Goal: Transaction & Acquisition: Purchase product/service

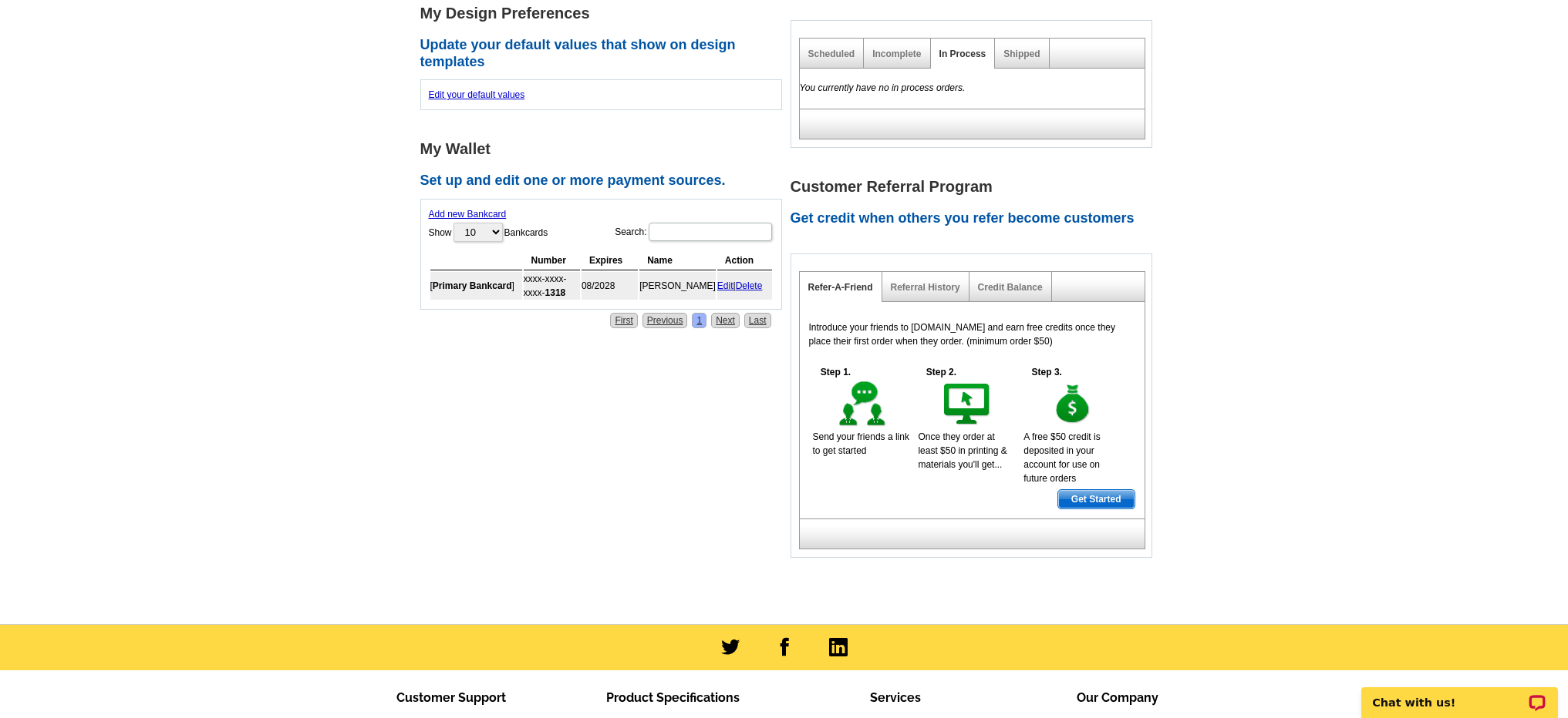
scroll to position [496, 0]
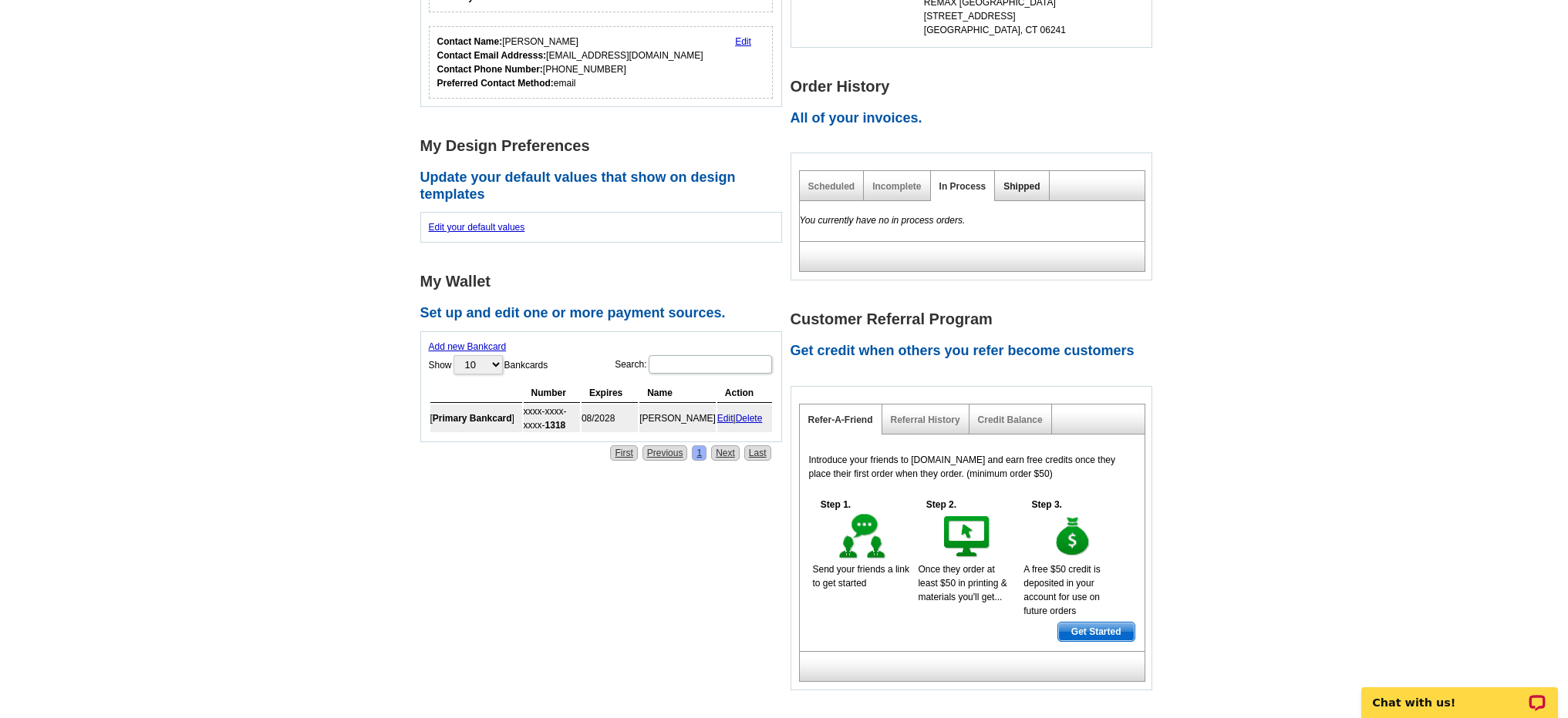
click at [1036, 184] on link "Shipped" at bounding box center [1021, 187] width 36 height 11
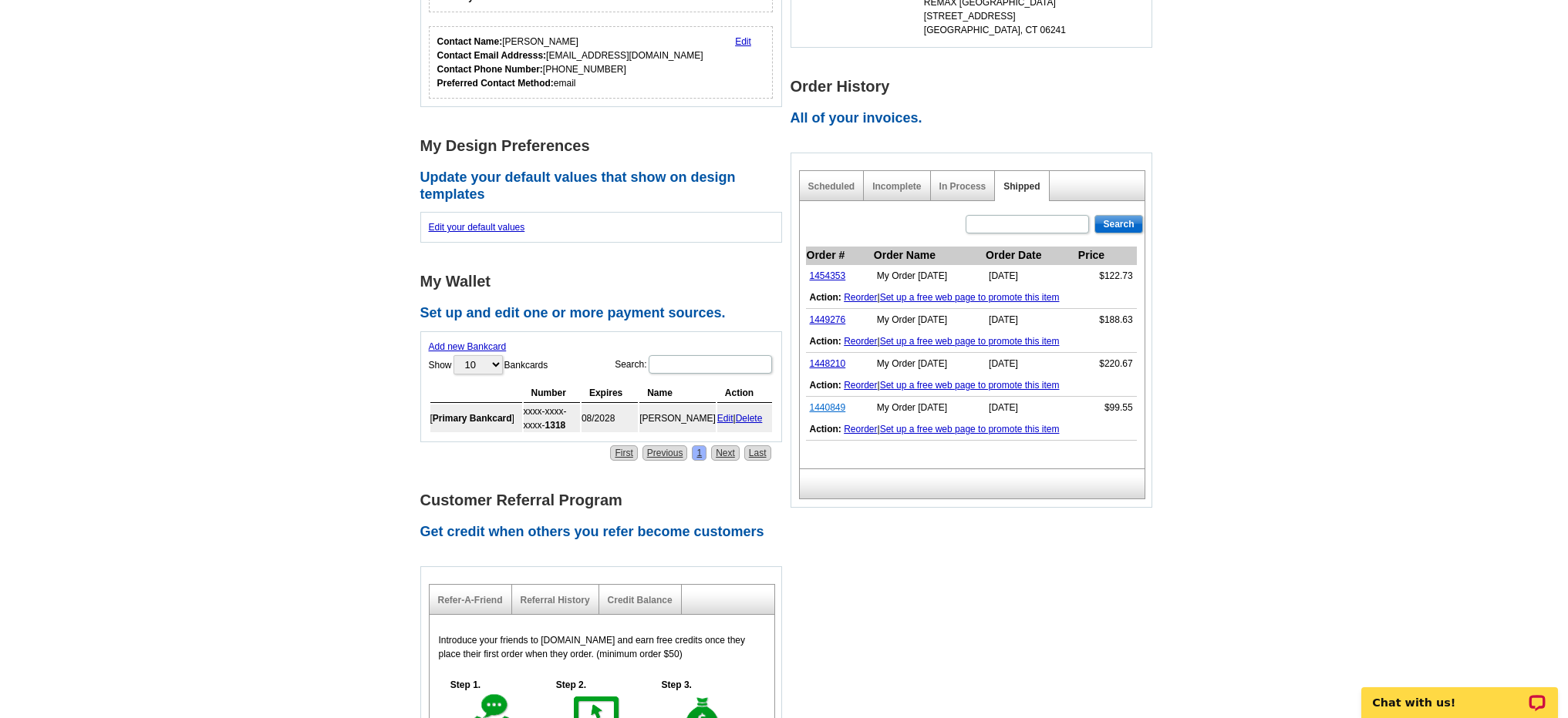
click at [820, 406] on link "1440849" at bounding box center [827, 408] width 36 height 11
click at [826, 365] on link "1448210" at bounding box center [827, 364] width 36 height 11
click at [832, 319] on link "1449276" at bounding box center [827, 320] width 36 height 11
click at [837, 270] on link "1454353" at bounding box center [827, 276] width 36 height 11
click at [864, 298] on link "Reorder" at bounding box center [861, 298] width 33 height 11
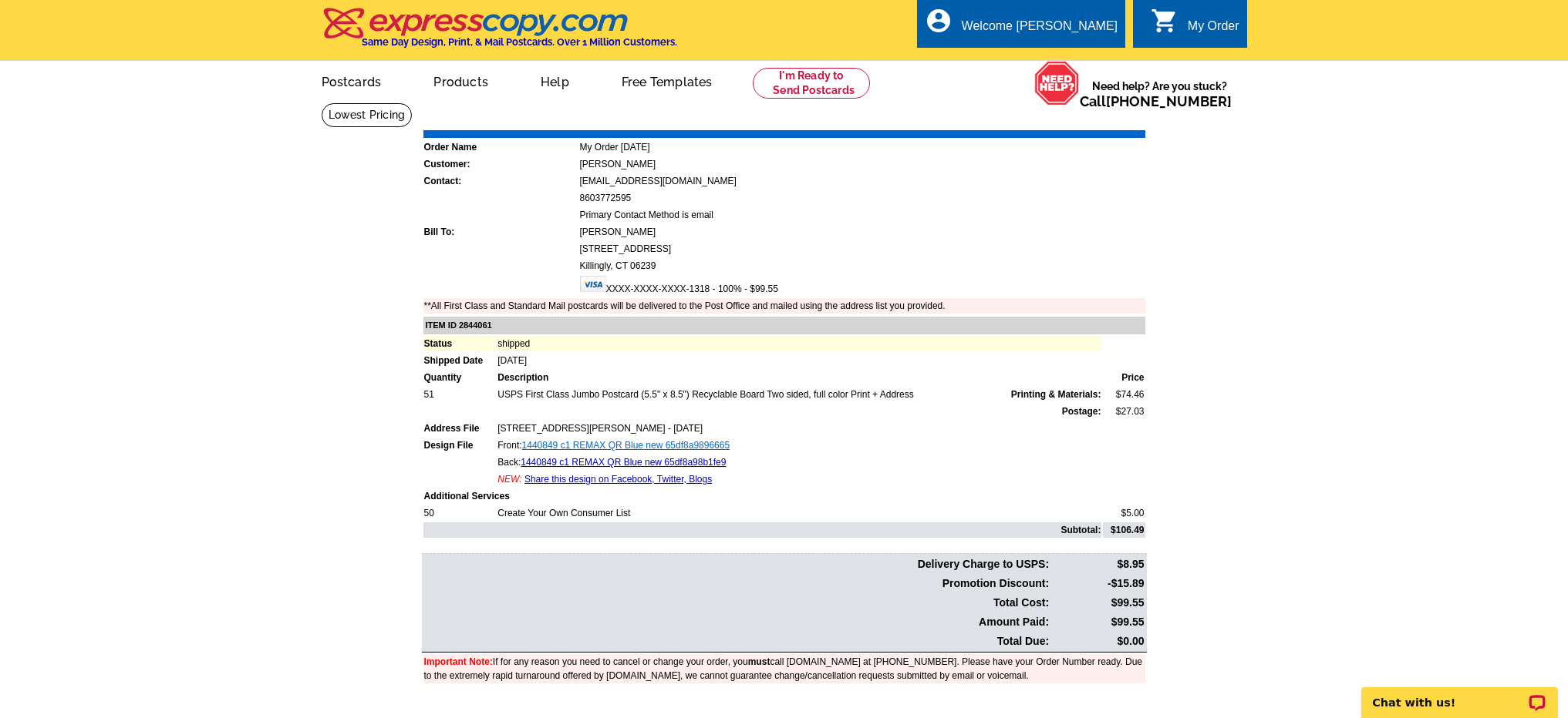
click at [662, 442] on link "1440849 c1 REMAX QR Blue new 65df8a9896665" at bounding box center [626, 446] width 208 height 11
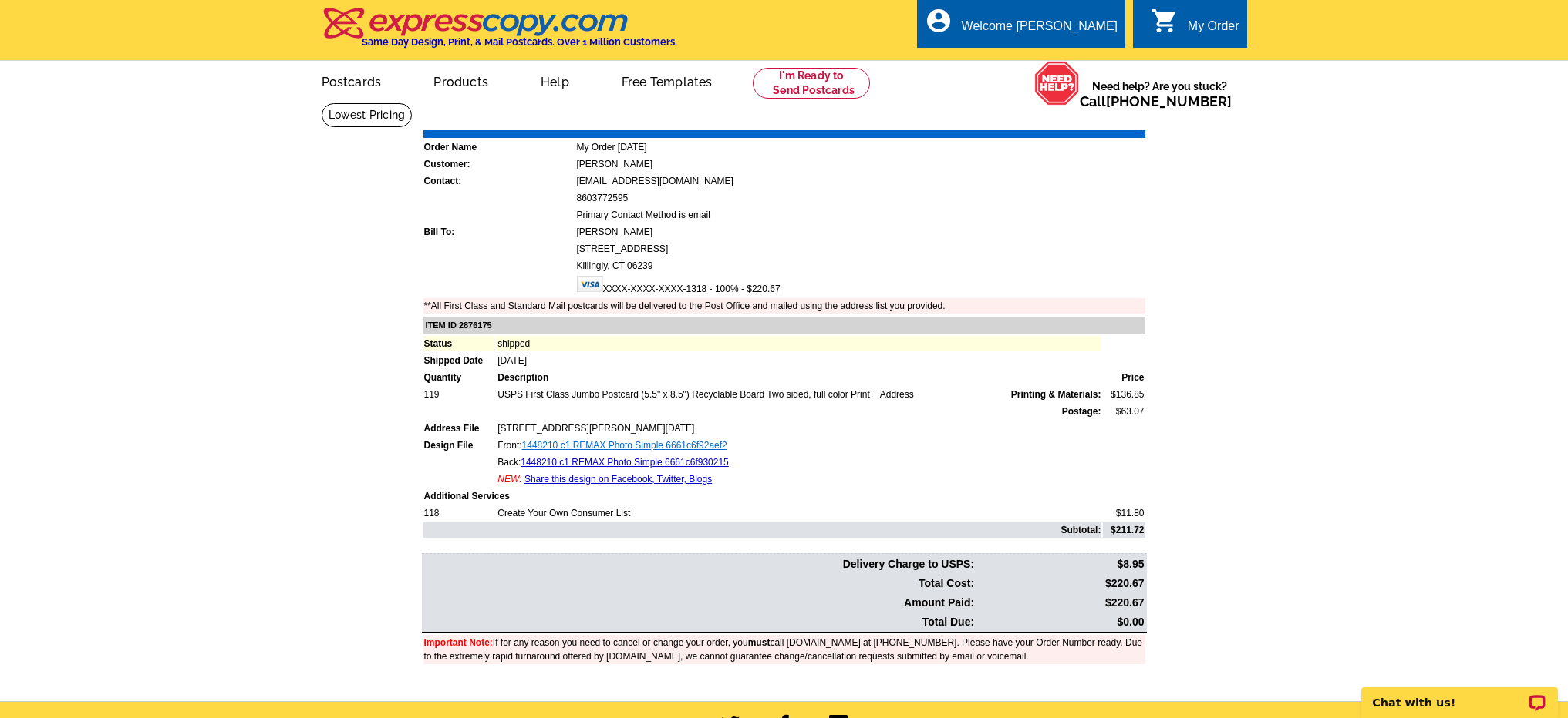
click at [624, 446] on link "1448210 c1 REMAX Photo Simple 6661c6f92aef2" at bounding box center [625, 446] width 205 height 11
click at [591, 442] on link "RE/MAX Photo Arch" at bounding box center [564, 446] width 84 height 11
click at [603, 445] on link "Starterbox Collection Jumbo" at bounding box center [580, 446] width 116 height 11
click at [610, 459] on link "Starterbox Collection Jumbo" at bounding box center [578, 463] width 116 height 11
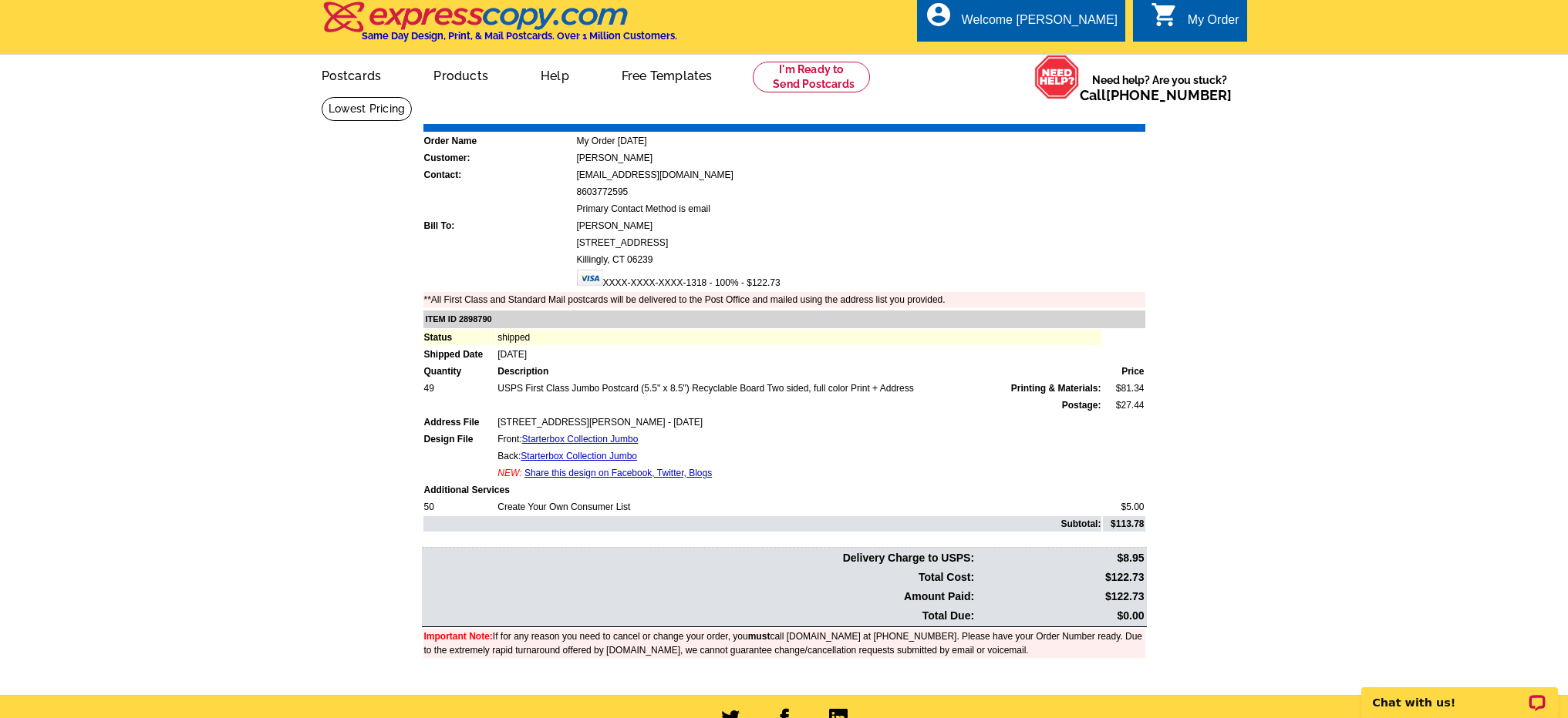
scroll to position [85, 0]
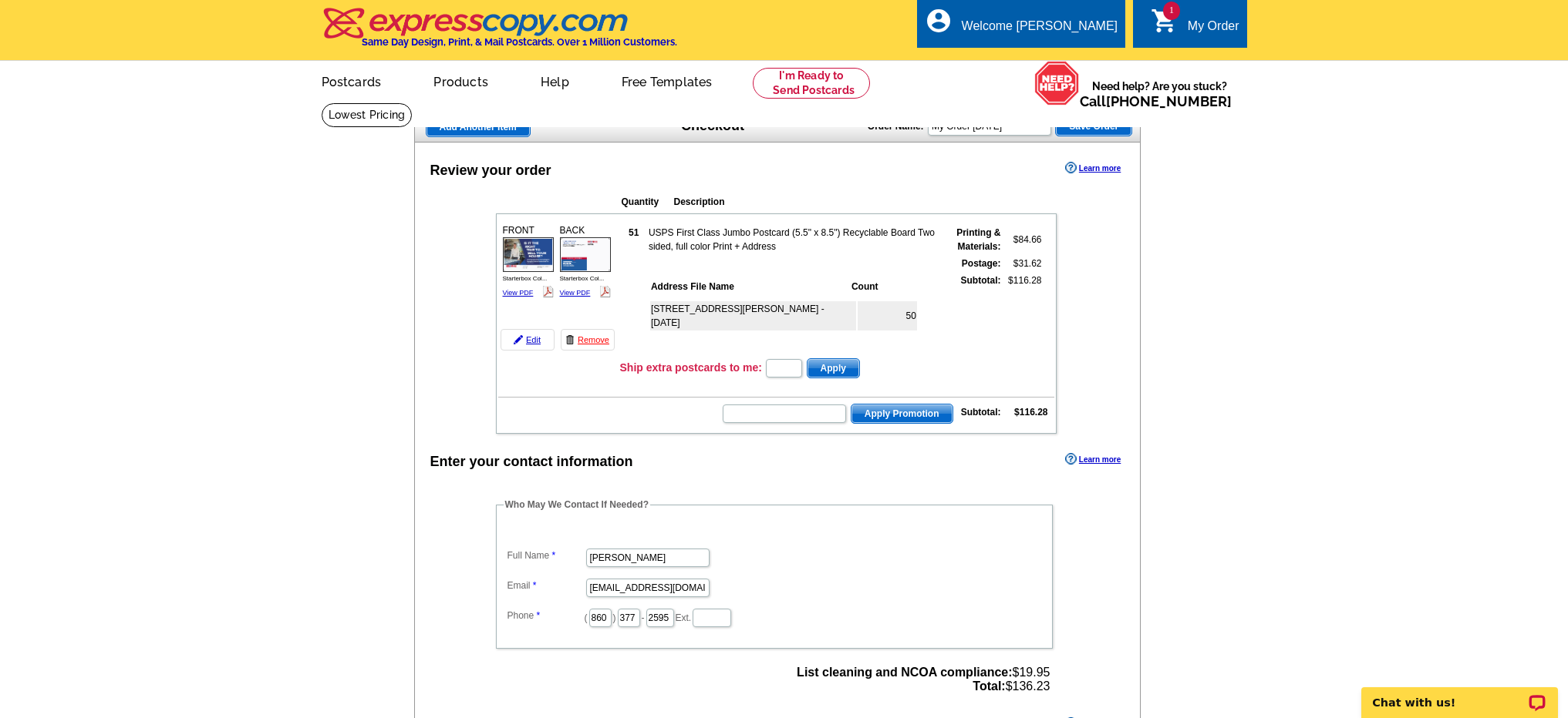
click at [534, 260] on img at bounding box center [528, 255] width 51 height 34
click at [539, 341] on link "Edit" at bounding box center [528, 339] width 54 height 21
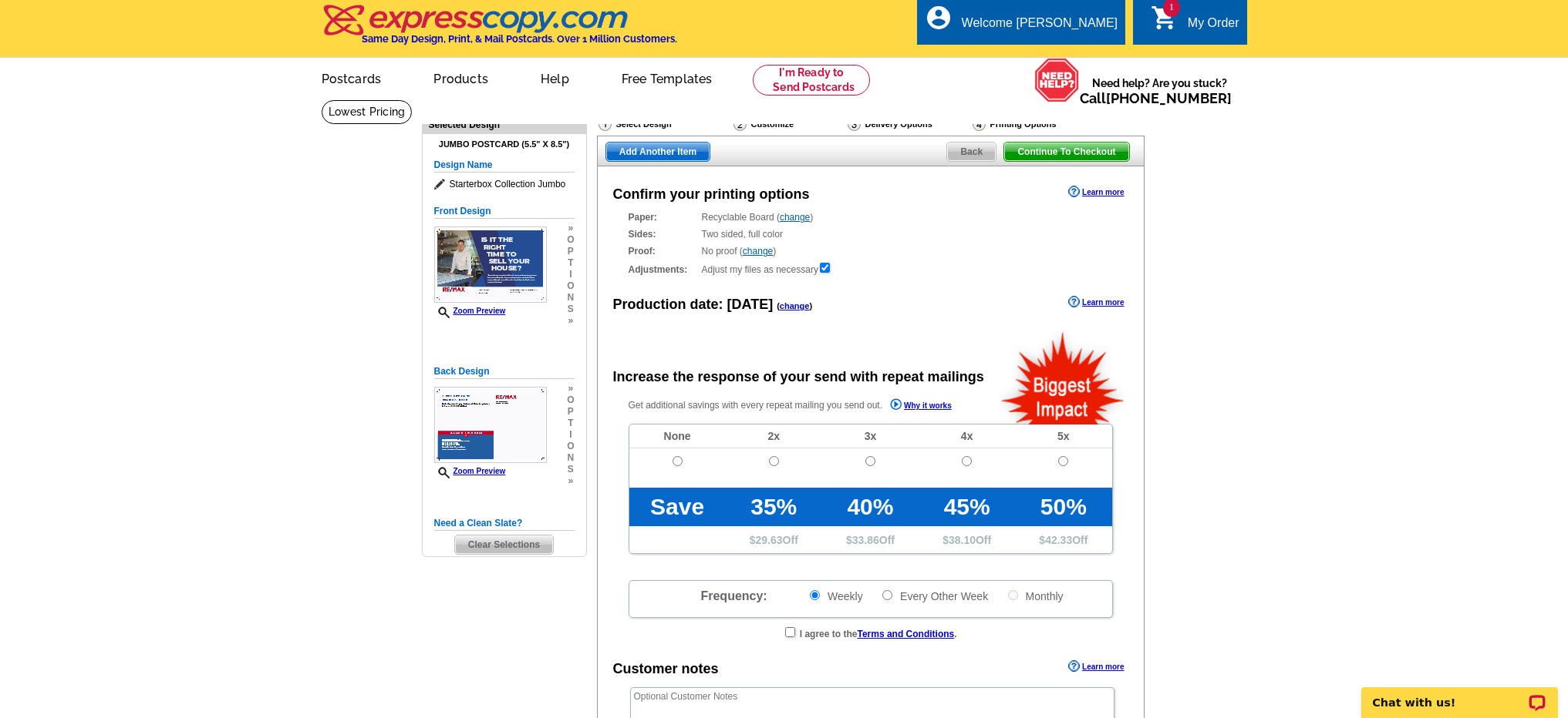
radio input "false"
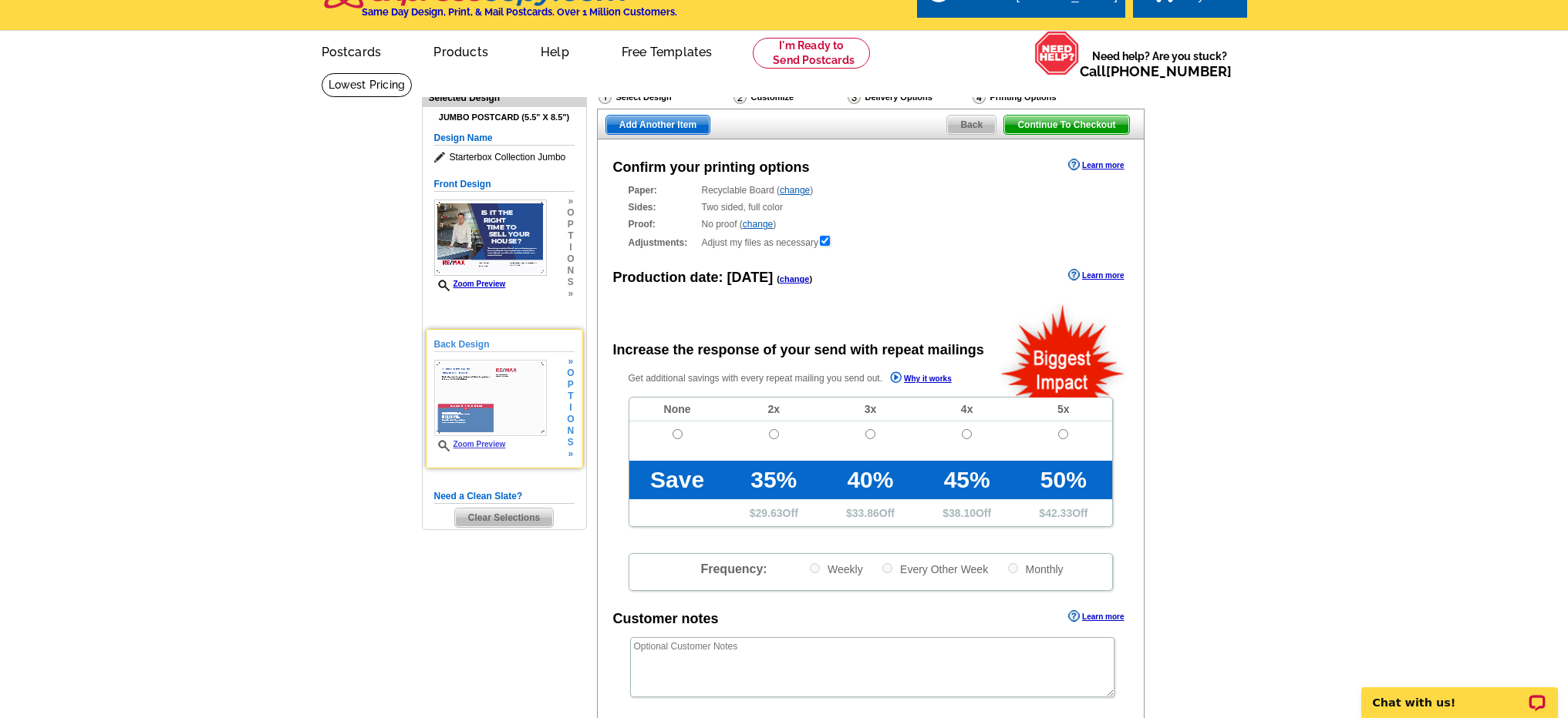
scroll to position [52, 0]
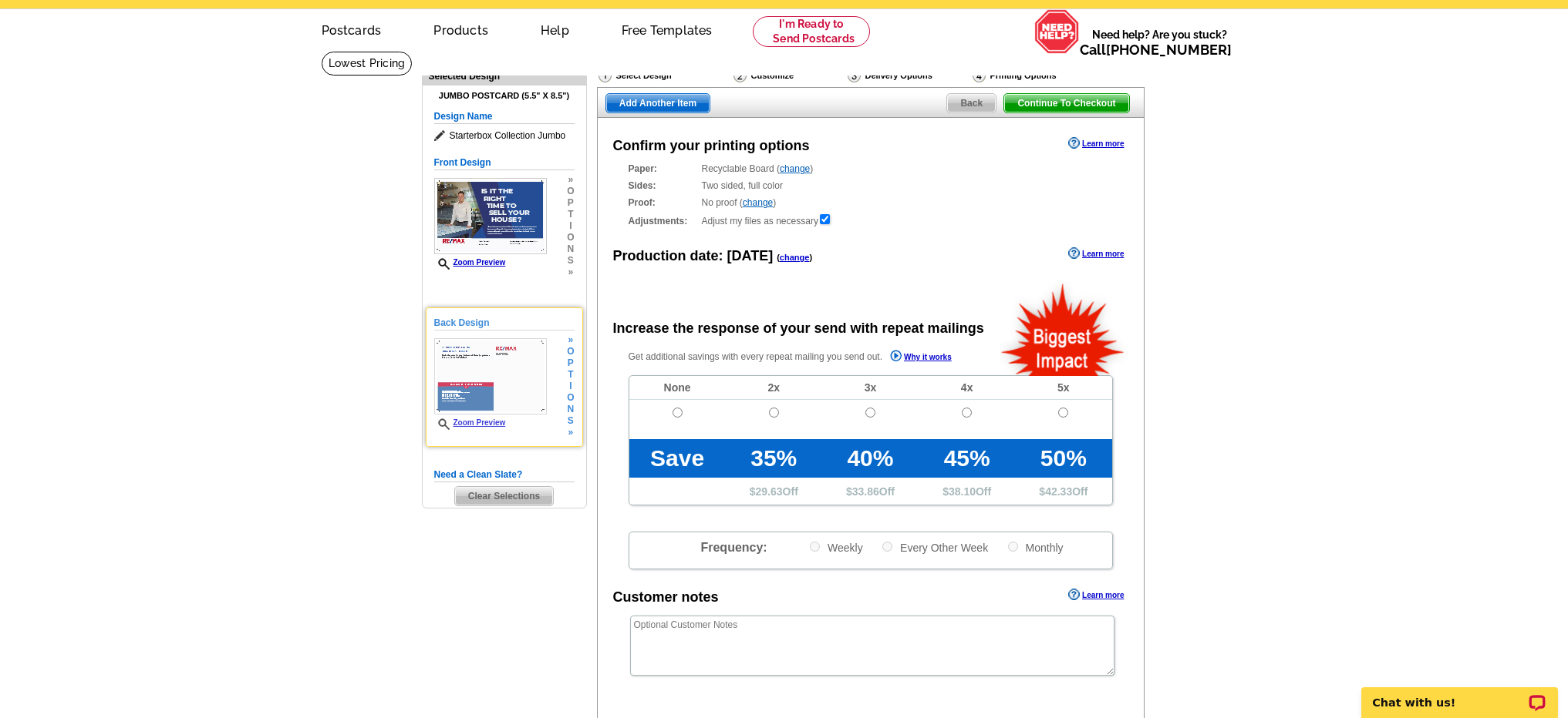
click at [507, 394] on img at bounding box center [490, 376] width 112 height 76
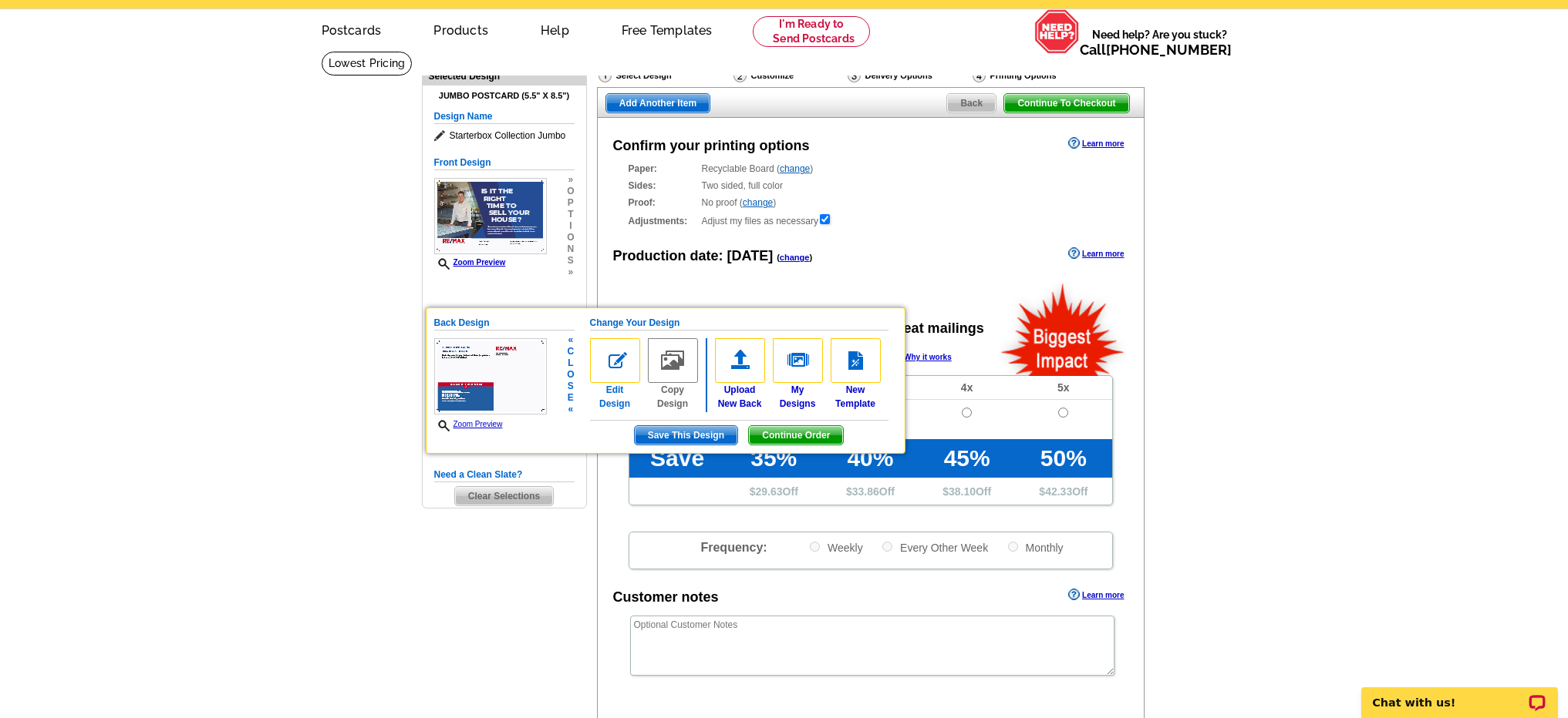
click at [620, 355] on img at bounding box center [615, 360] width 50 height 45
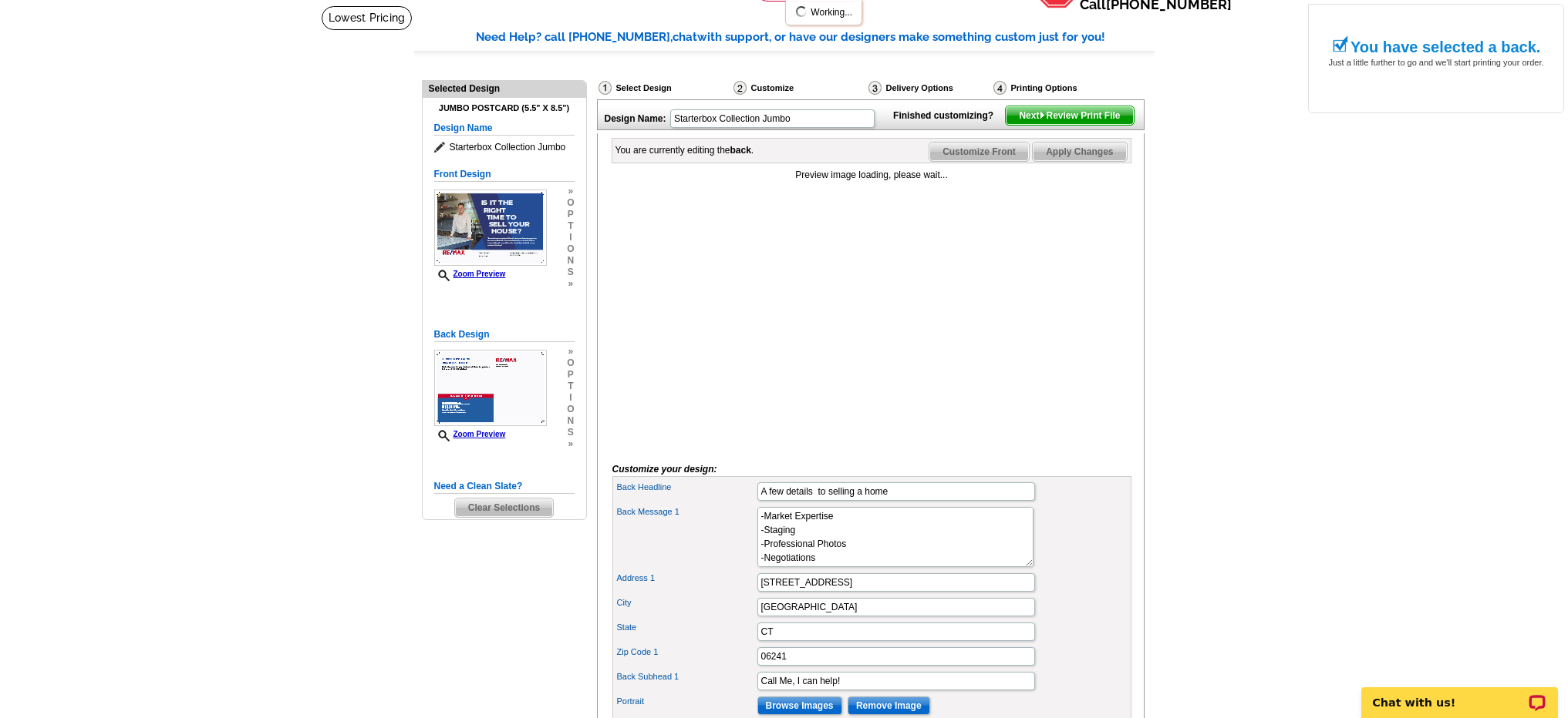
scroll to position [175, 0]
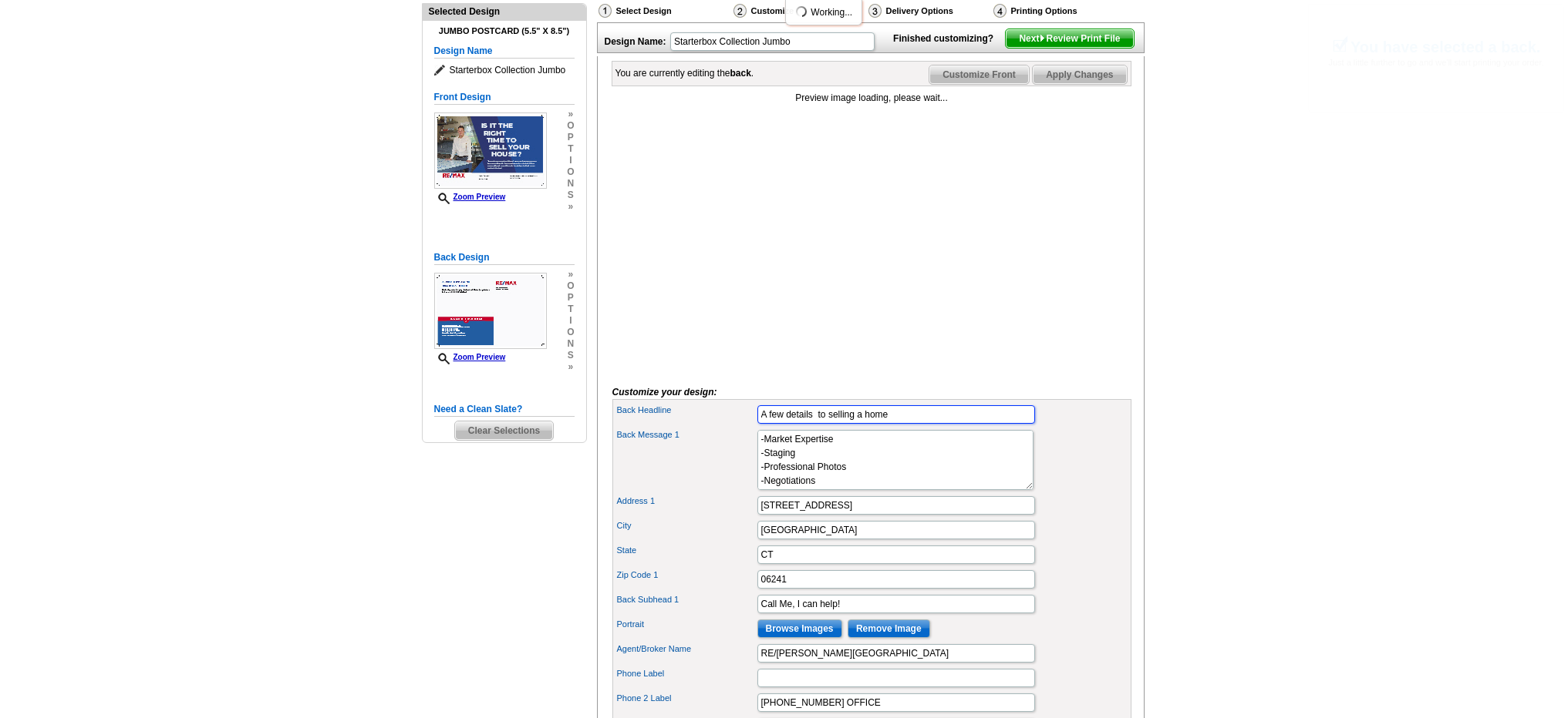
click at [816, 424] on input "A few details to selling a home" at bounding box center [896, 415] width 278 height 19
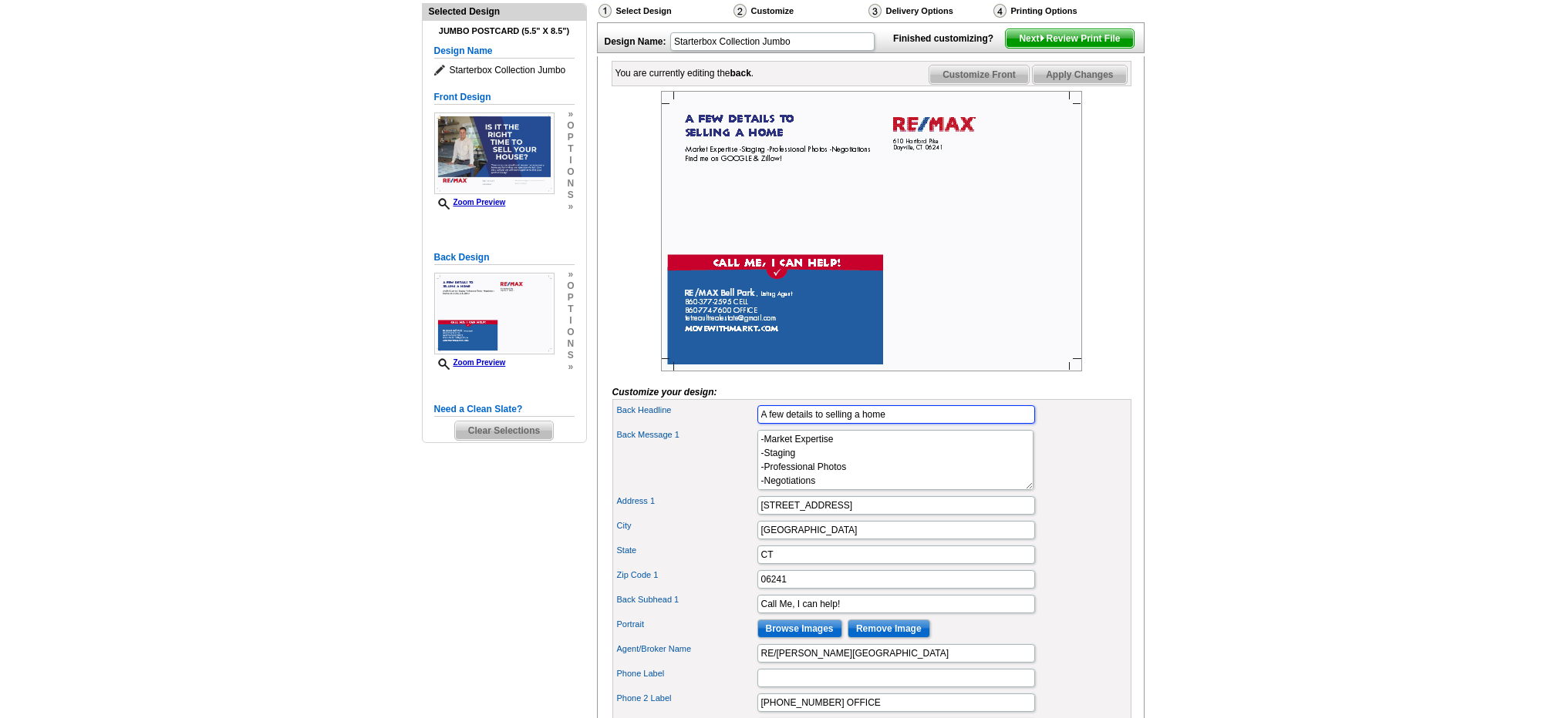
type input "A few details to selling a home"
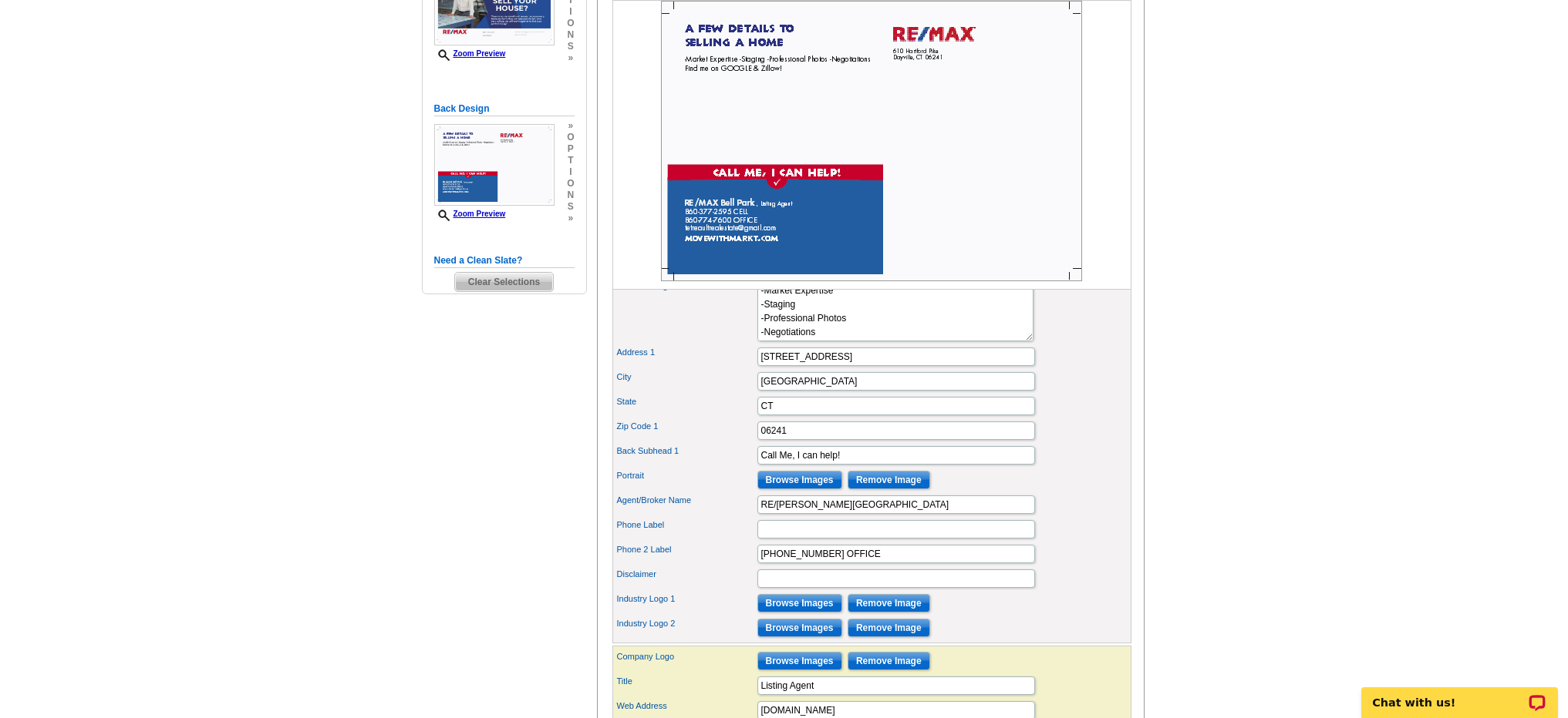
scroll to position [302, 0]
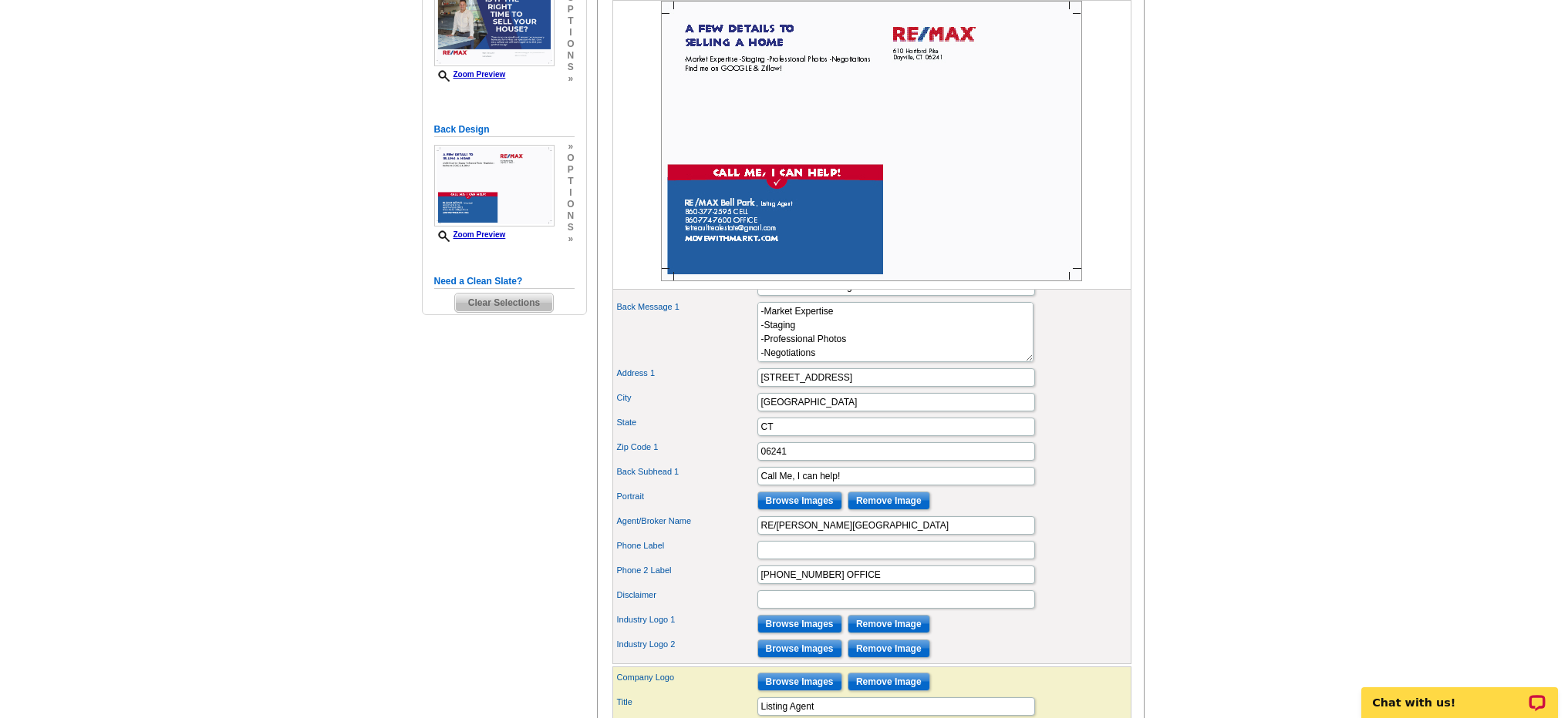
click at [824, 510] on input "Browse Images" at bounding box center [799, 501] width 85 height 19
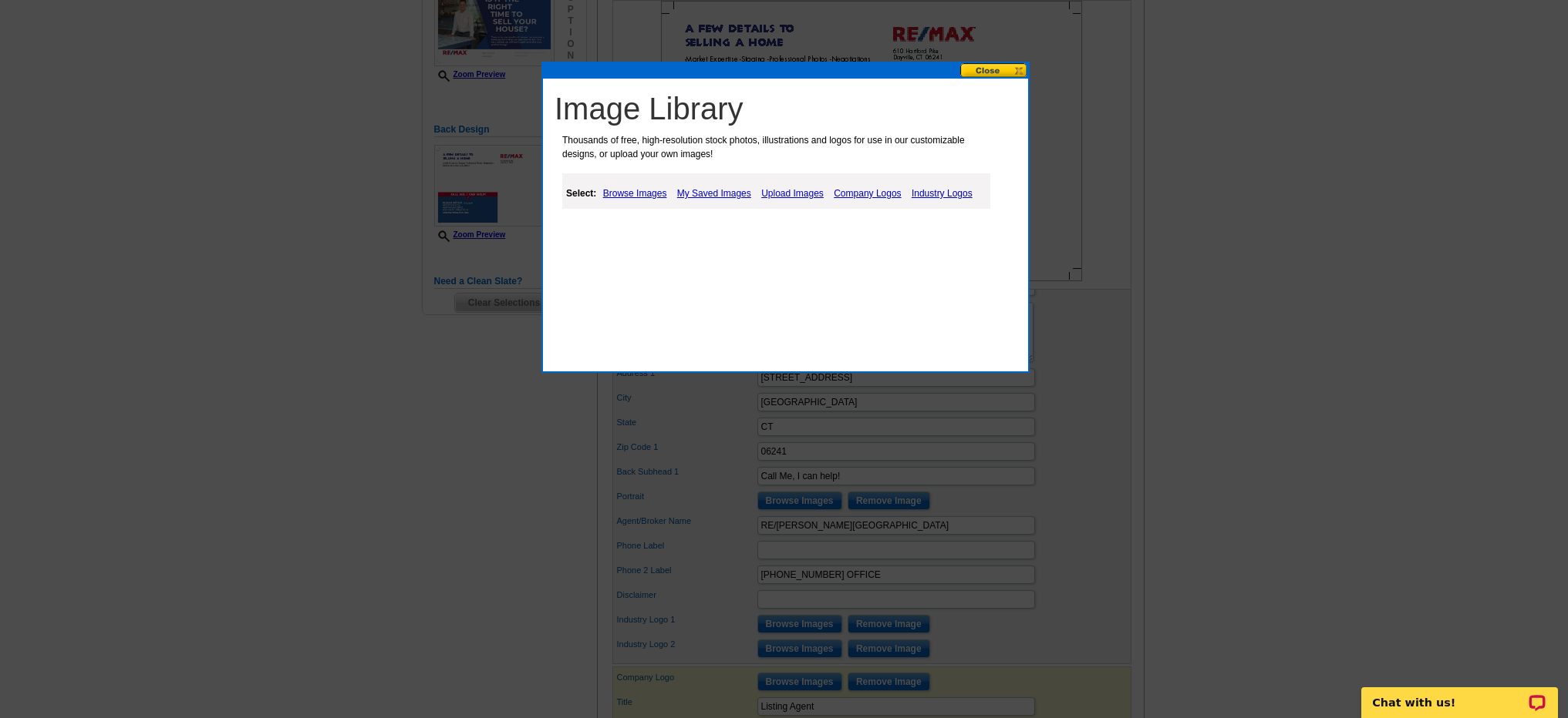
click at [786, 192] on link "Upload Images" at bounding box center [793, 193] width 71 height 19
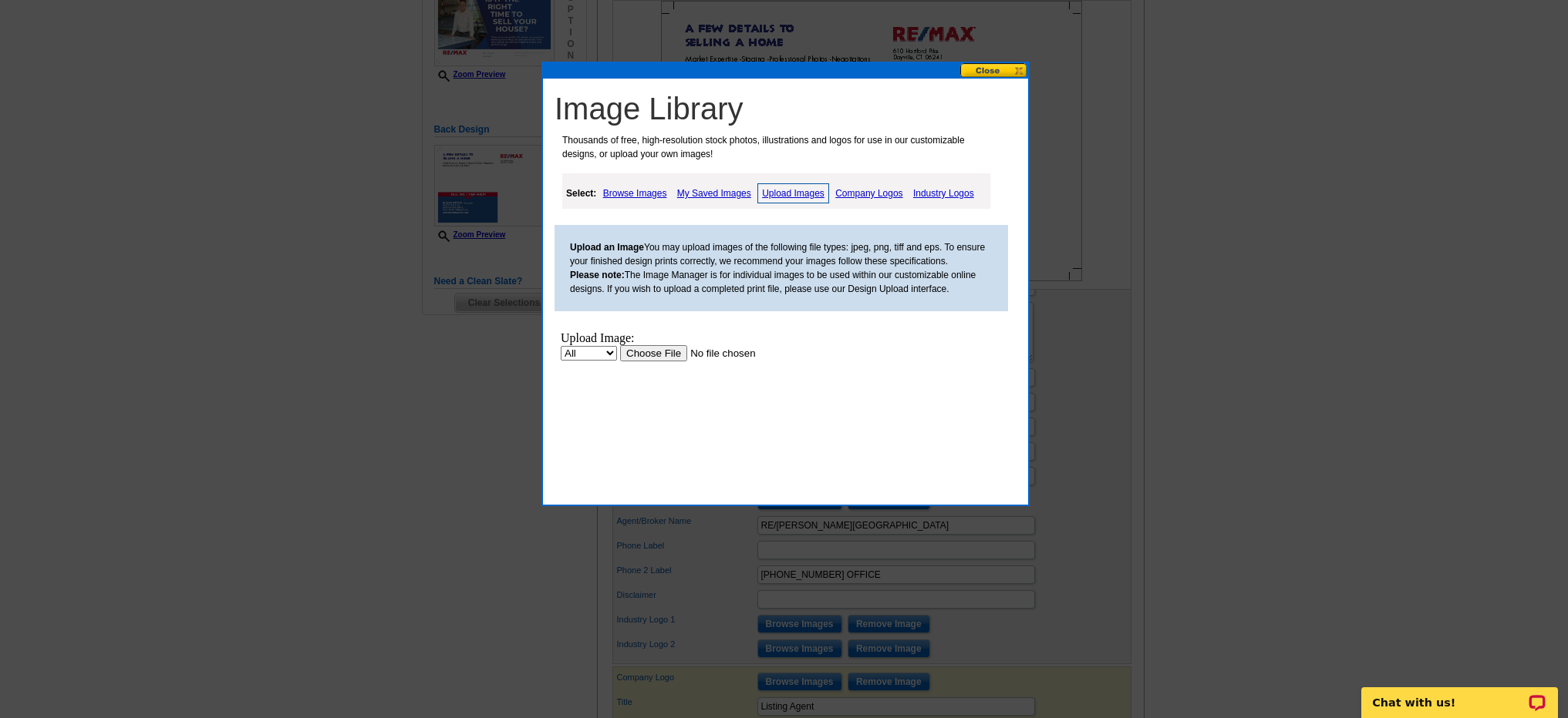
scroll to position [0, 0]
click at [673, 352] on input "file" at bounding box center [718, 353] width 195 height 16
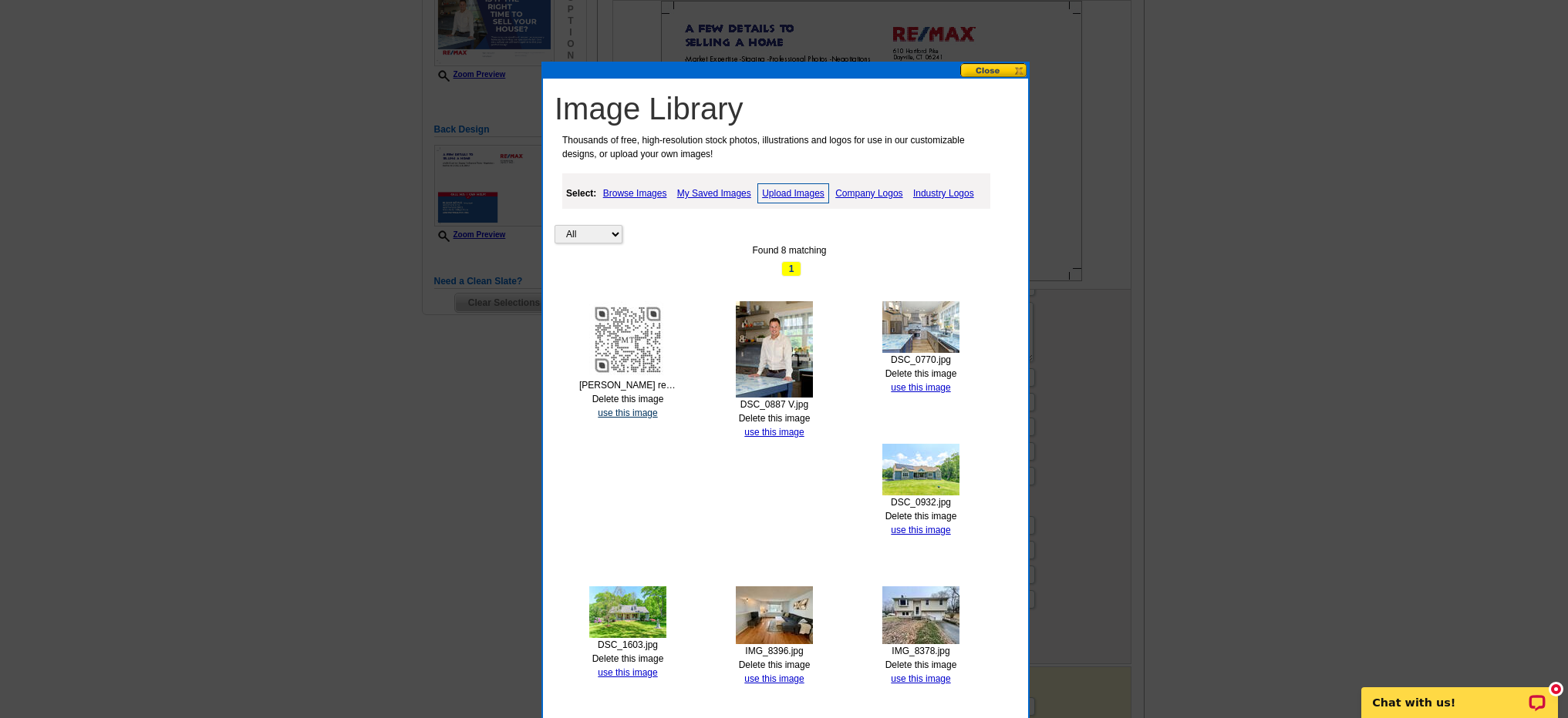
click at [648, 414] on link "use this image" at bounding box center [627, 413] width 59 height 11
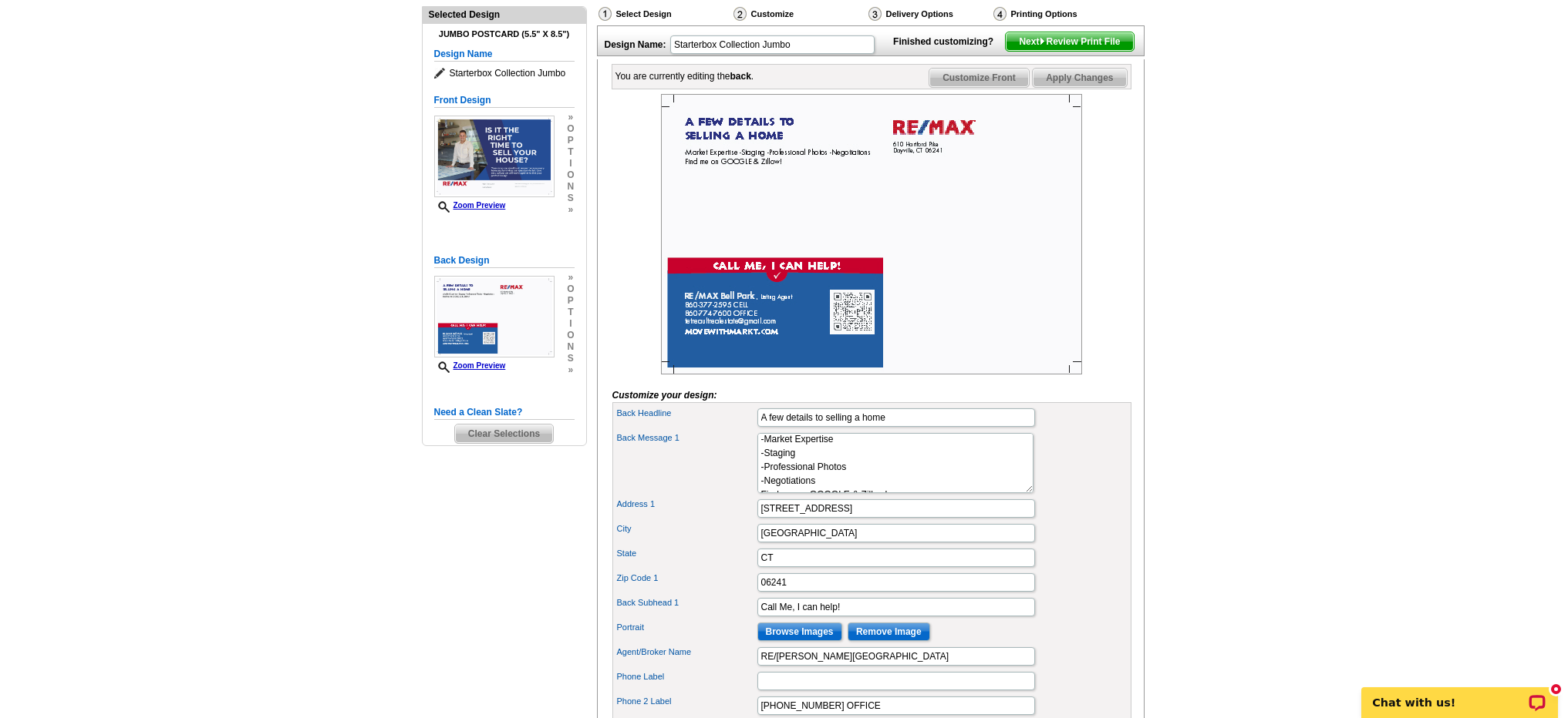
scroll to position [14, 0]
click at [899, 493] on textarea "-Market Expertise -Staging -Professional Photos -Negotiations Find me on GOOGLE…" at bounding box center [895, 463] width 276 height 60
type textarea "-Market Expertise -Staging -Professional Photos -Negotiations Find me on GOOGLE…"
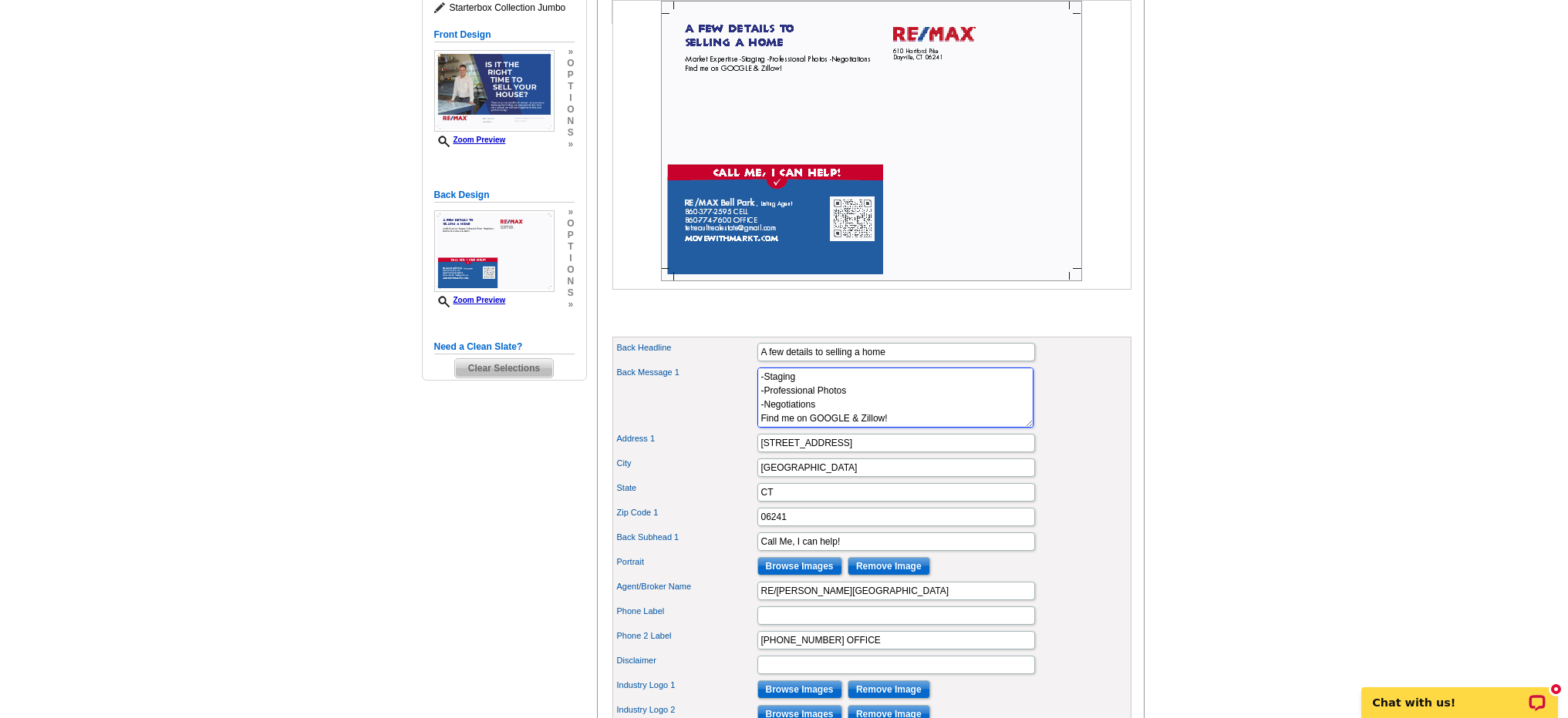
scroll to position [339, 0]
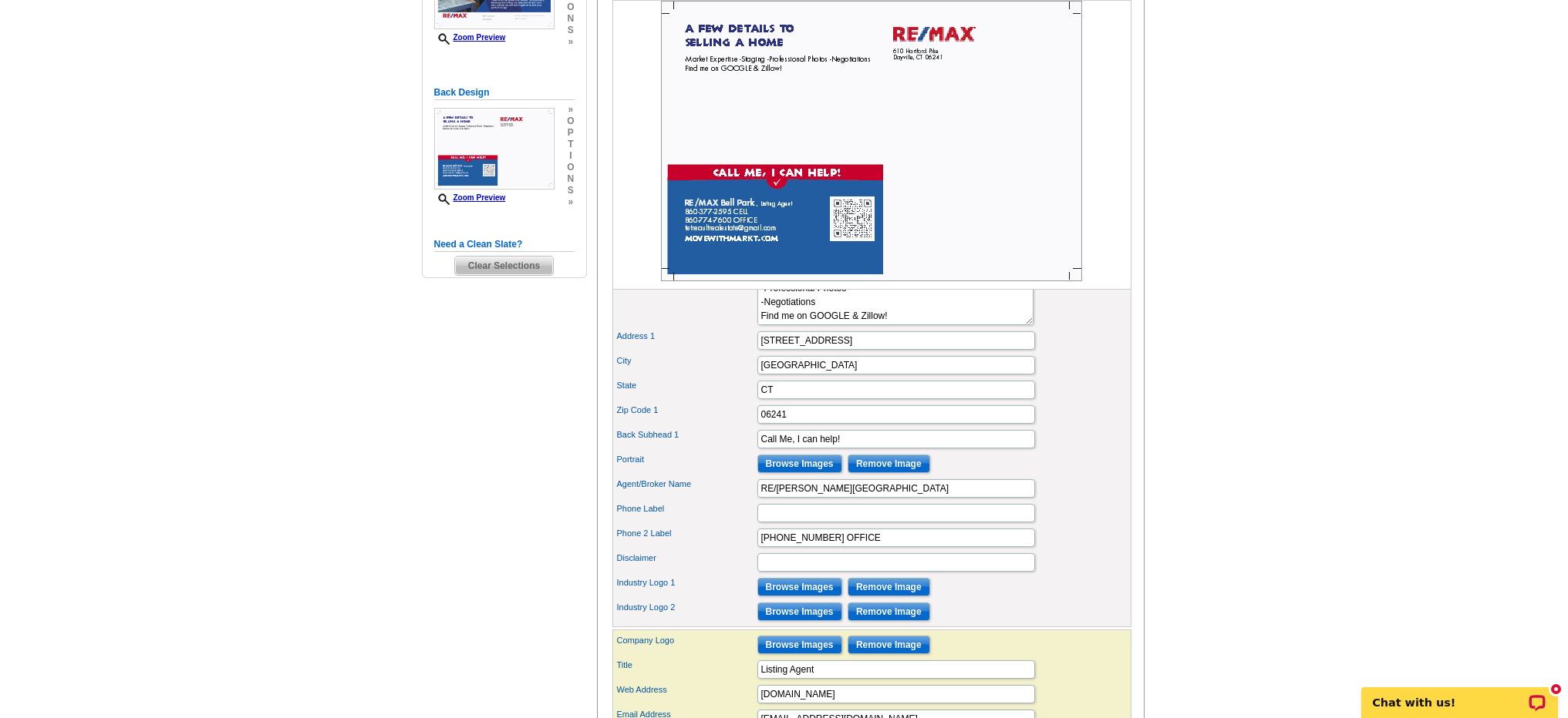
click at [809, 596] on input "Browse Images" at bounding box center [799, 587] width 85 height 19
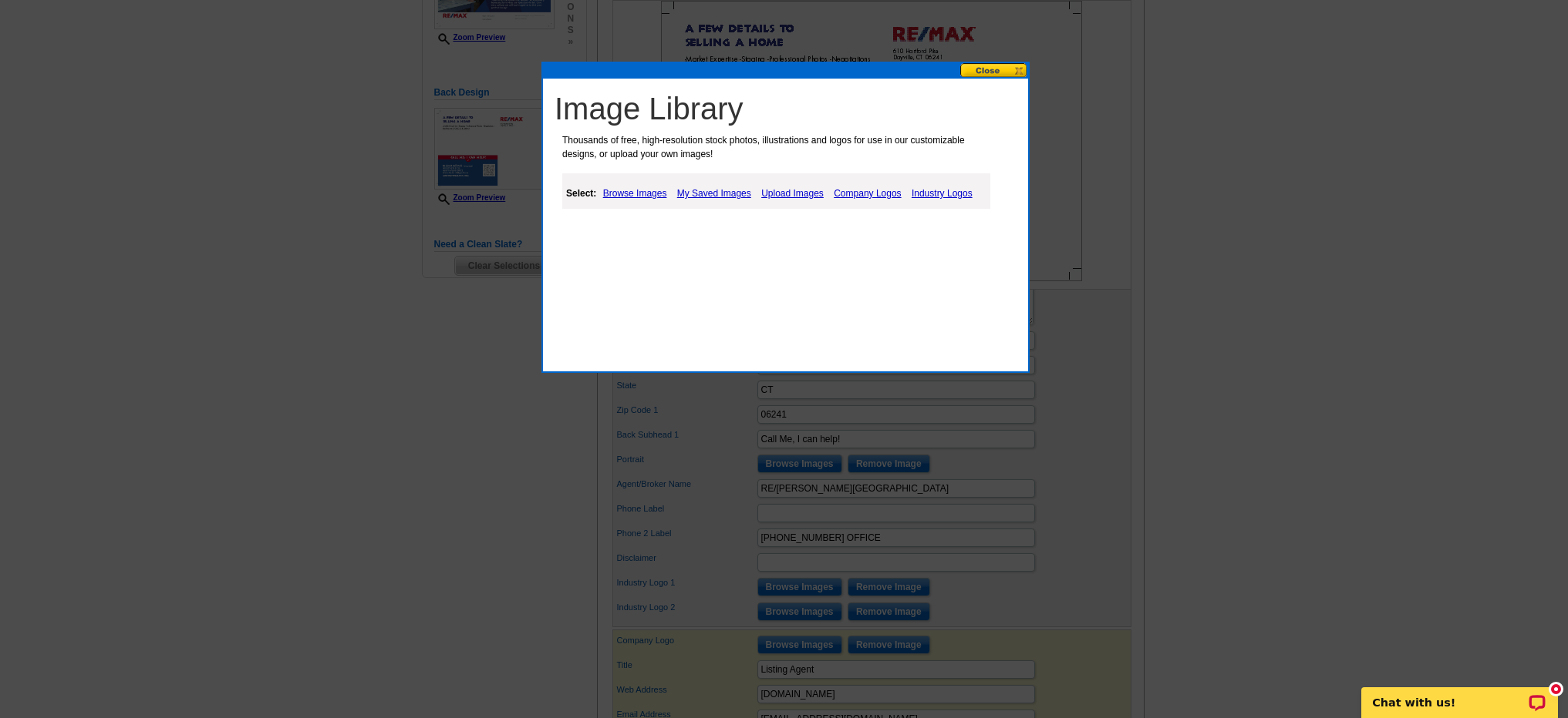
click at [646, 192] on link "Browse Images" at bounding box center [635, 193] width 72 height 19
click at [777, 198] on link "Upload Images" at bounding box center [795, 193] width 71 height 19
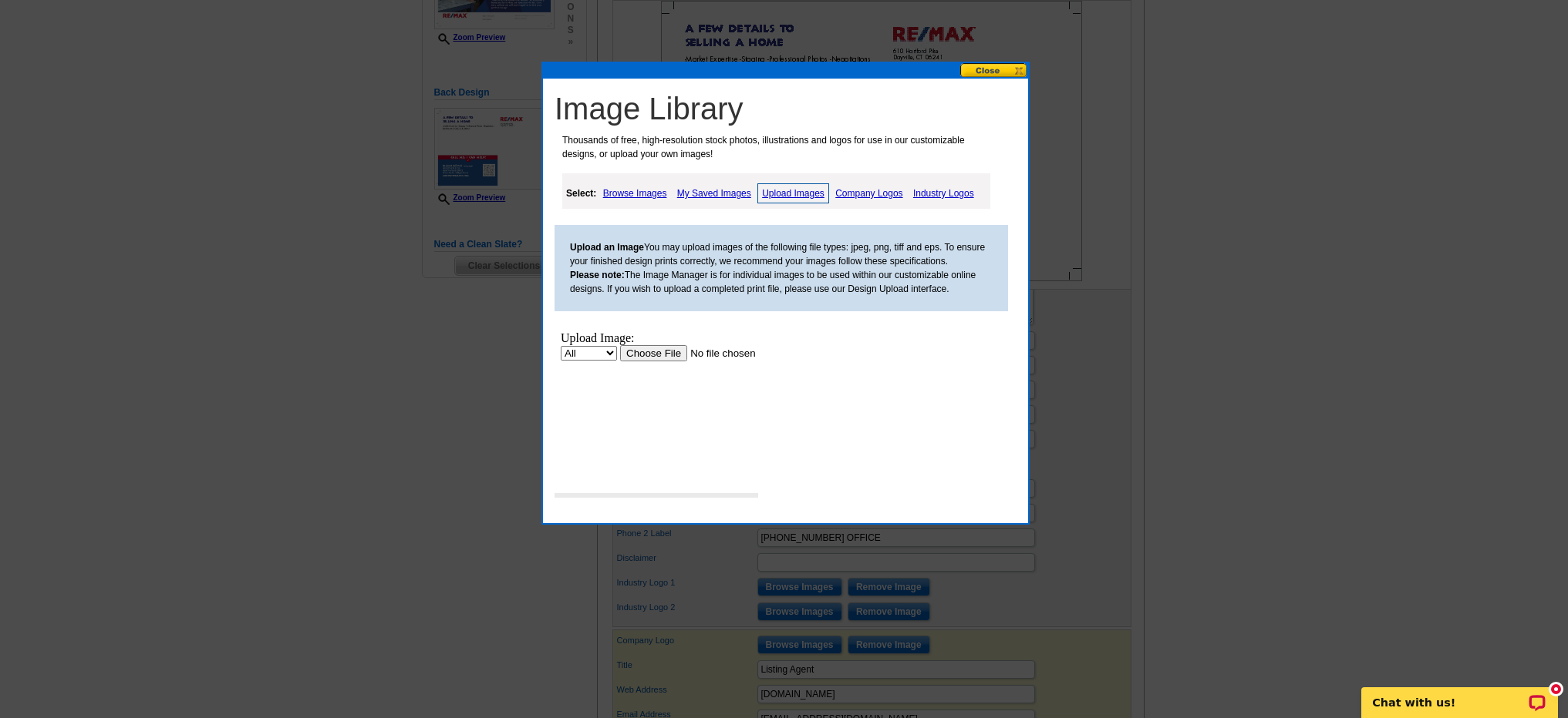
scroll to position [0, 0]
click at [649, 354] on input "file" at bounding box center [718, 353] width 195 height 16
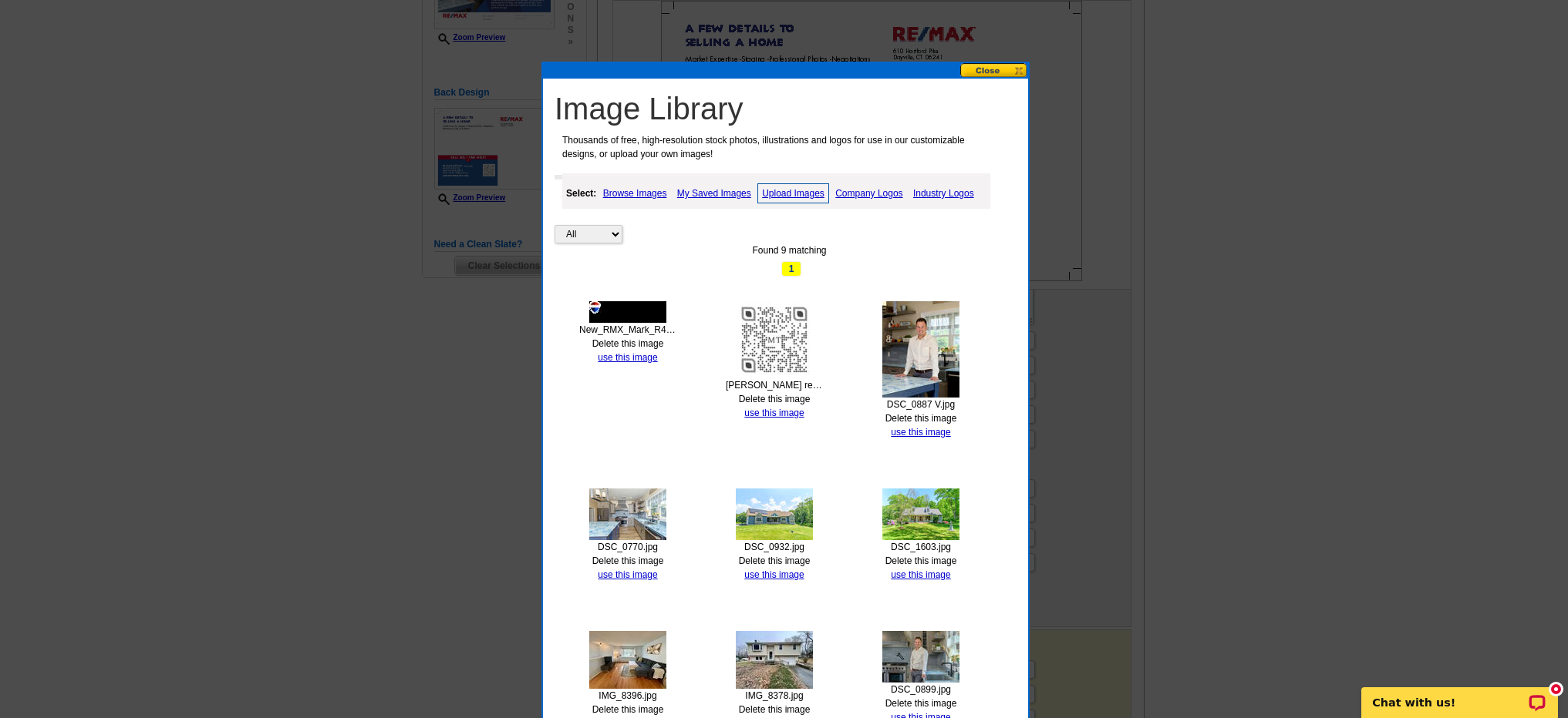
click at [636, 352] on link "use this image" at bounding box center [627, 358] width 59 height 11
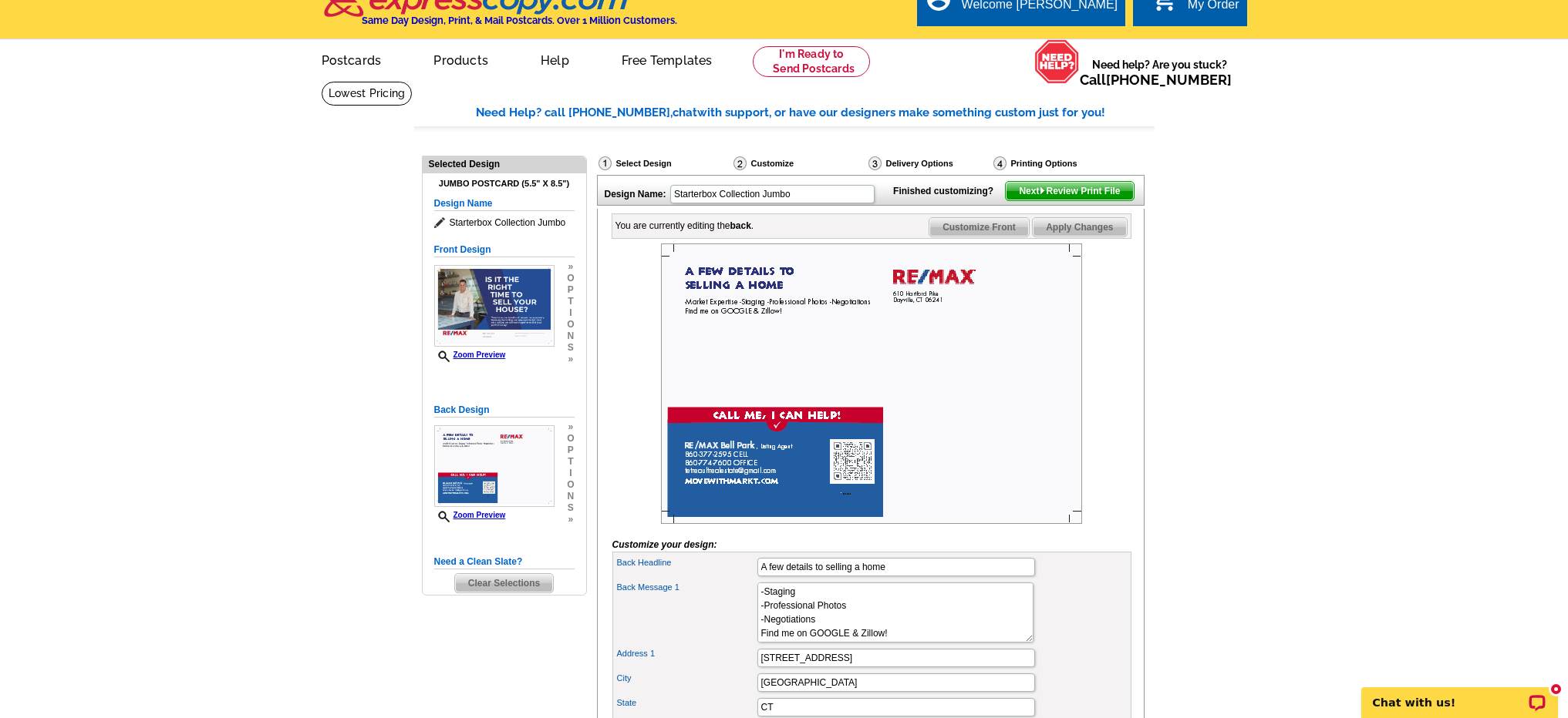
scroll to position [126, 0]
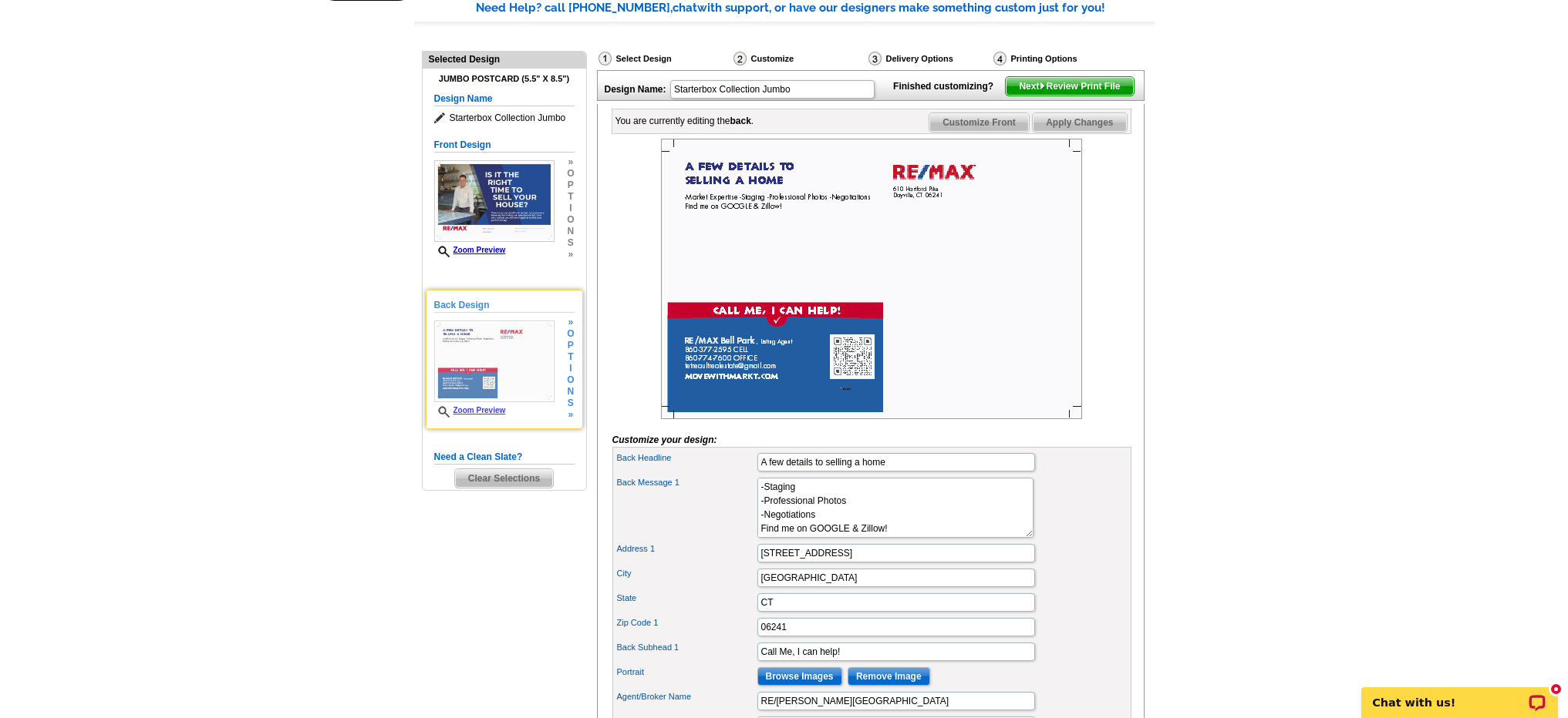
click at [488, 410] on link "Zoom Preview" at bounding box center [469, 410] width 72 height 8
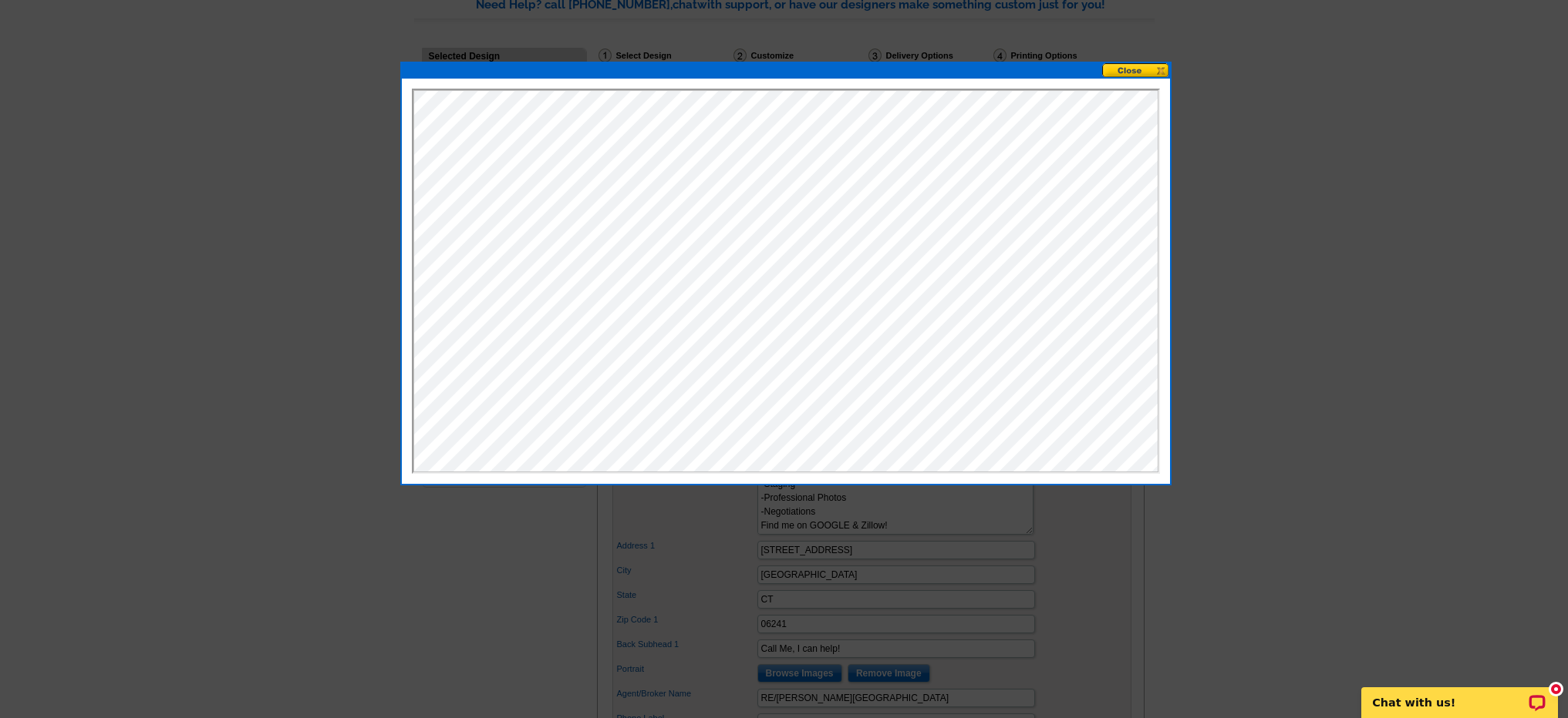
scroll to position [0, 0]
click at [1148, 71] on button at bounding box center [1136, 71] width 68 height 15
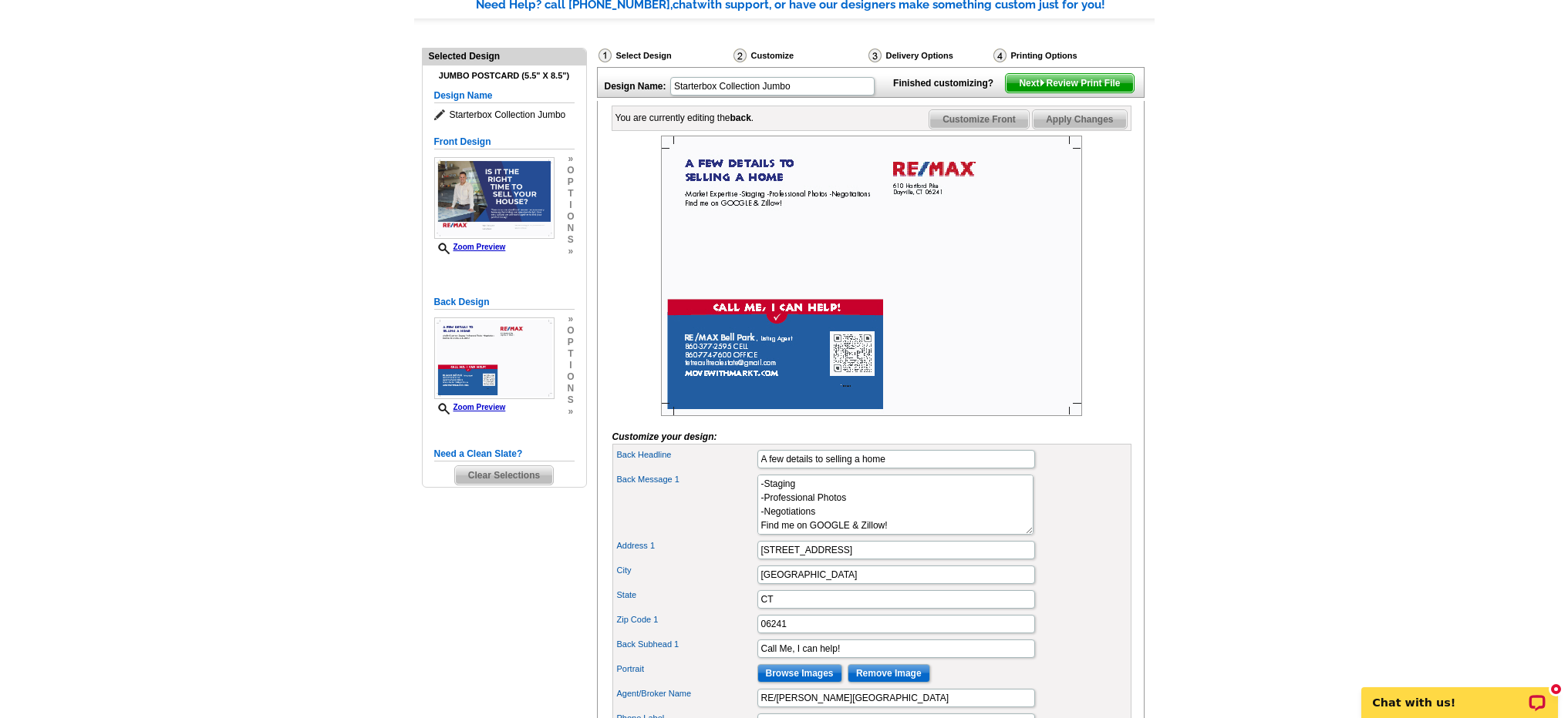
click at [991, 318] on img at bounding box center [871, 276] width 421 height 281
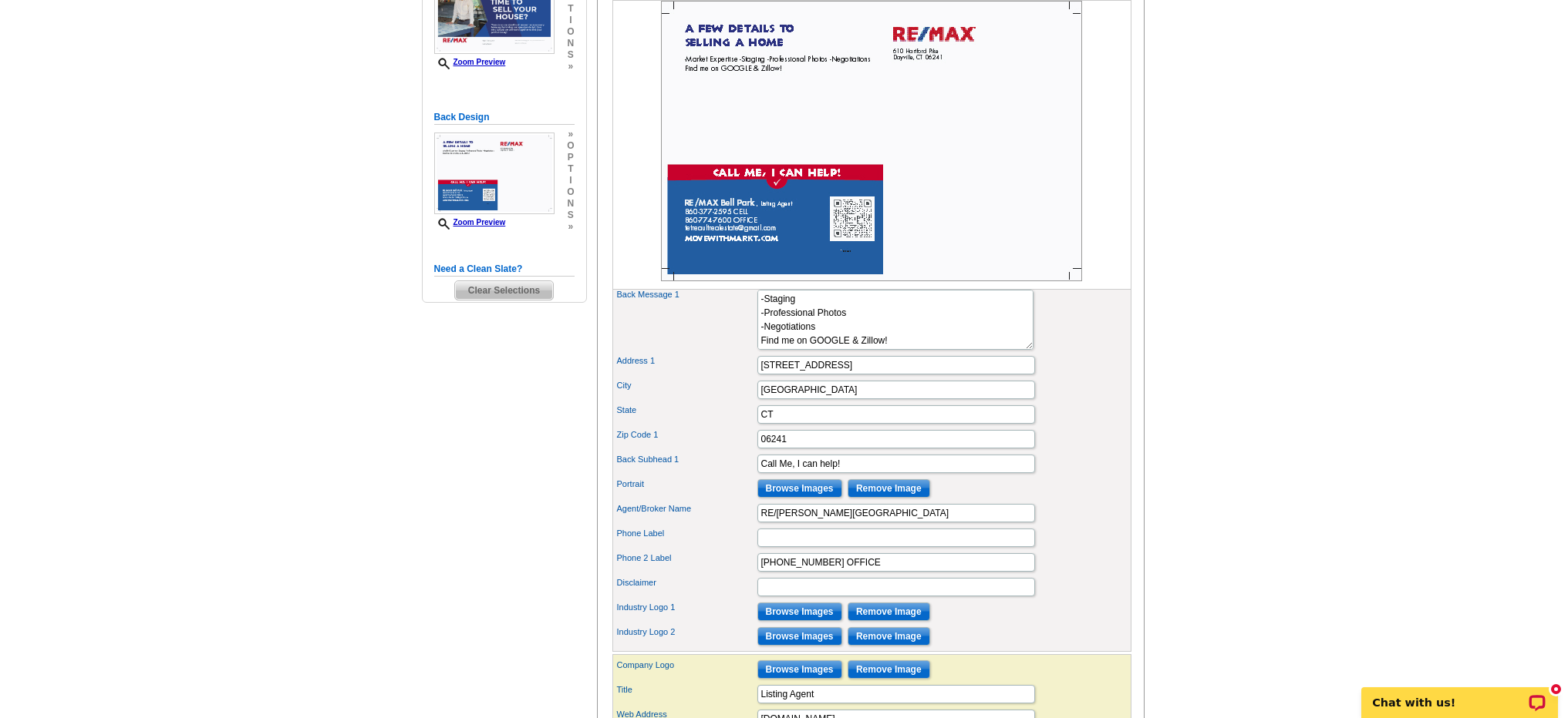
scroll to position [402, 0]
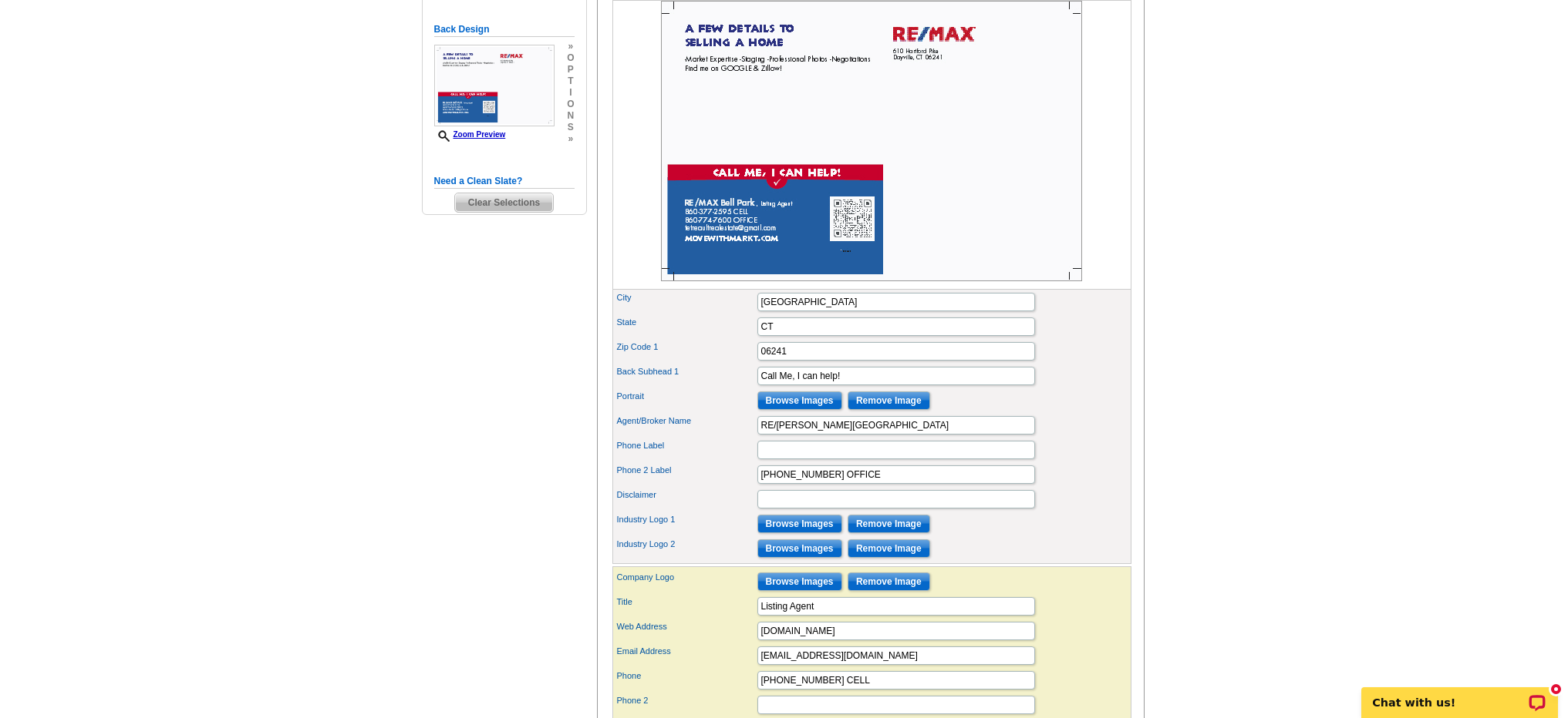
click at [887, 533] on input "Remove Image" at bounding box center [889, 524] width 83 height 19
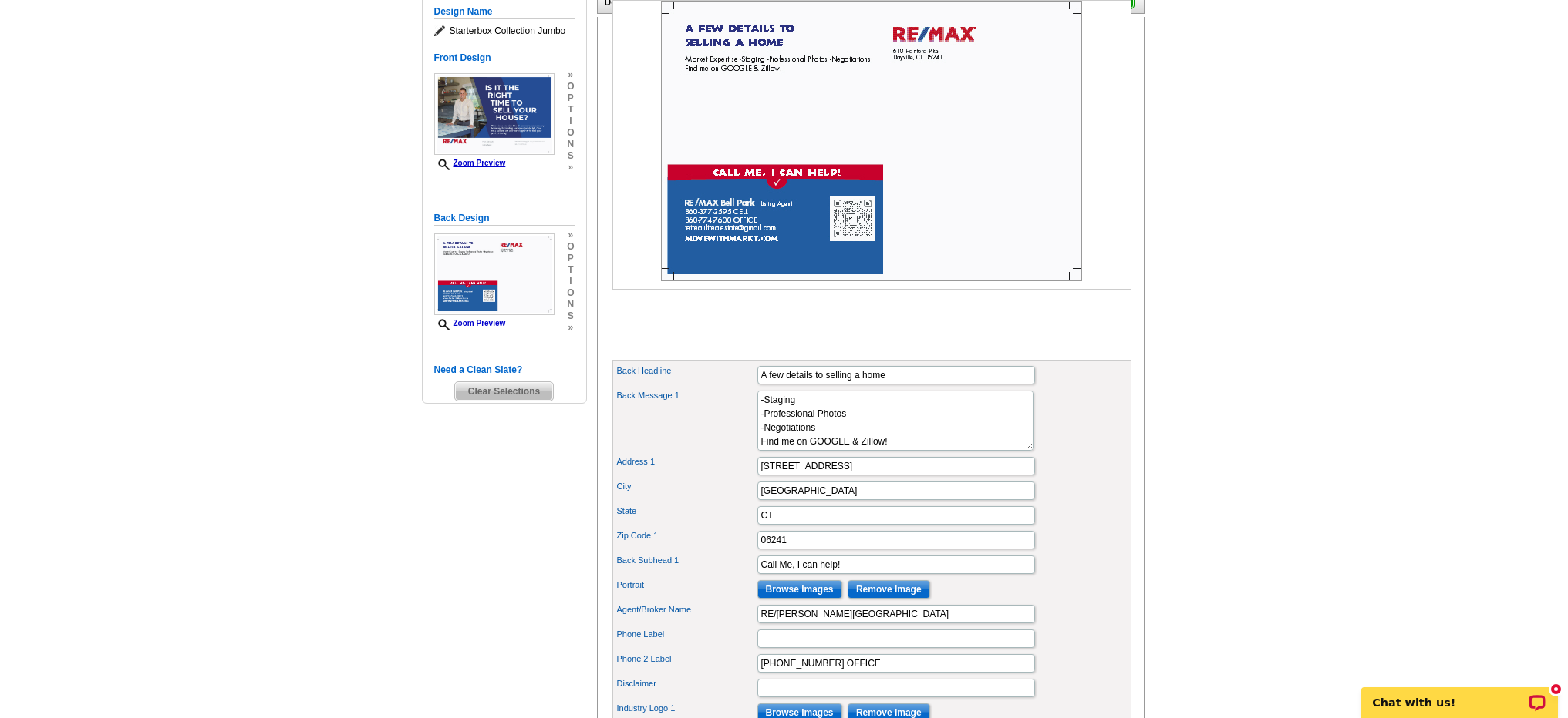
scroll to position [0, 0]
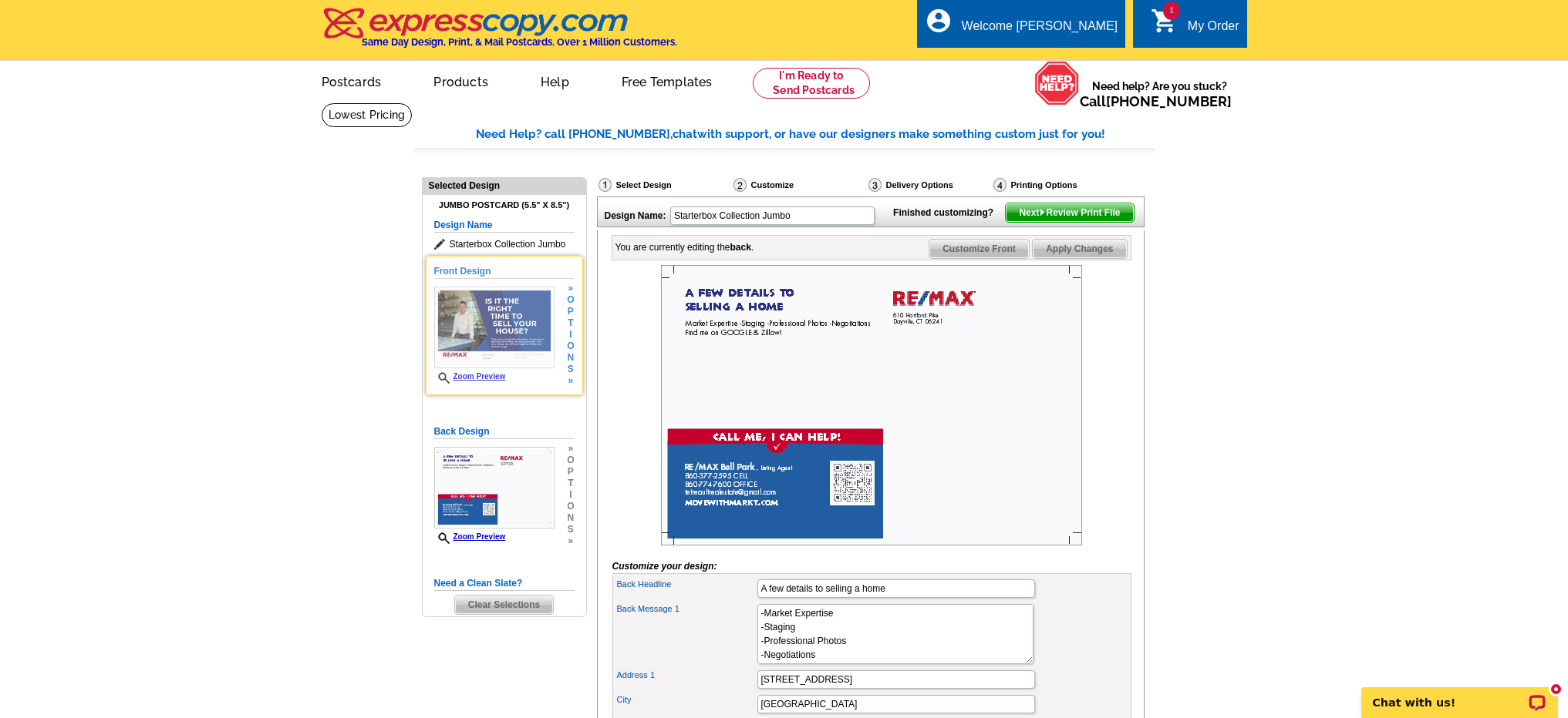
click at [528, 324] on img at bounding box center [494, 328] width 120 height 82
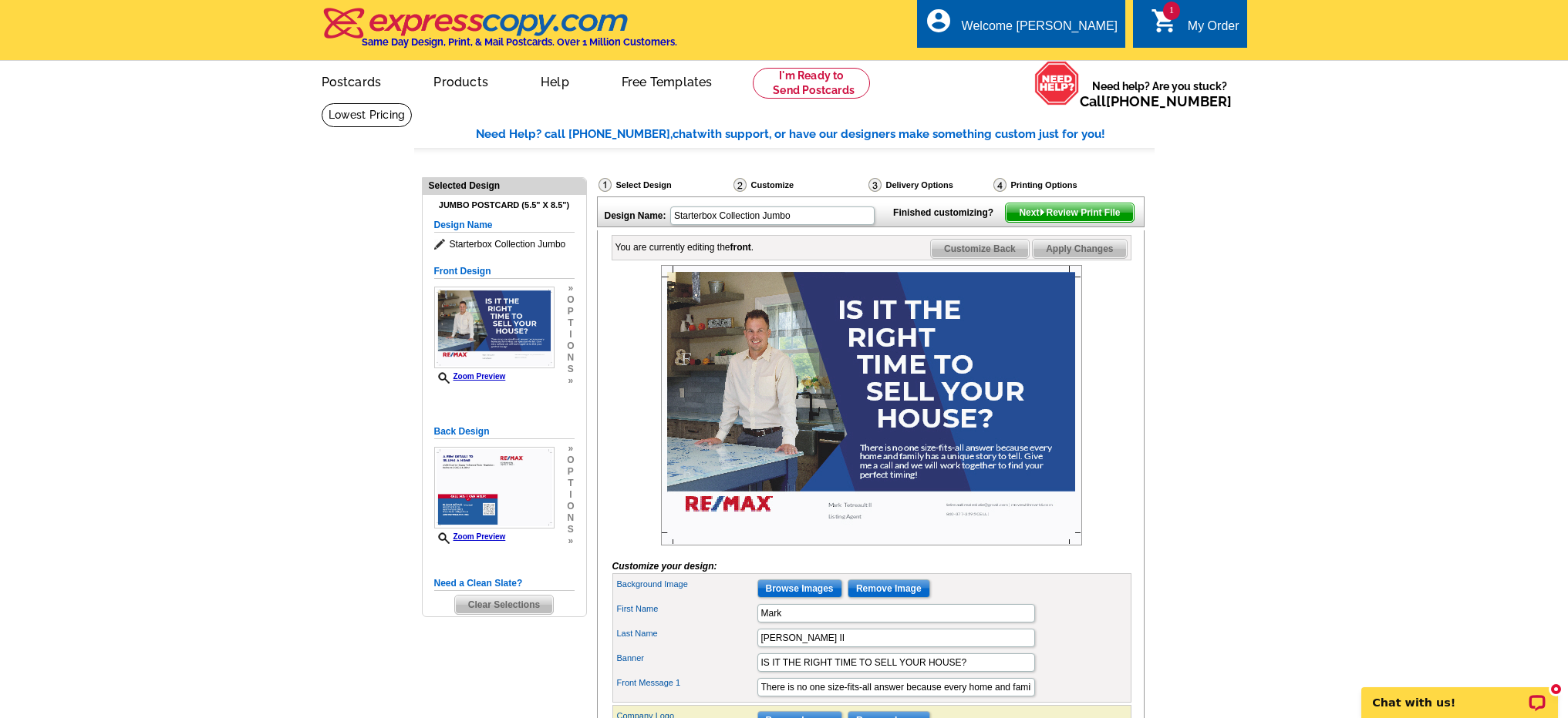
click at [1100, 503] on div at bounding box center [872, 405] width 519 height 281
click at [511, 511] on img at bounding box center [494, 488] width 120 height 82
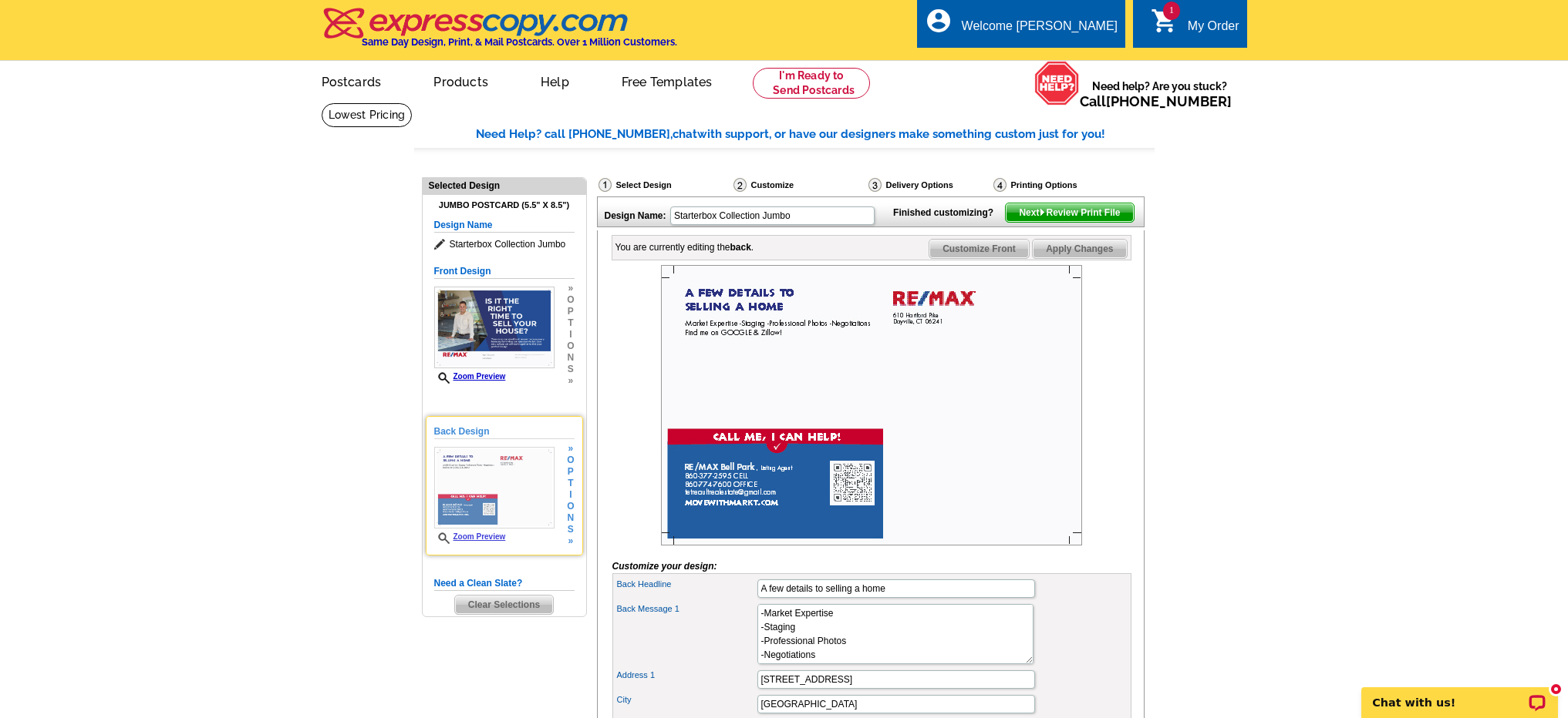
click at [571, 464] on span "o" at bounding box center [570, 461] width 7 height 11
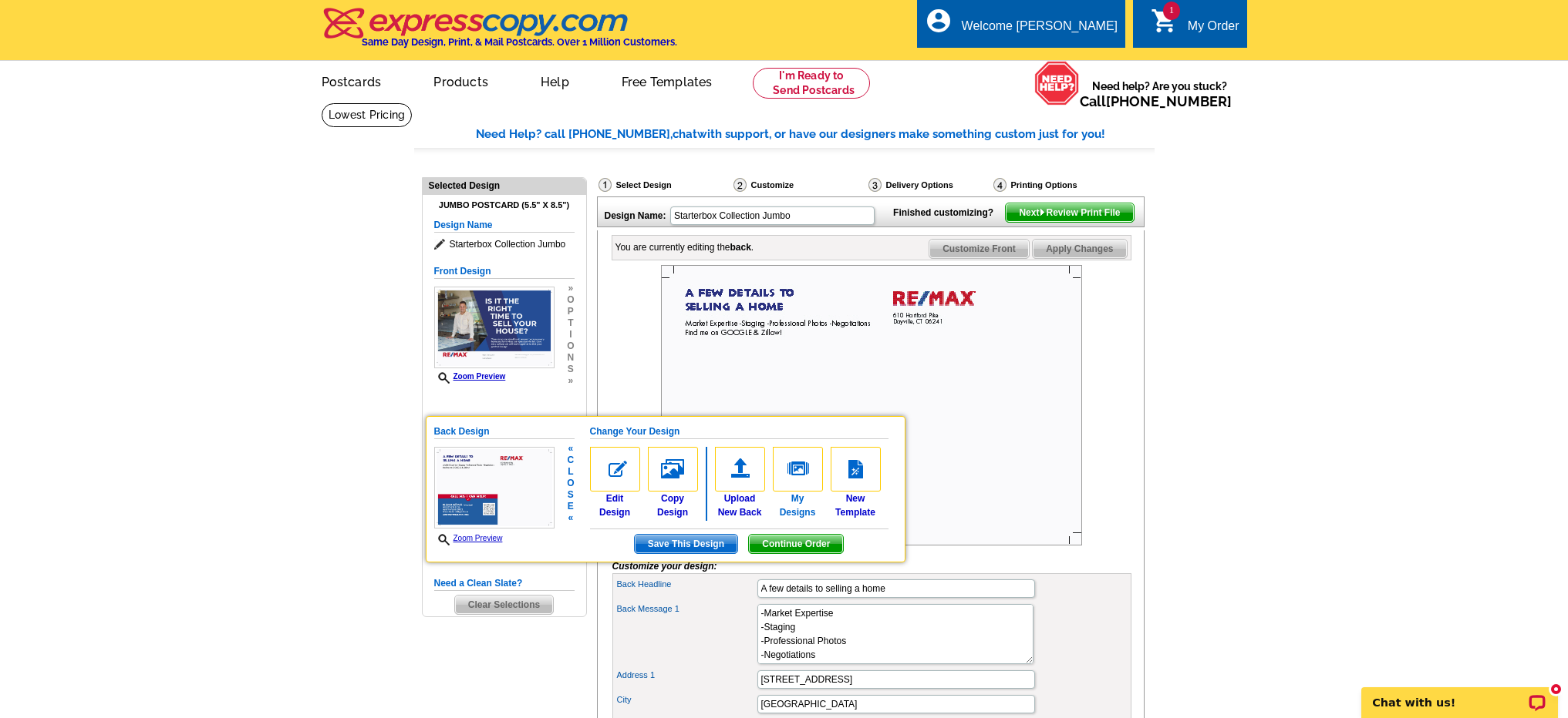
click at [804, 474] on img at bounding box center [798, 469] width 50 height 45
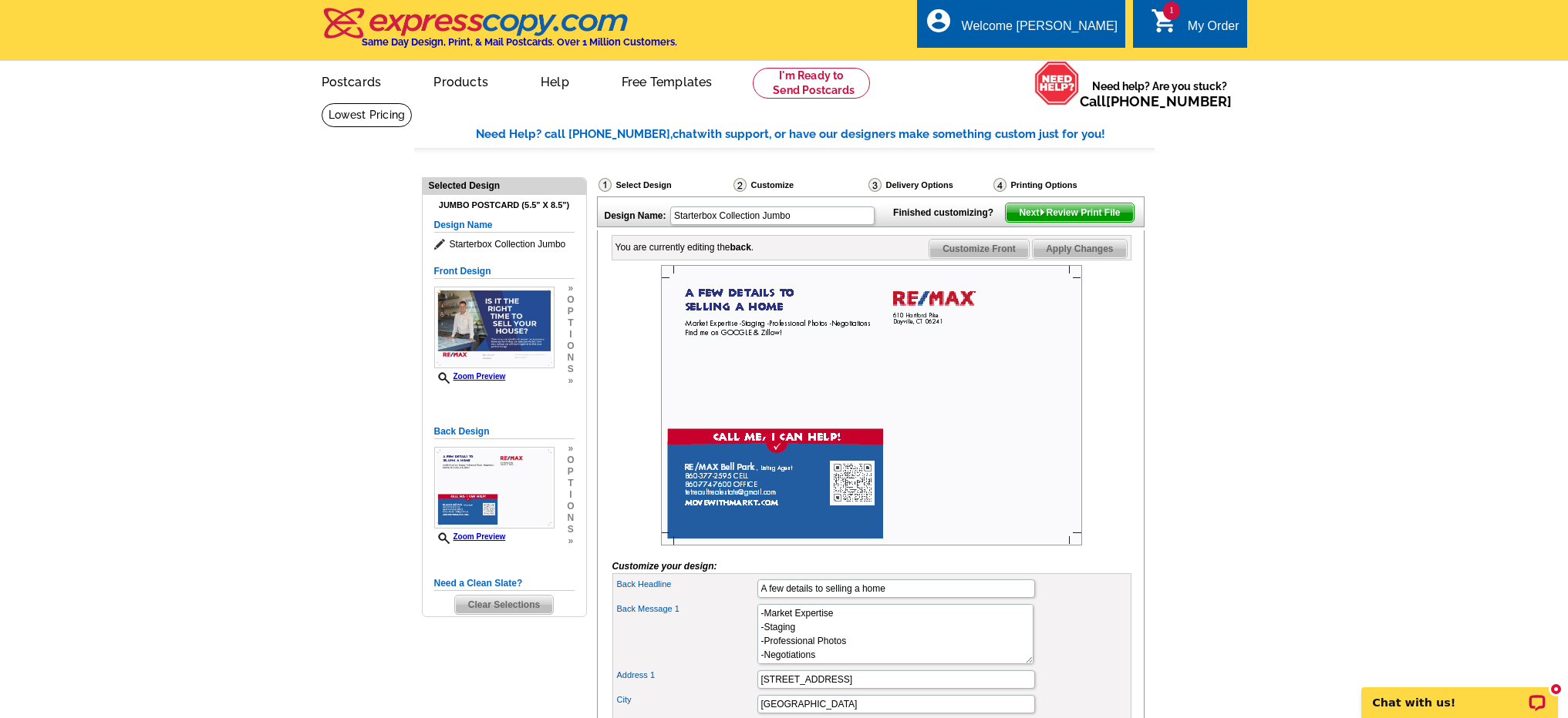
click at [569, 449] on span "»" at bounding box center [570, 449] width 7 height 11
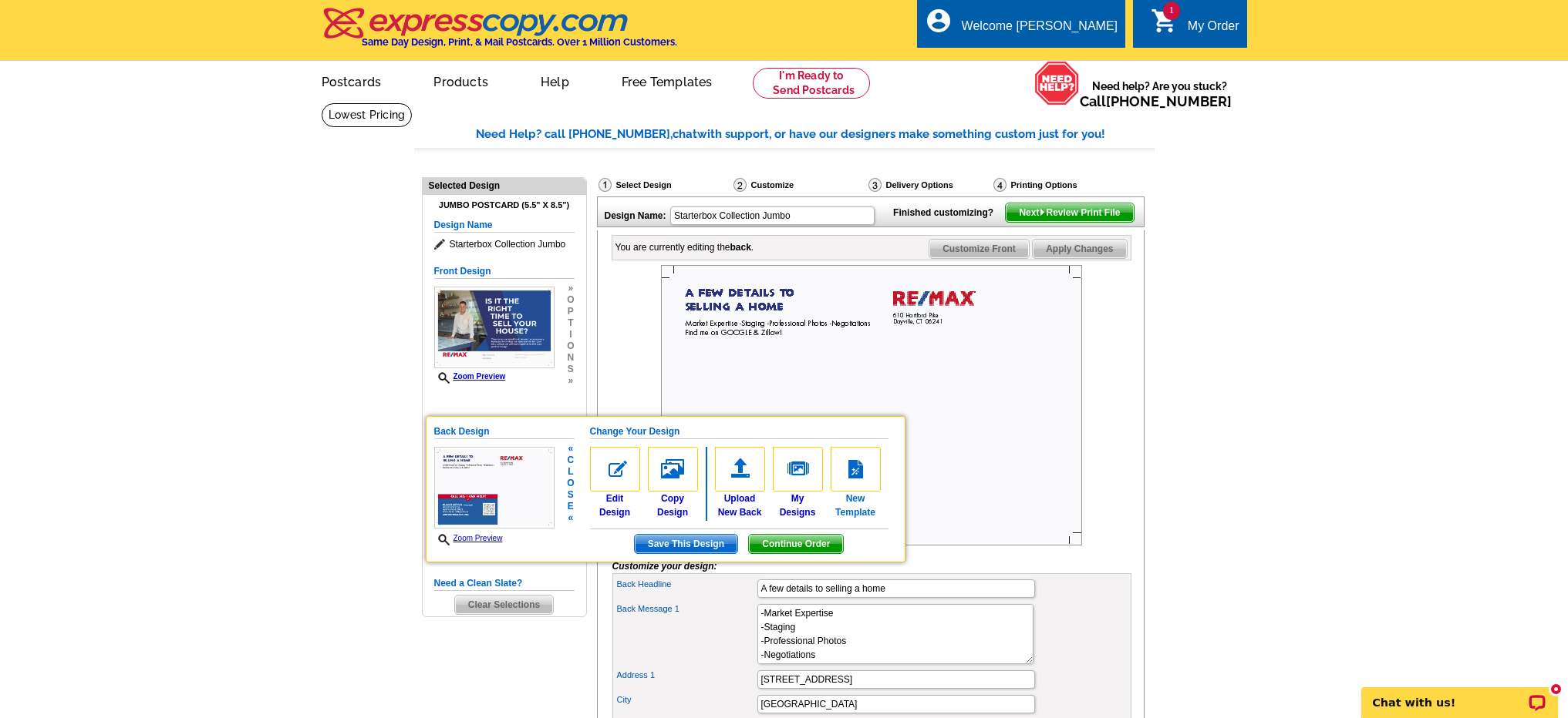
click at [846, 469] on img at bounding box center [856, 469] width 50 height 45
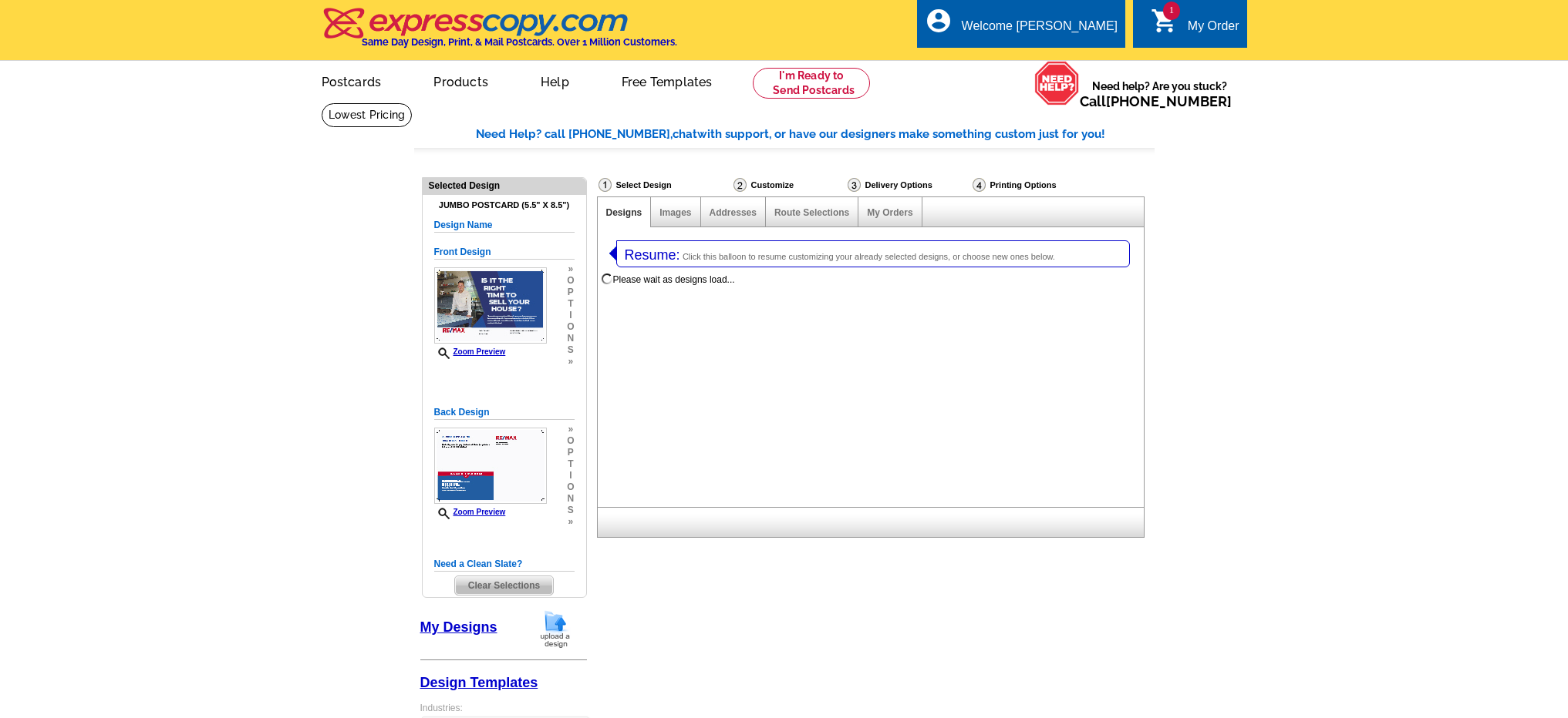
select select "1"
select select "2"
select select "back"
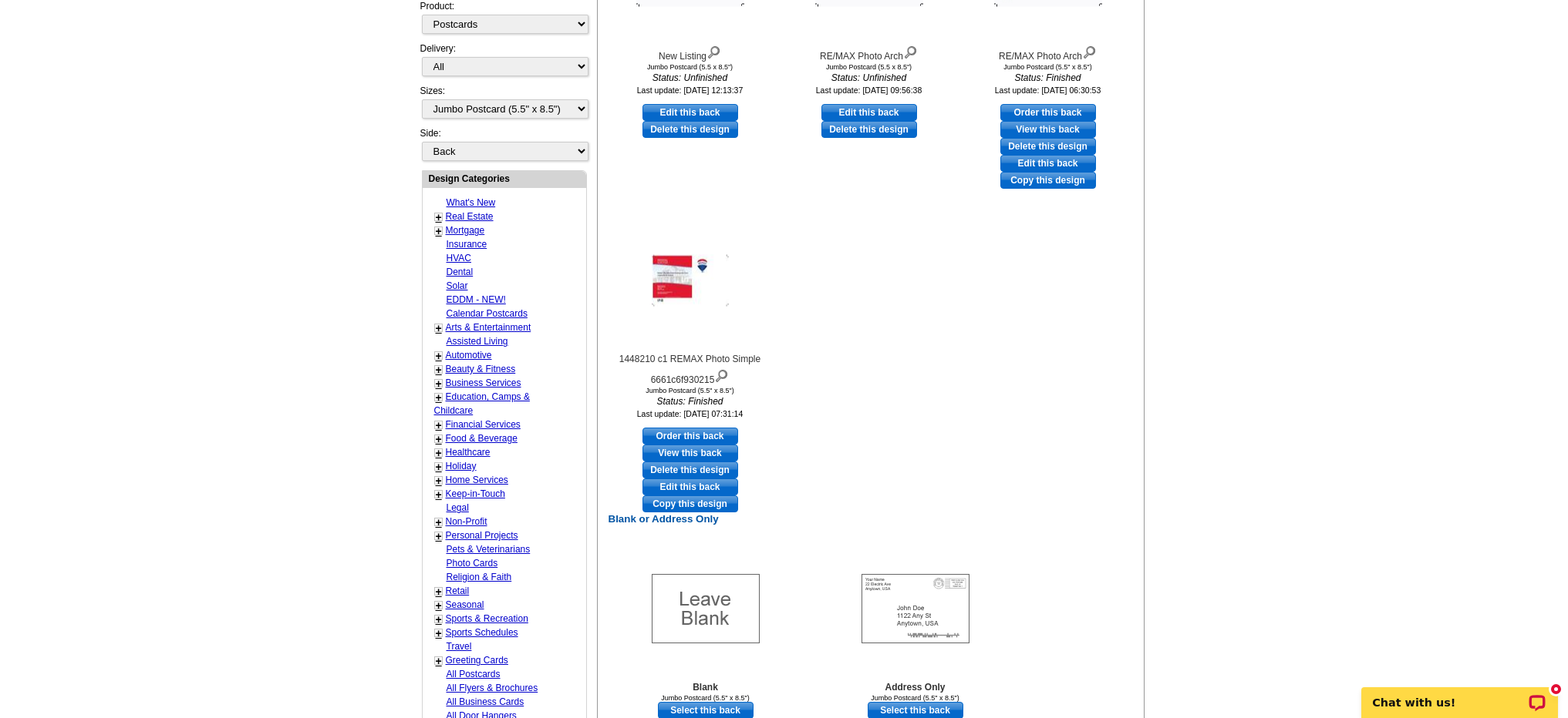
scroll to position [759, 0]
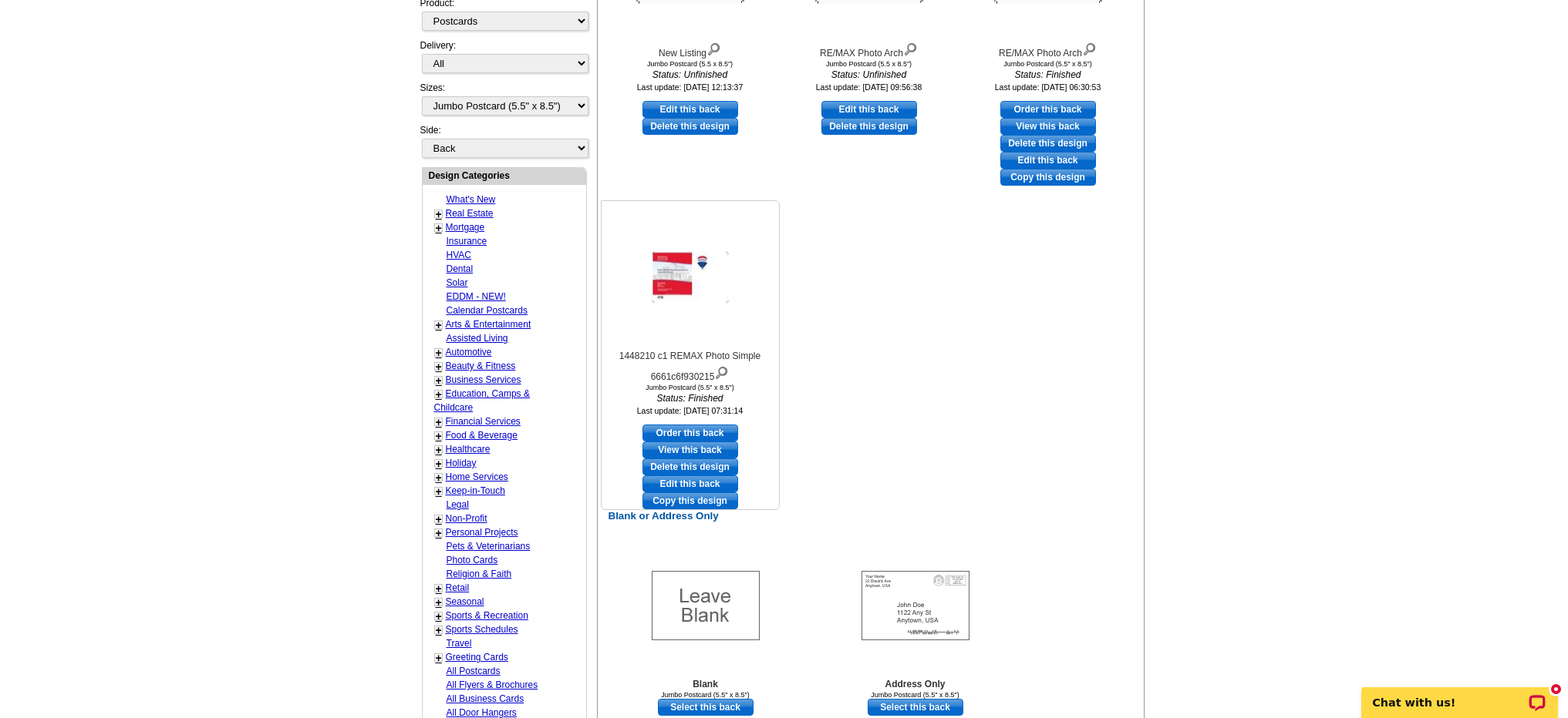
click at [705, 446] on link "View this back" at bounding box center [690, 450] width 96 height 17
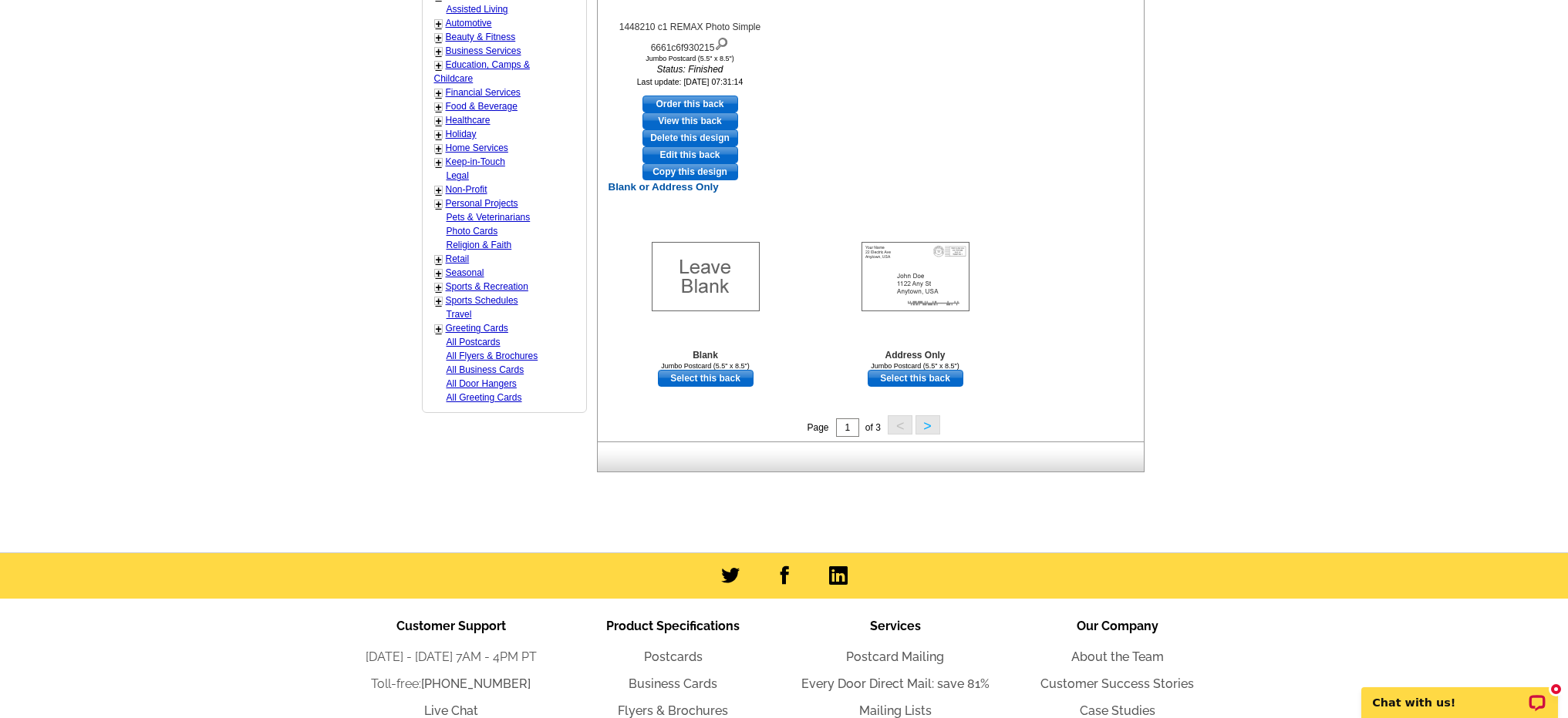
click at [926, 428] on button ">" at bounding box center [928, 424] width 25 height 20
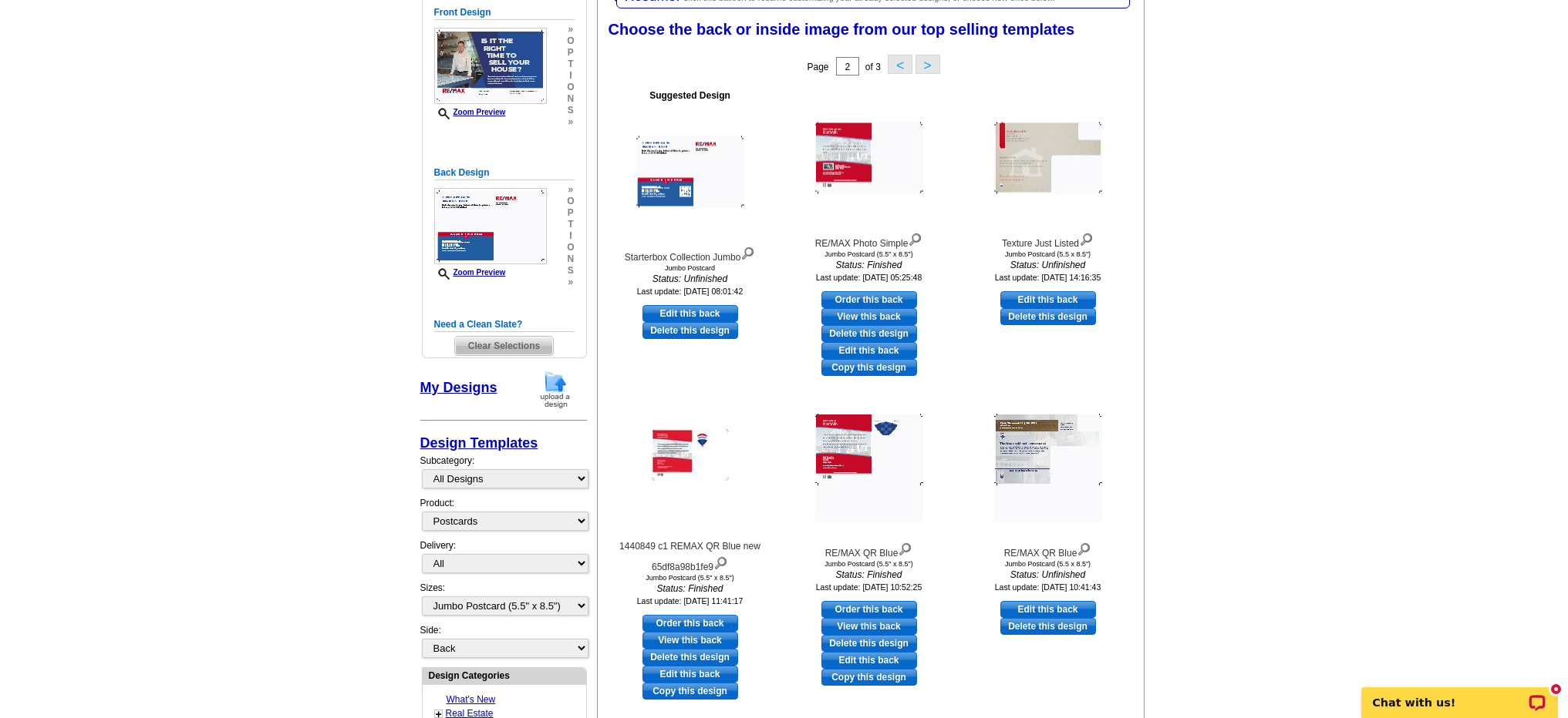
scroll to position [544, 0]
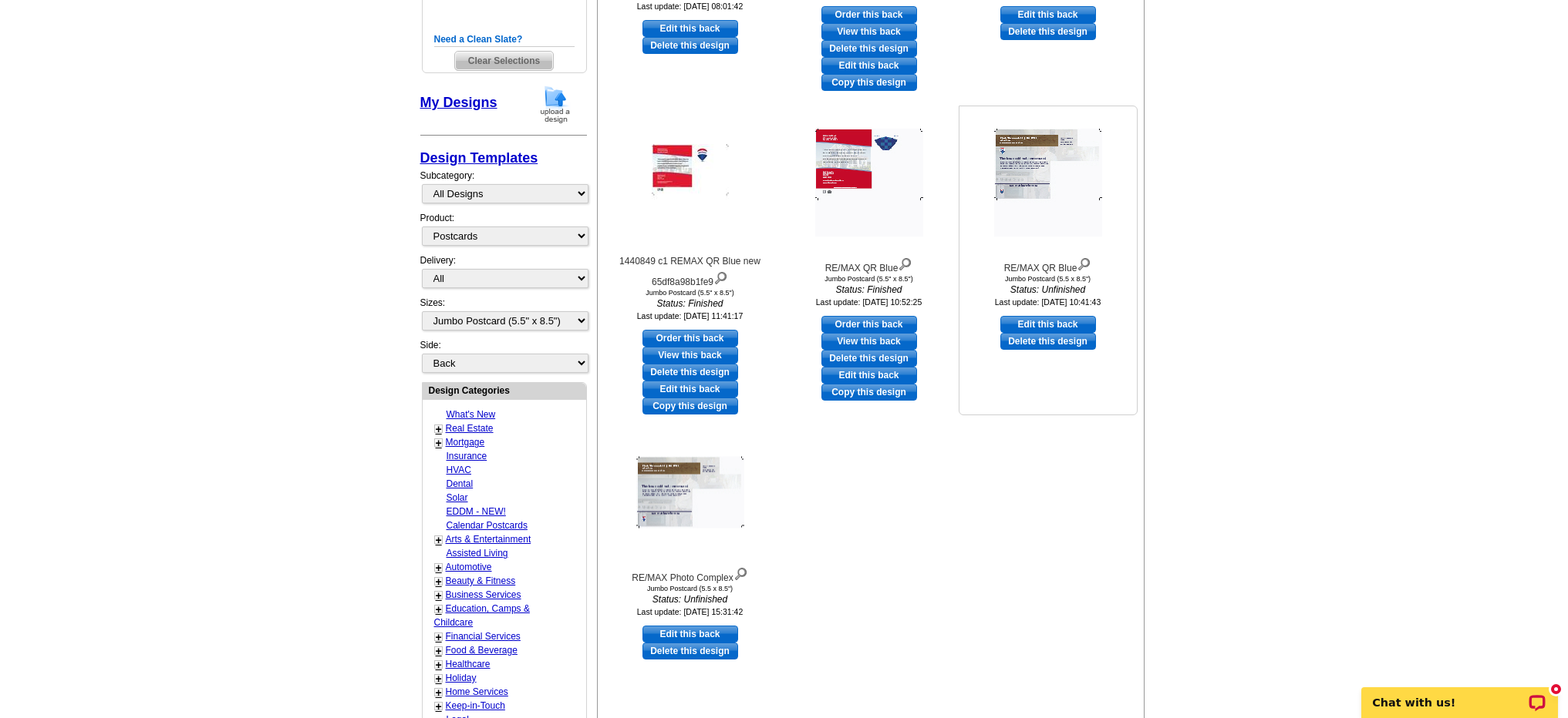
click at [1069, 224] on img at bounding box center [1048, 183] width 108 height 108
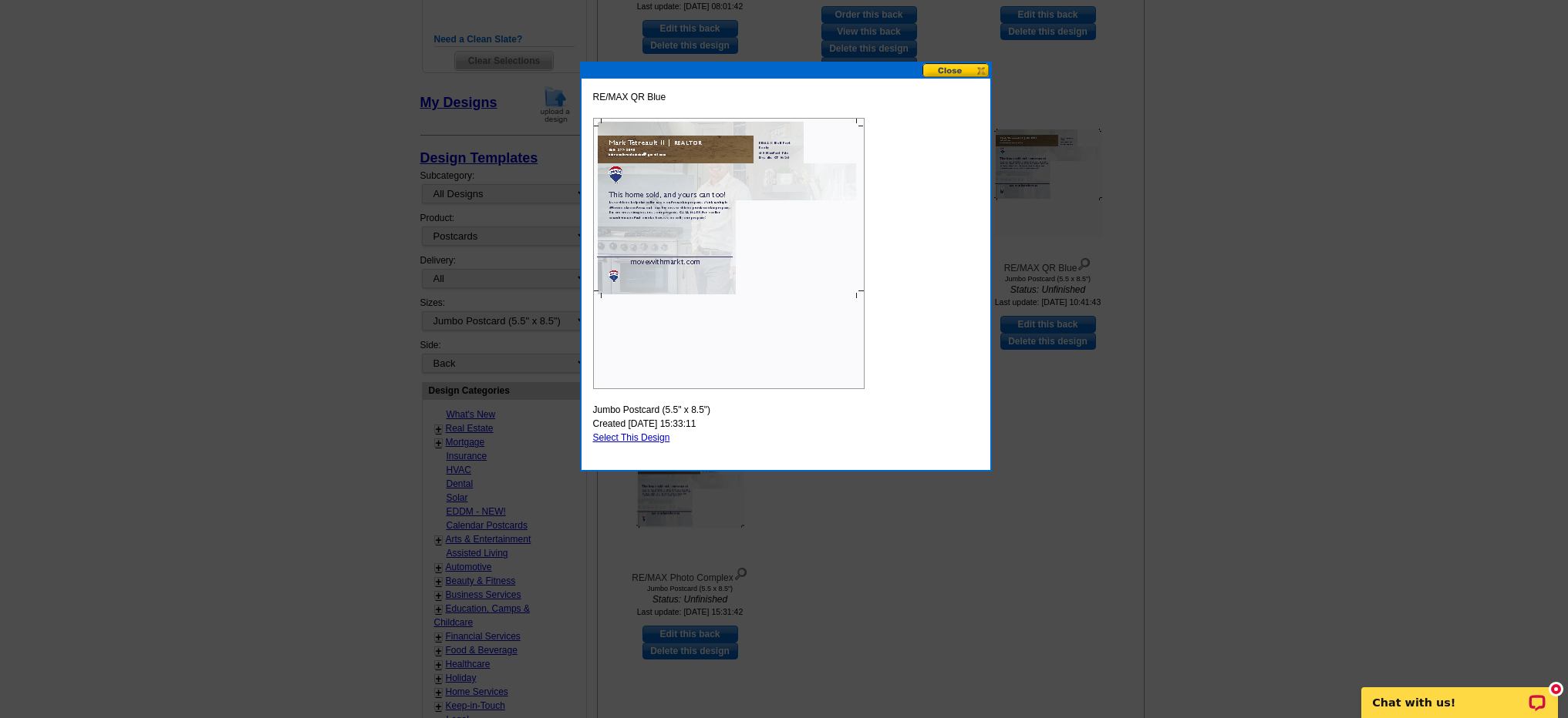
click at [961, 72] on button at bounding box center [956, 71] width 68 height 15
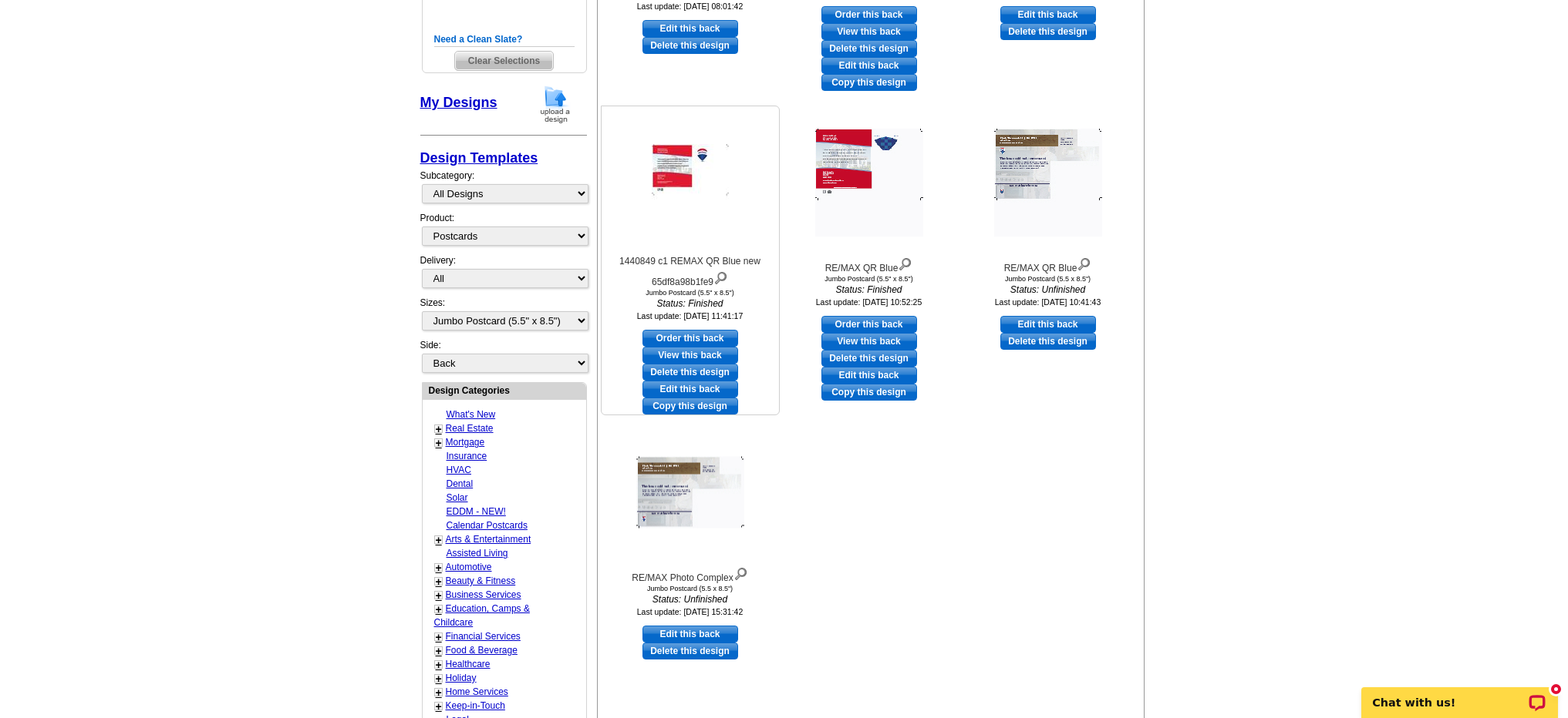
scroll to position [175, 0]
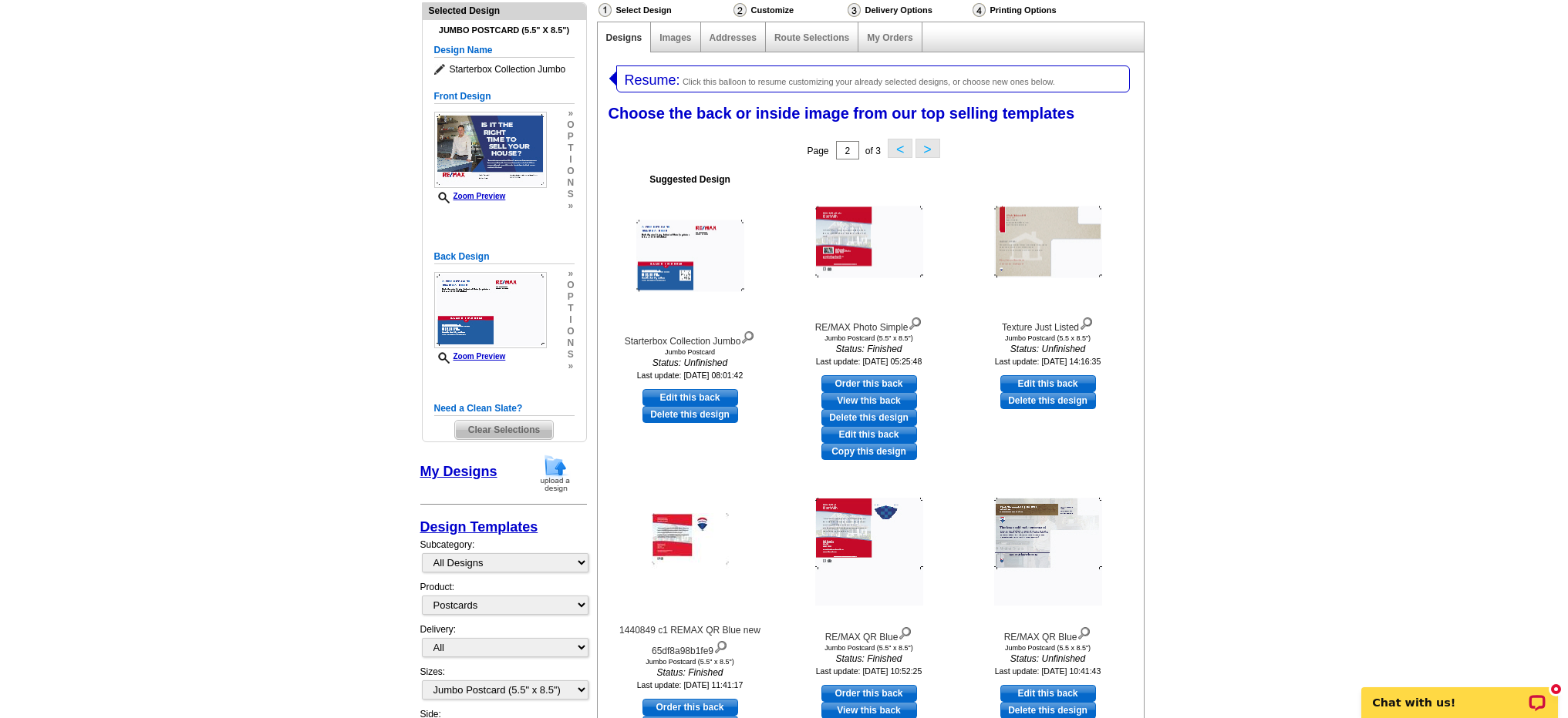
click at [929, 151] on button ">" at bounding box center [928, 148] width 25 height 20
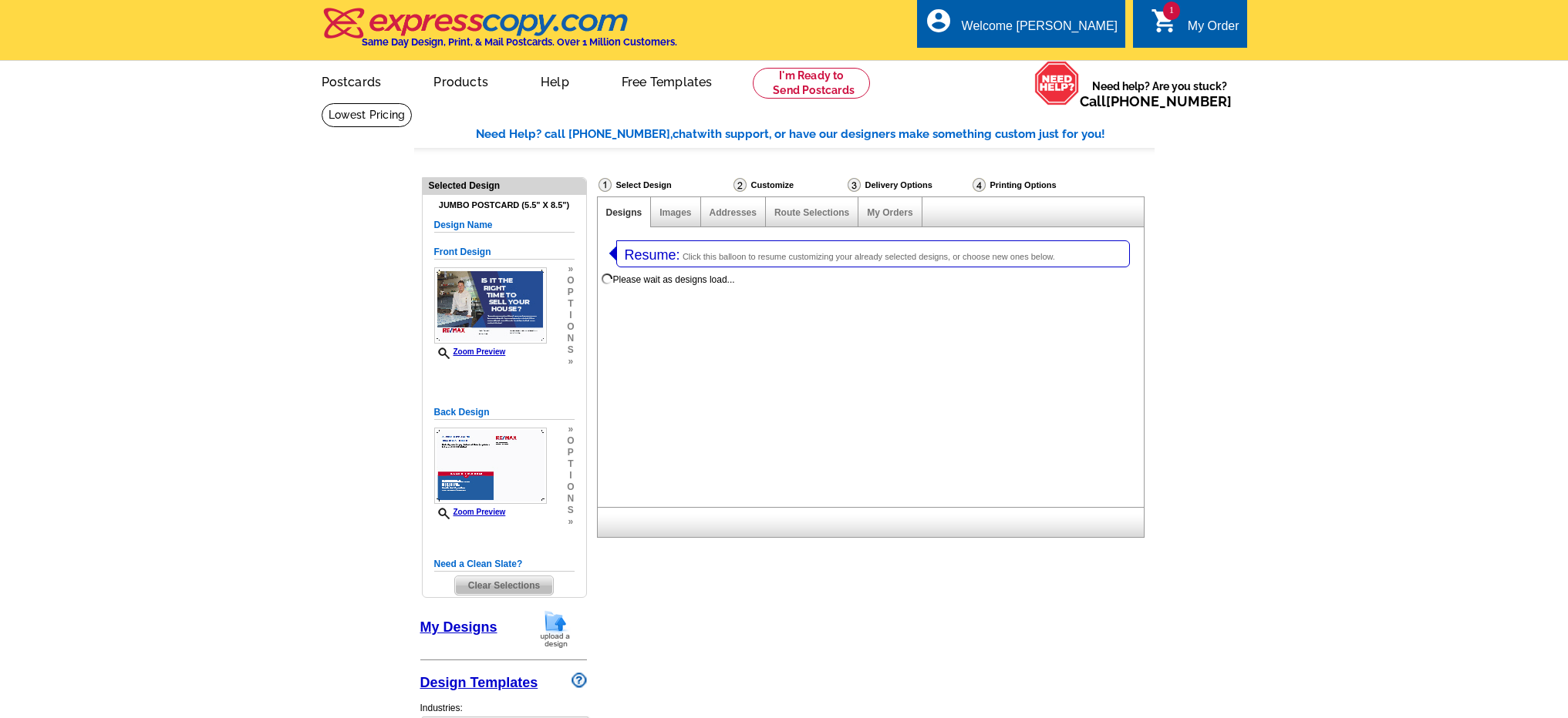
select select "1"
select select "2"
select select "back"
select select "785"
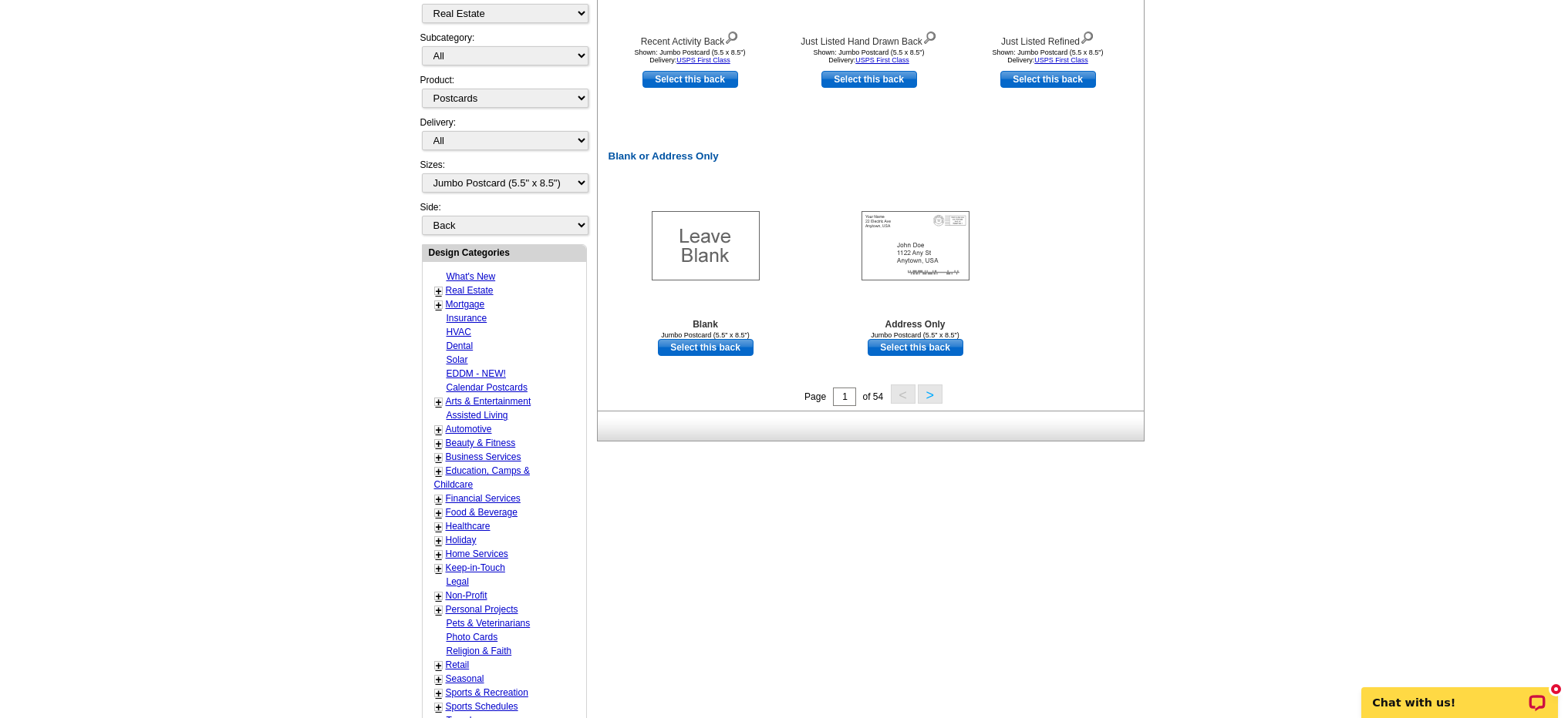
scroll to position [70, 0]
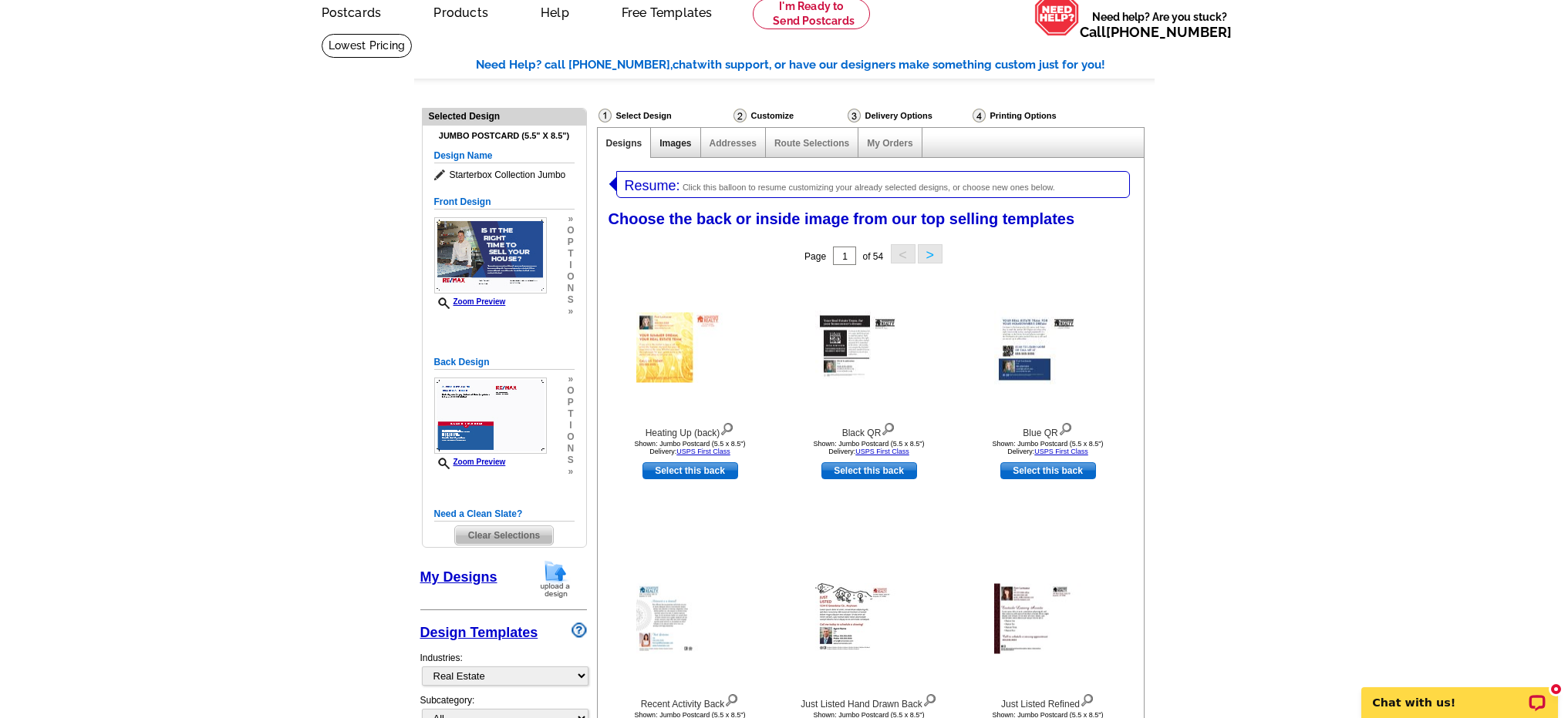
click at [674, 143] on link "Images" at bounding box center [676, 144] width 32 height 11
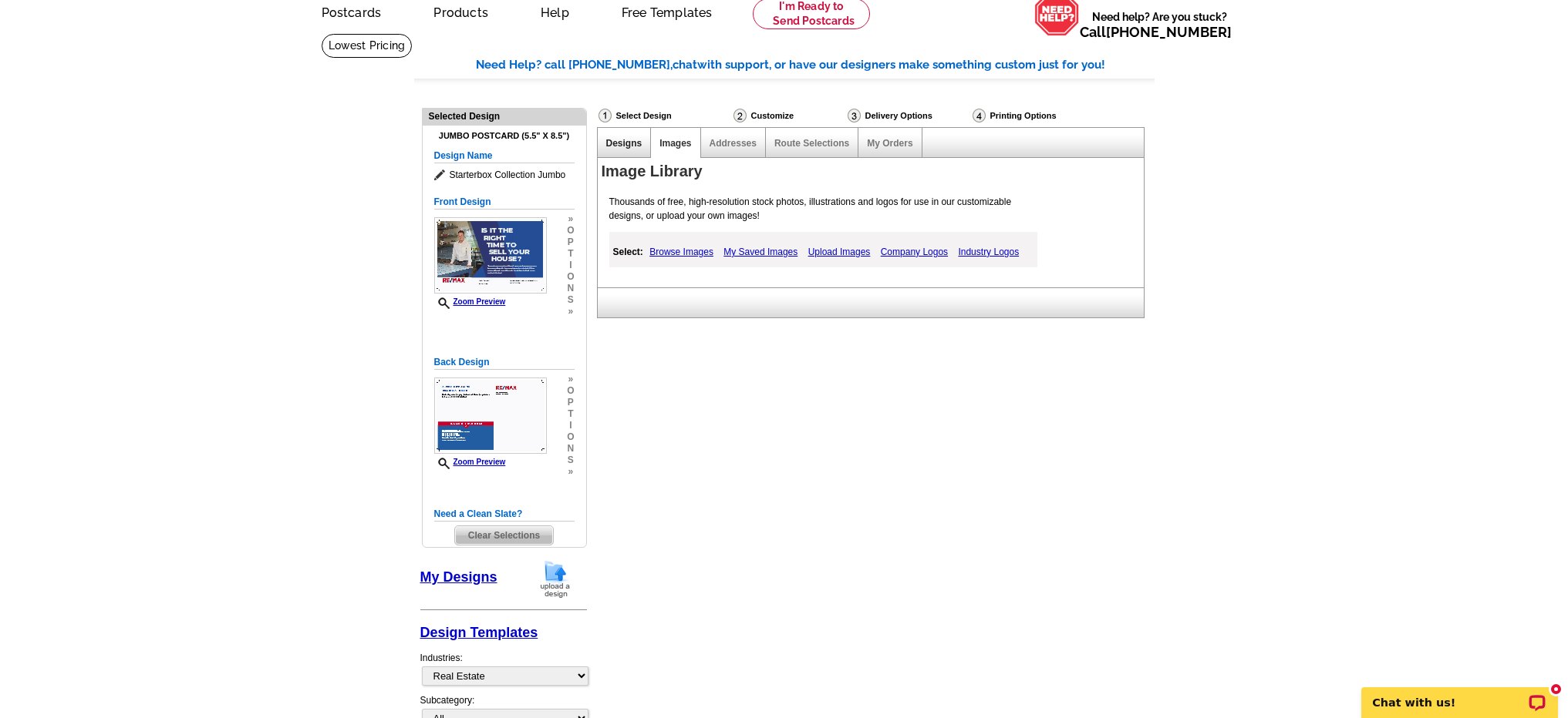
click at [637, 145] on link "Designs" at bounding box center [624, 144] width 36 height 11
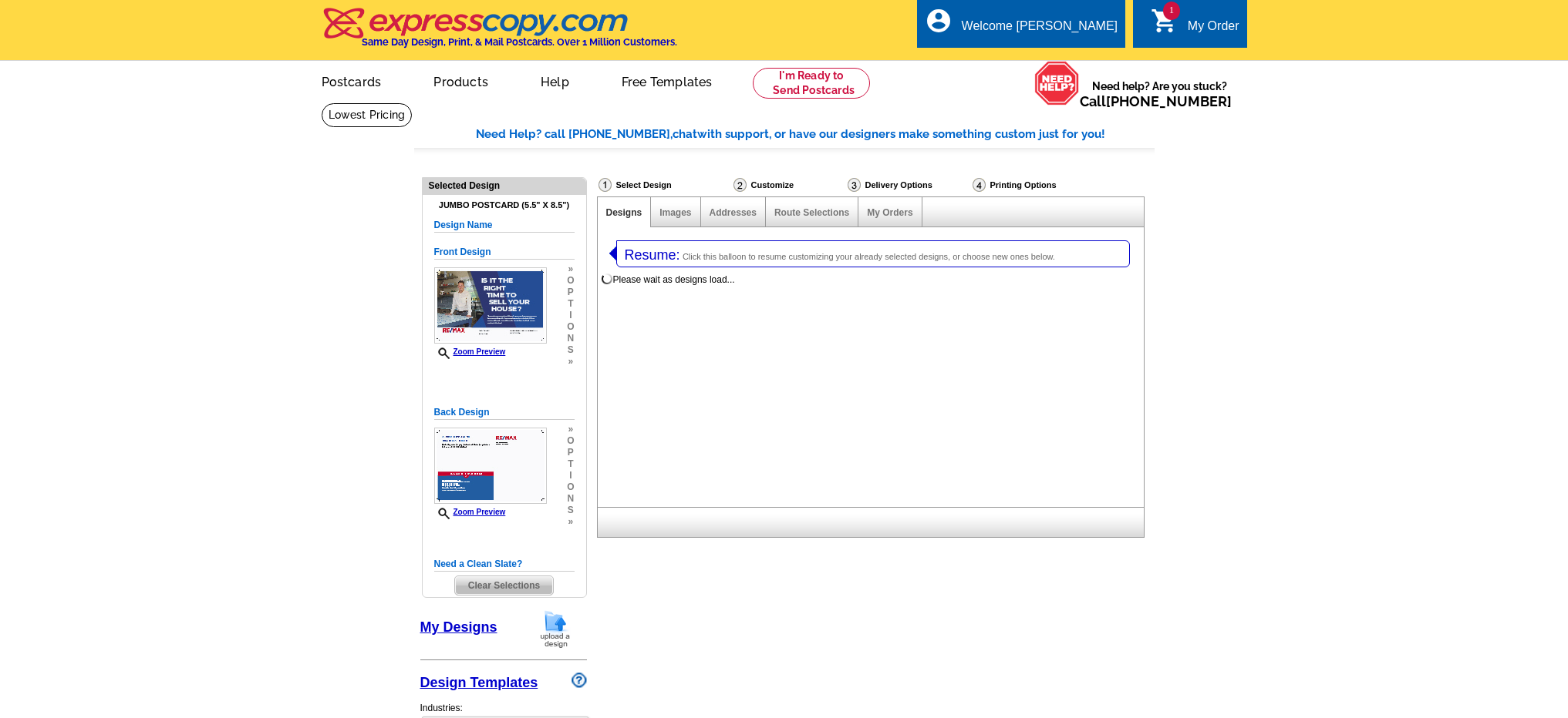
select select "1"
select select "2"
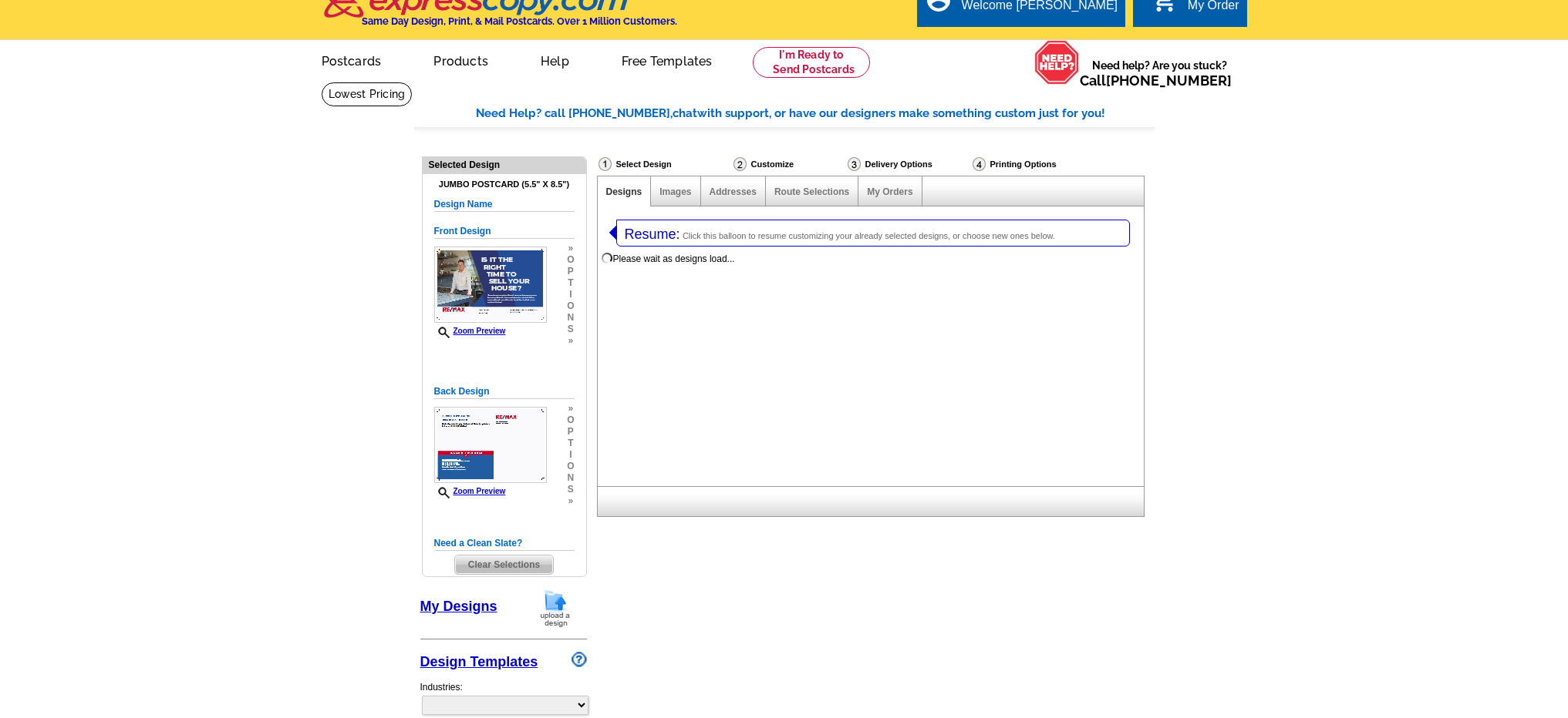
scroll to position [161, 0]
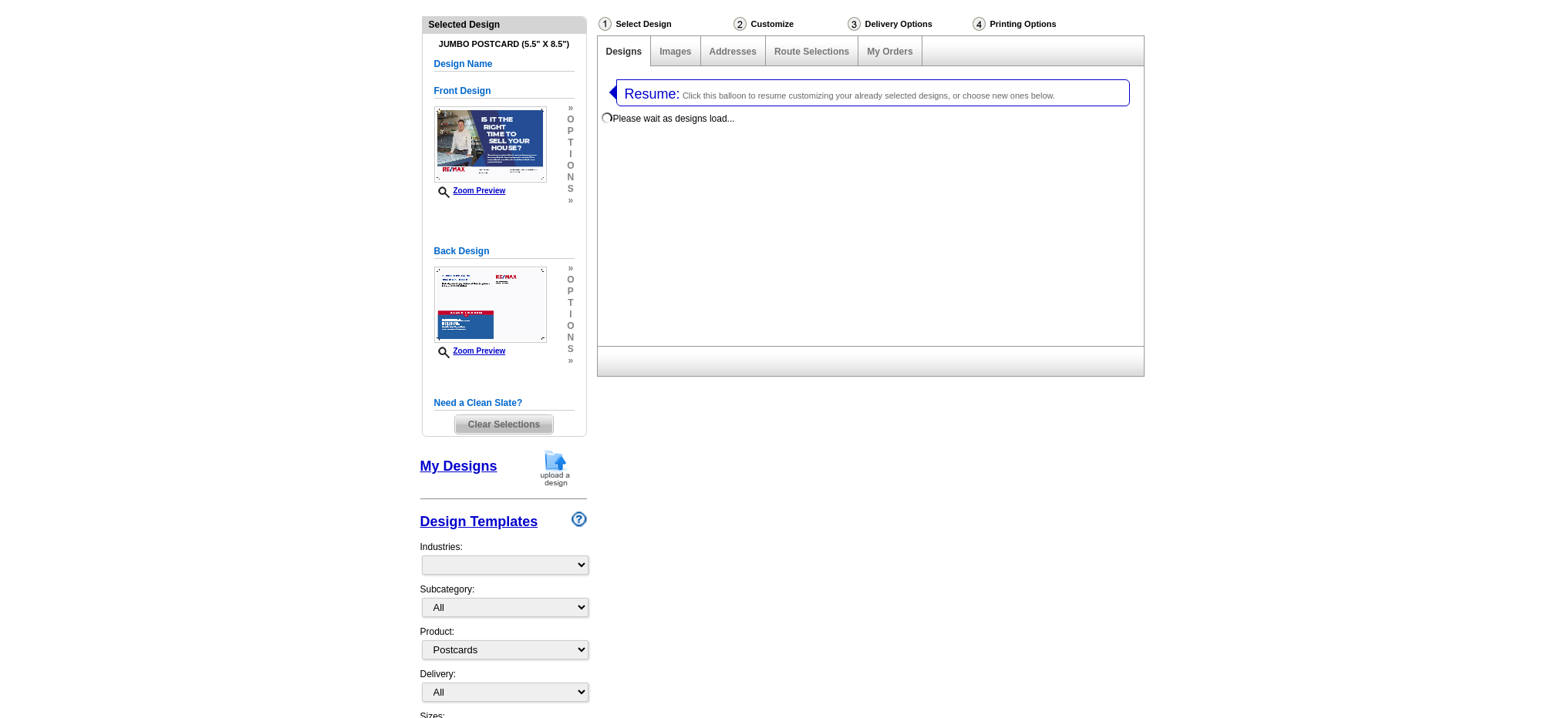
select select "785"
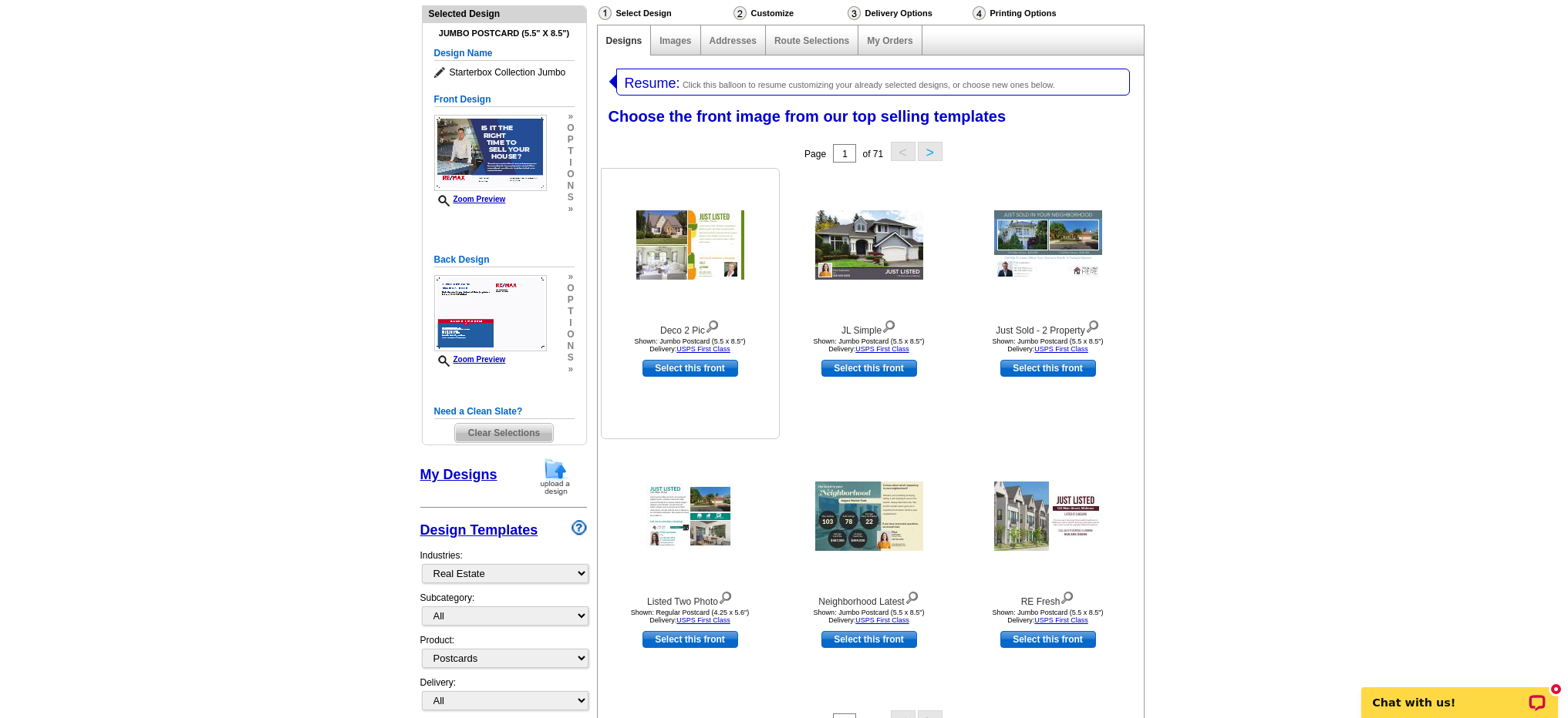
scroll to position [61, 0]
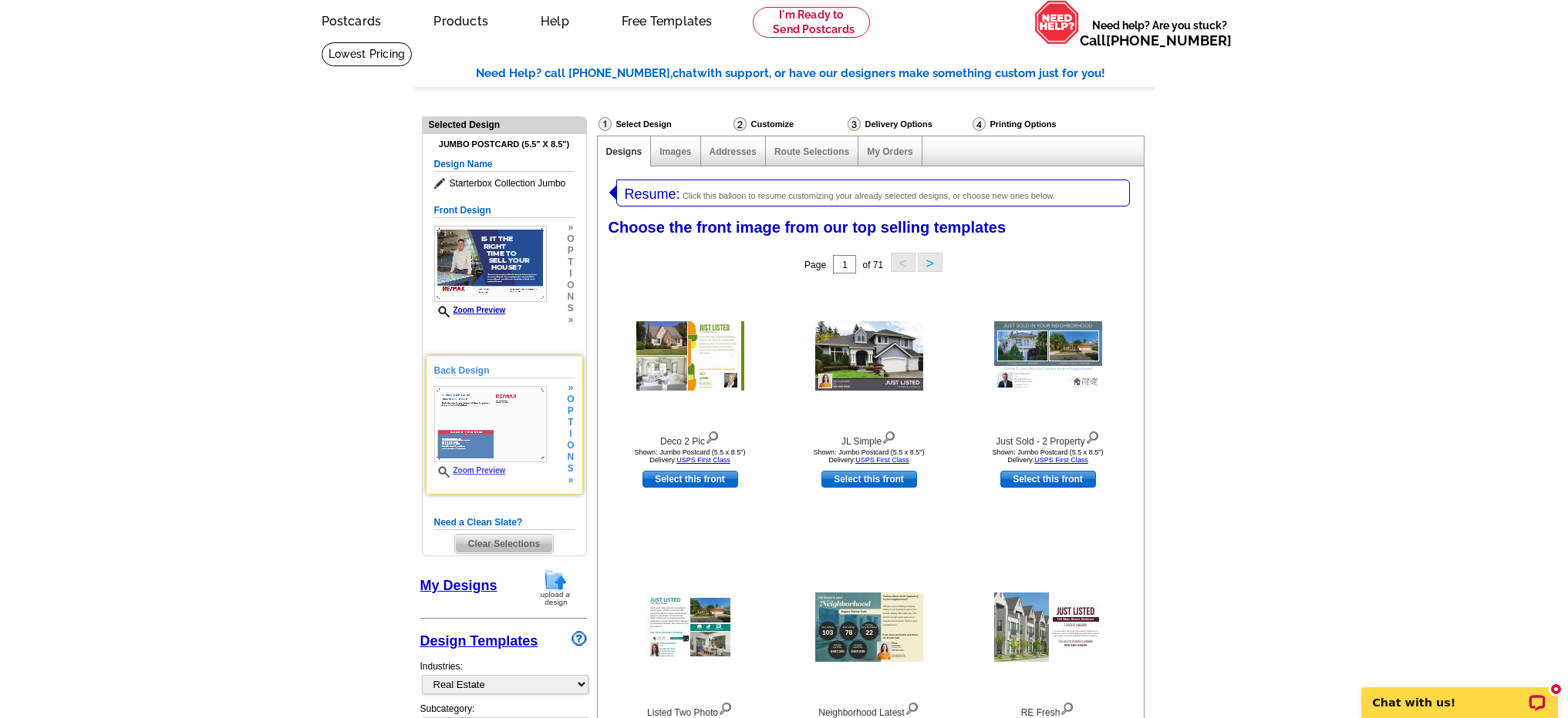
click at [571, 413] on span "p" at bounding box center [570, 411] width 7 height 11
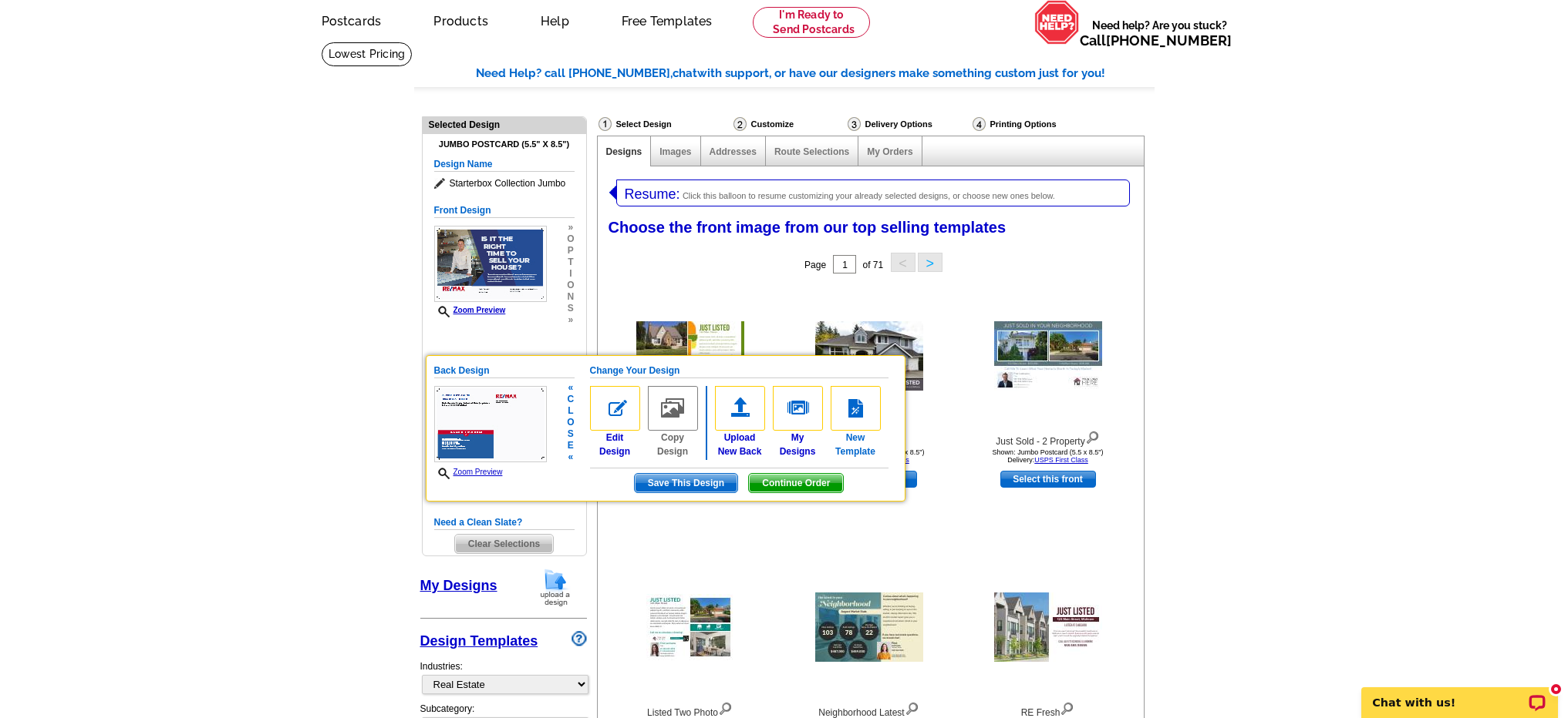
click at [859, 416] on img at bounding box center [856, 409] width 50 height 45
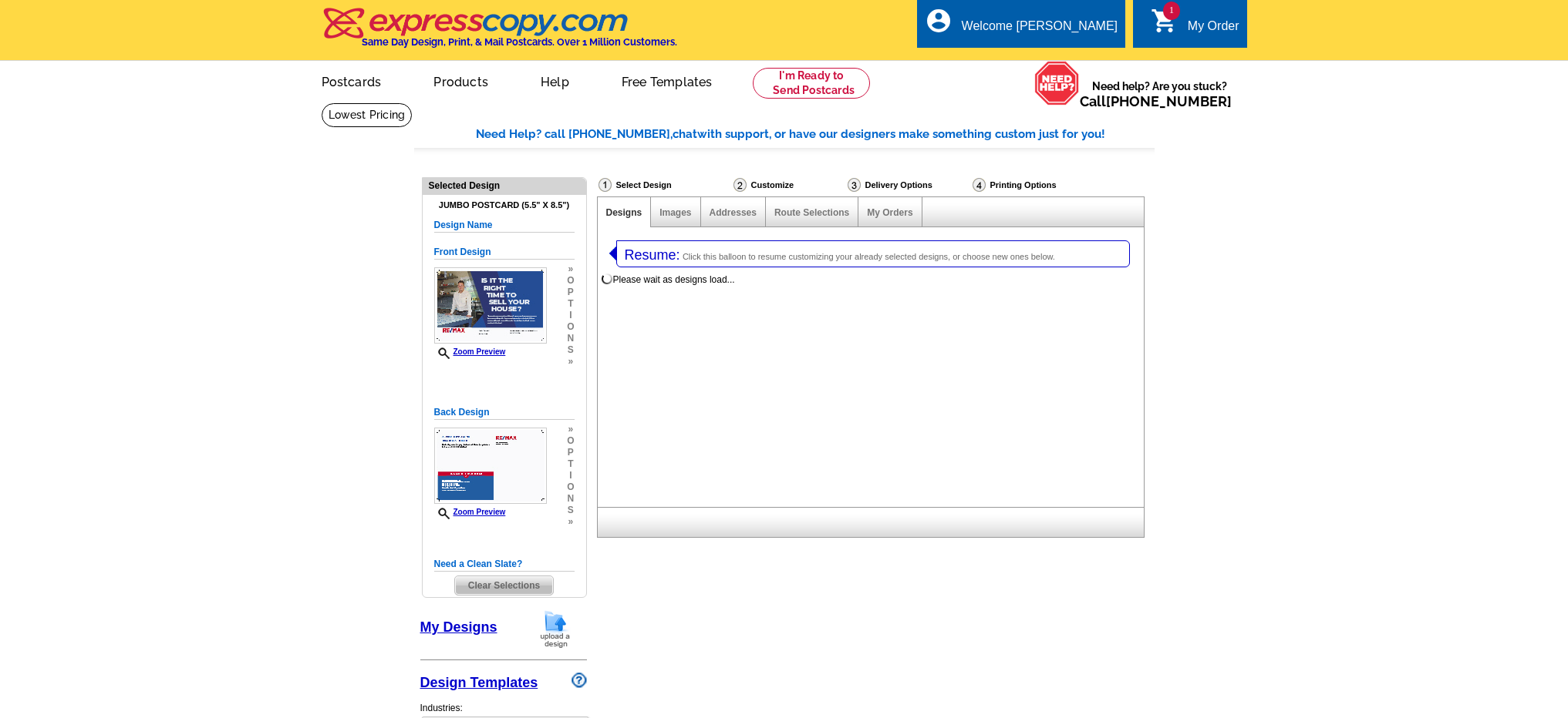
select select "1"
select select "2"
select select "back"
select select "785"
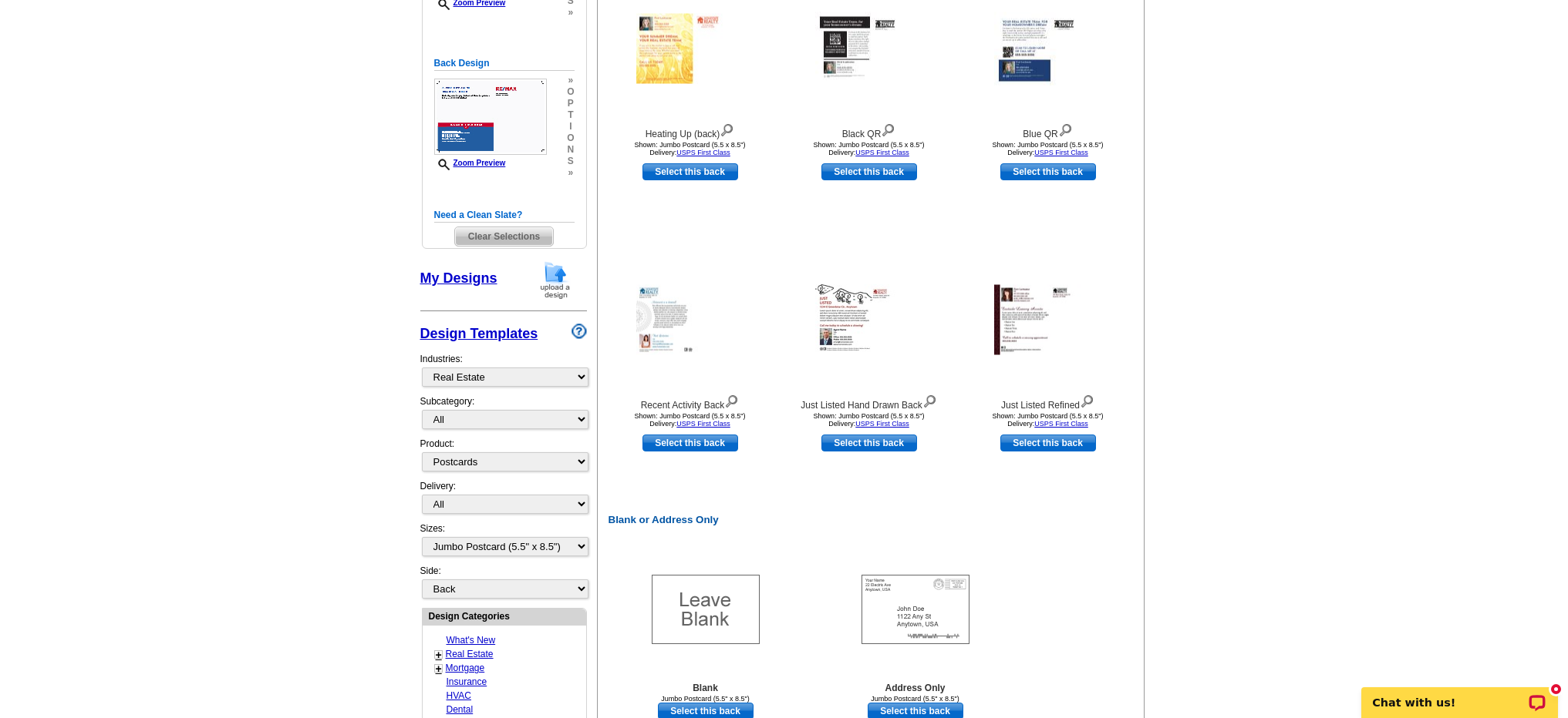
scroll to position [511, 0]
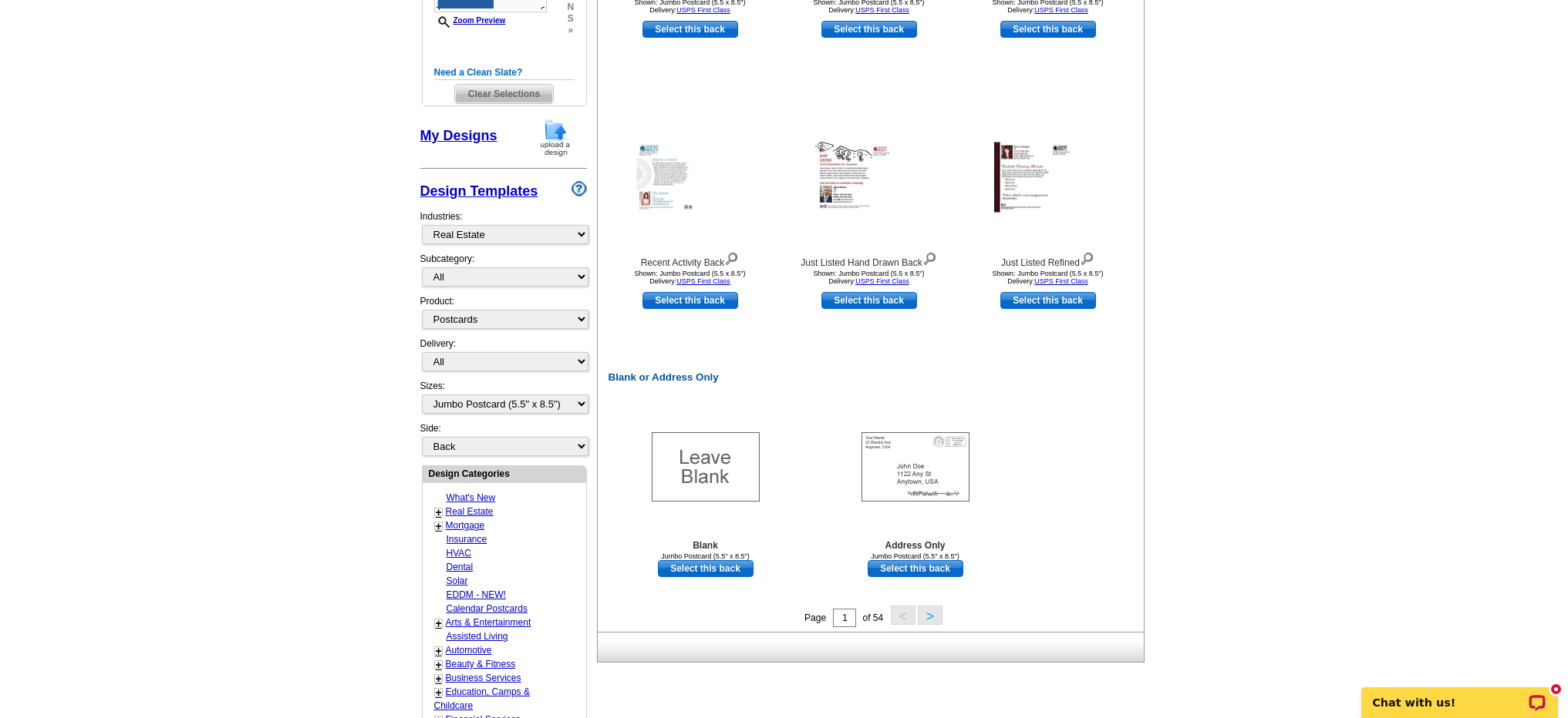
click at [927, 610] on button ">" at bounding box center [930, 615] width 25 height 20
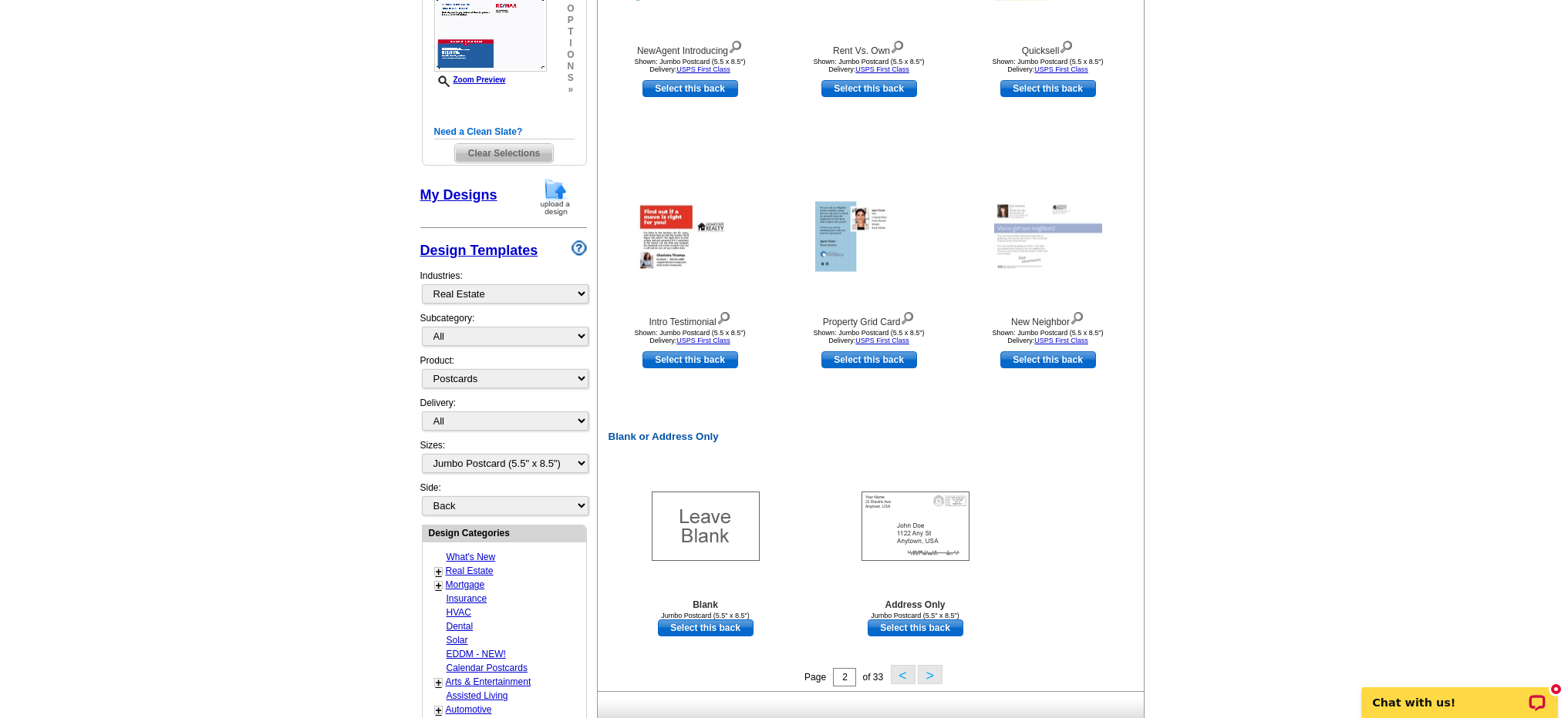
scroll to position [475, 0]
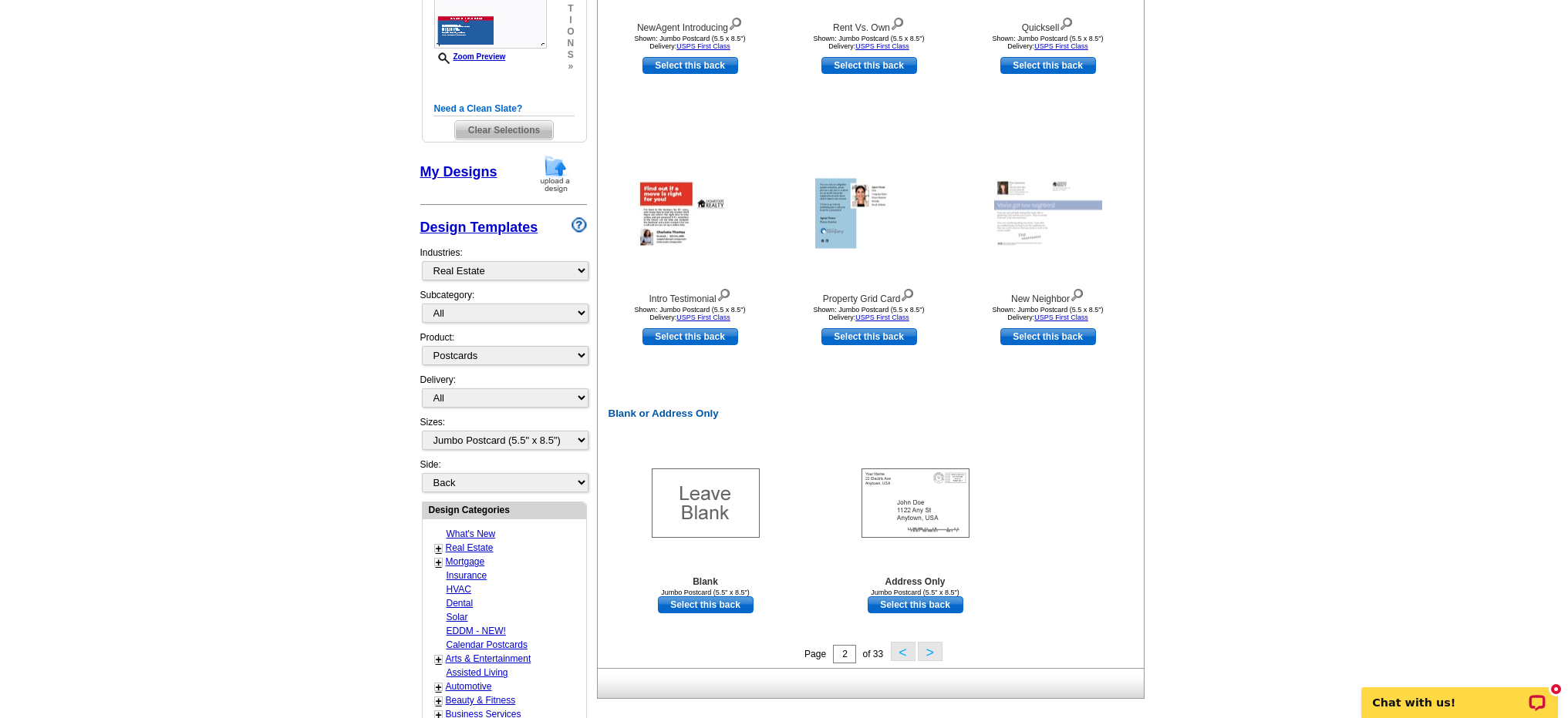
click at [936, 653] on button ">" at bounding box center [930, 651] width 25 height 20
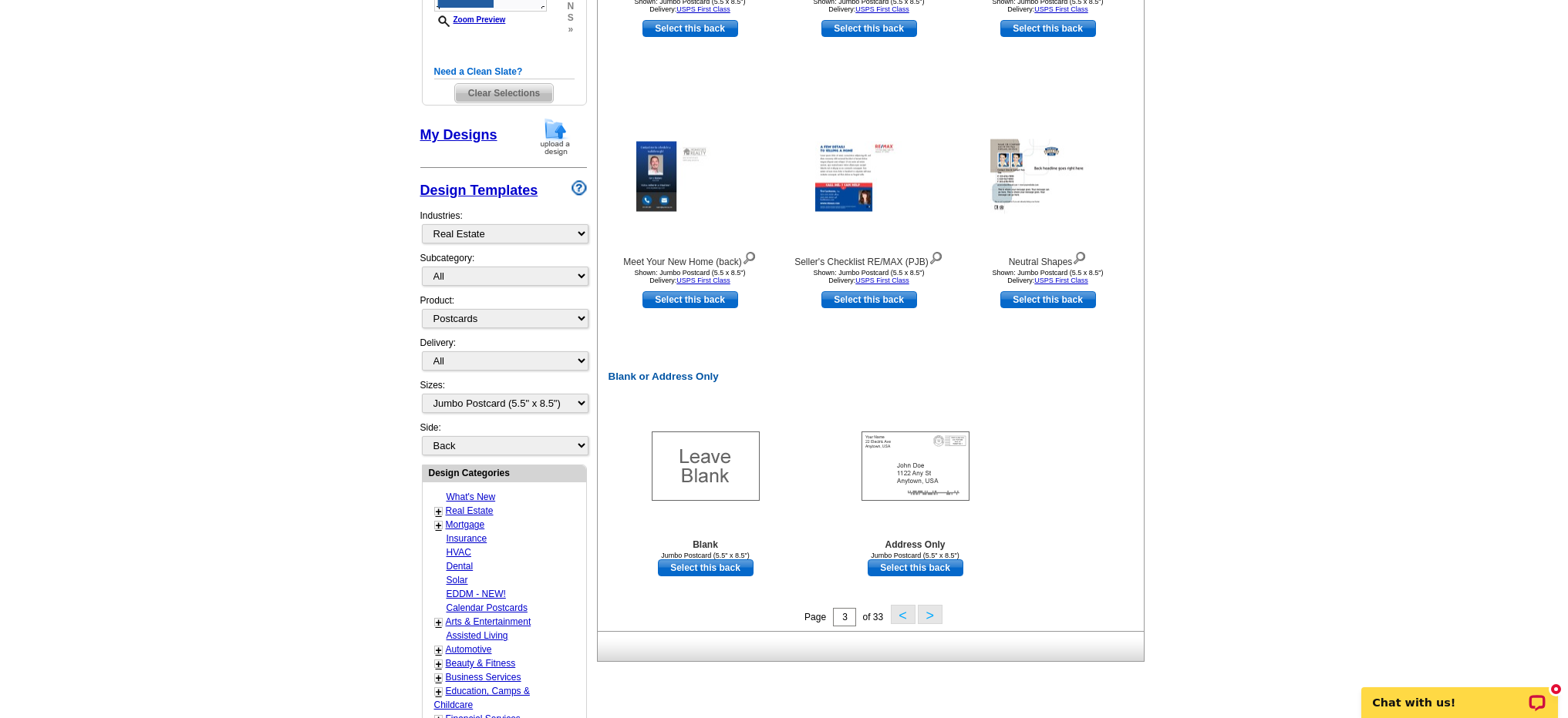
scroll to position [646, 0]
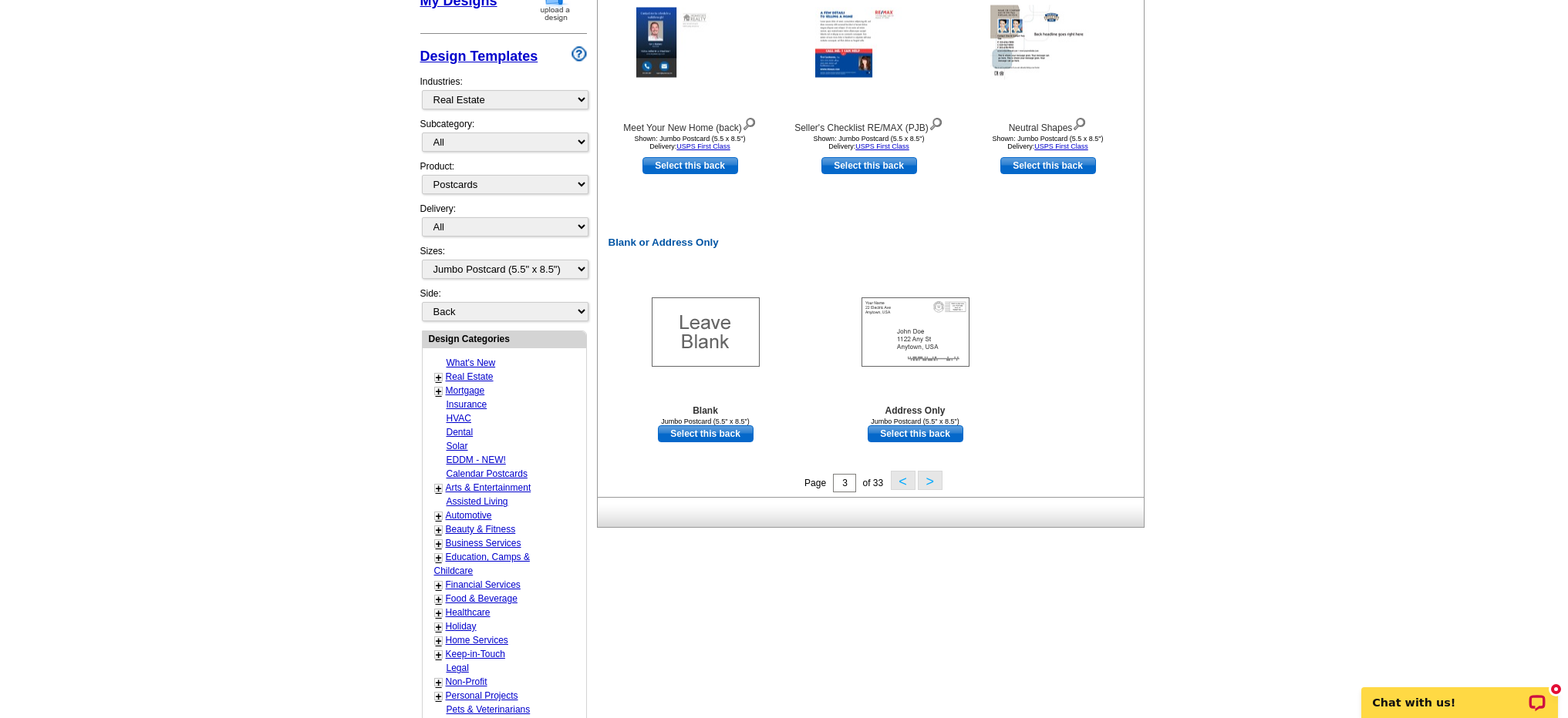
click at [929, 487] on button ">" at bounding box center [930, 480] width 25 height 20
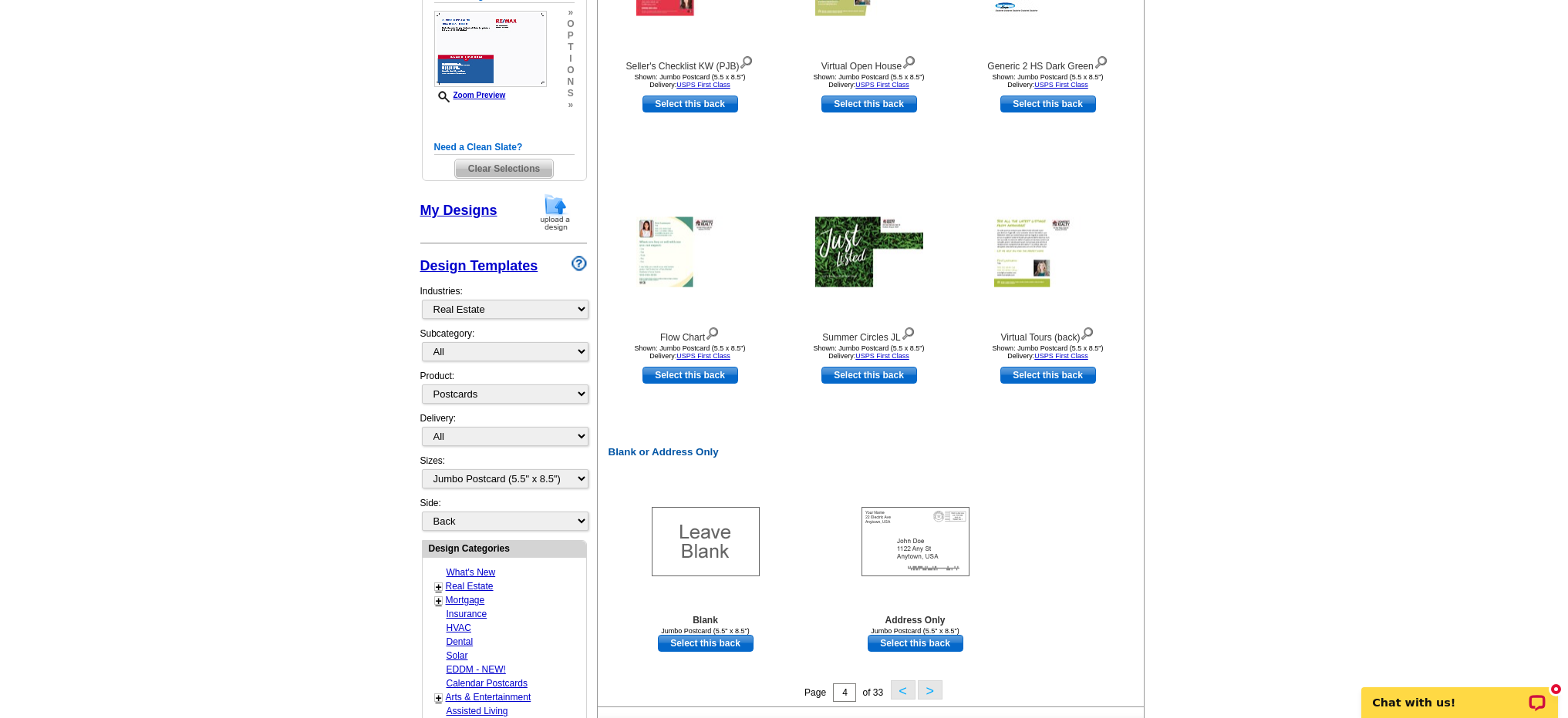
scroll to position [546, 0]
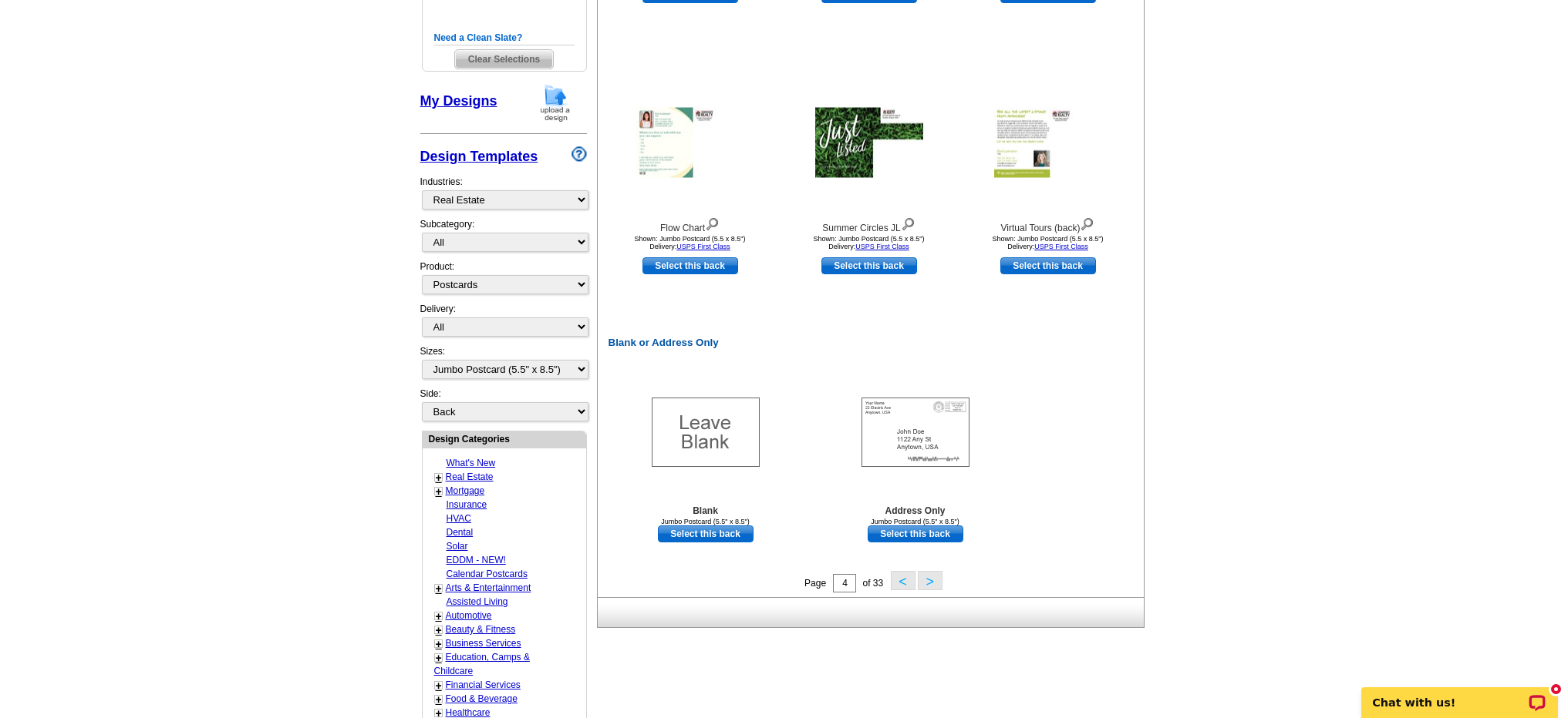
click at [924, 580] on button ">" at bounding box center [930, 581] width 25 height 20
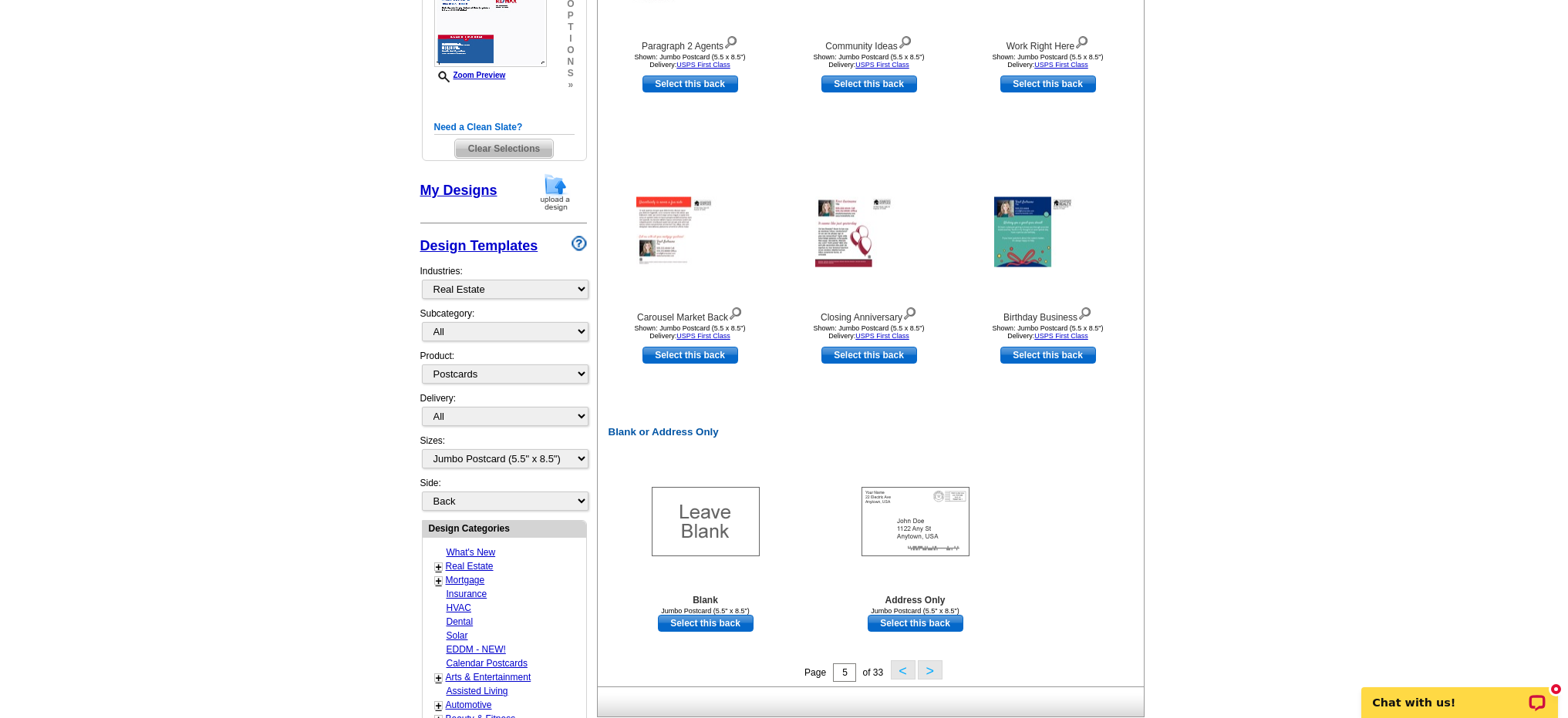
scroll to position [474, 0]
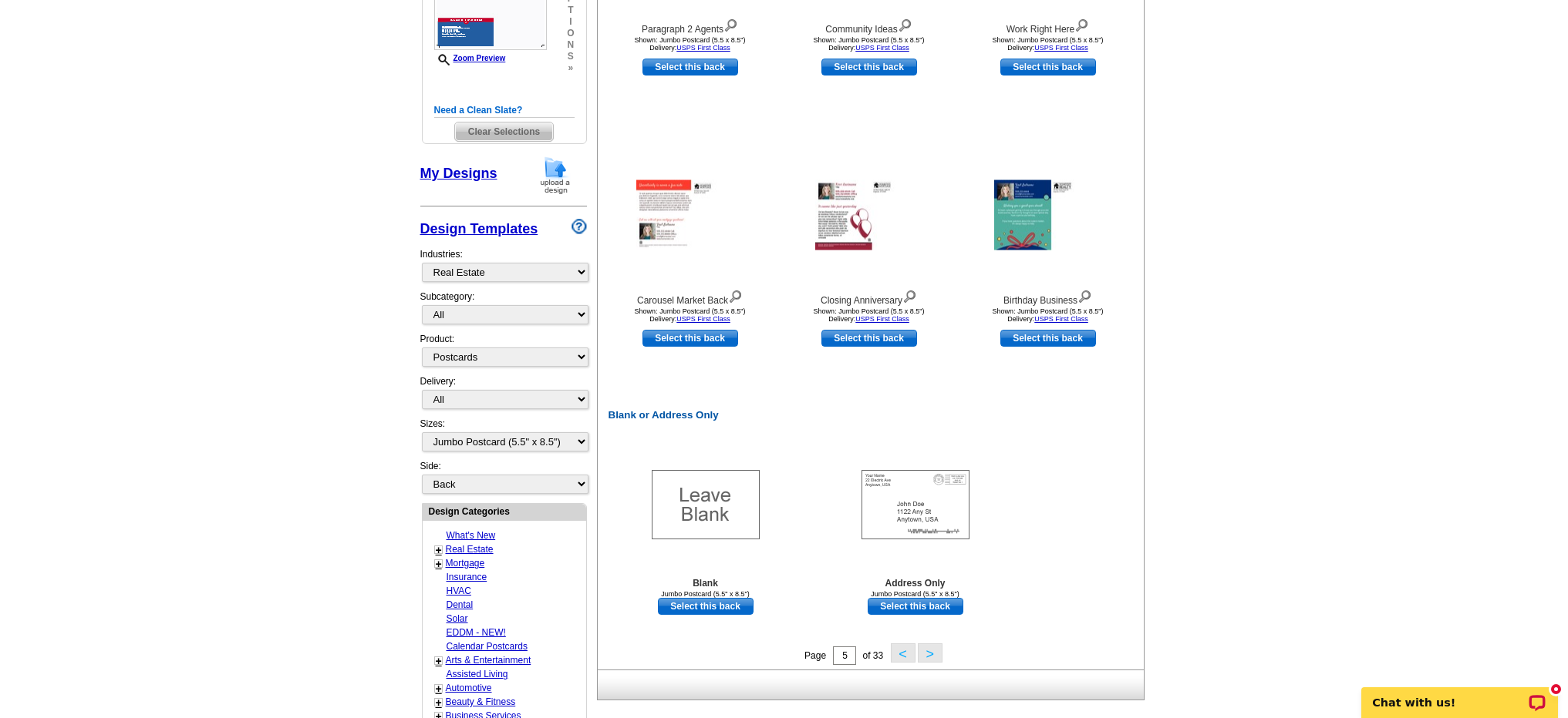
click at [933, 646] on button ">" at bounding box center [930, 653] width 25 height 20
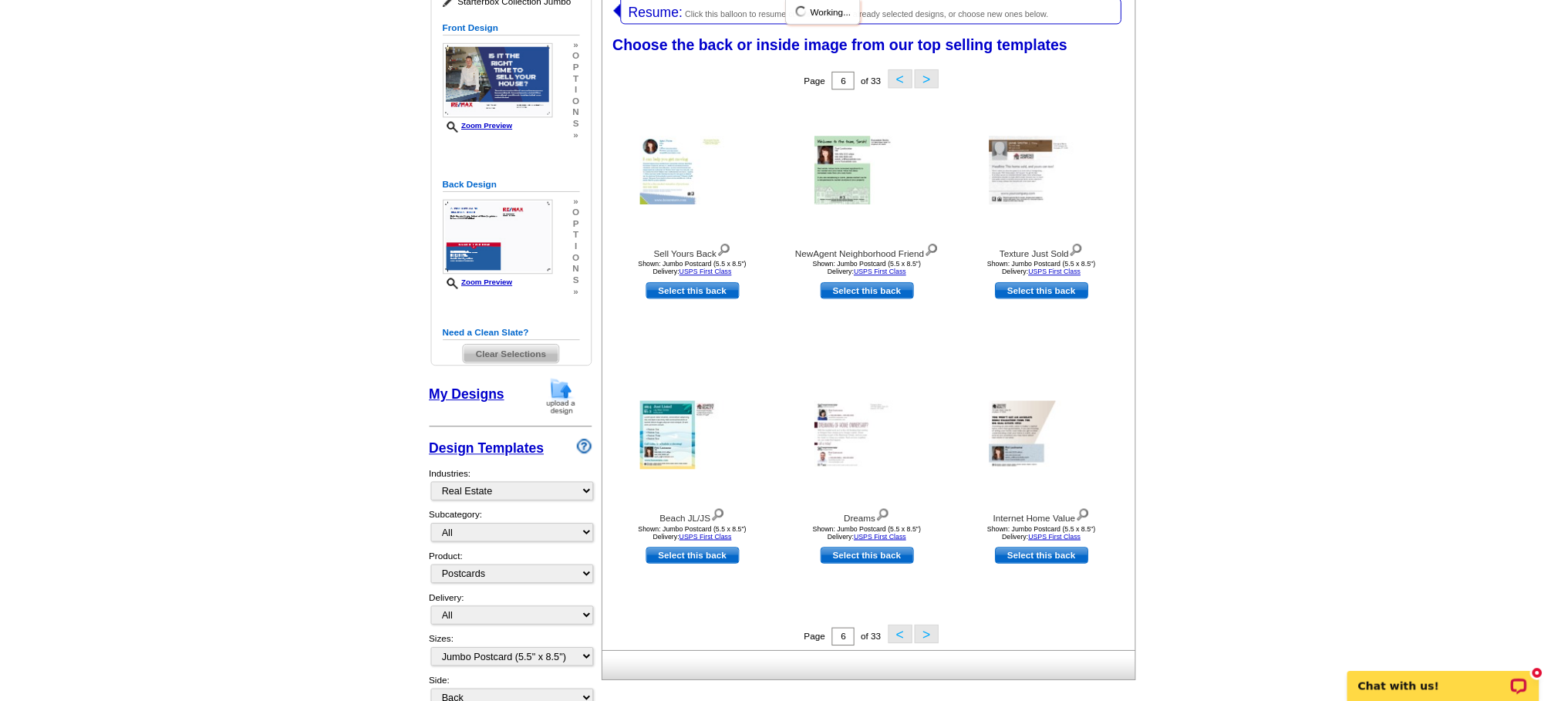
scroll to position [236, 0]
